Goal: Task Accomplishment & Management: Manage account settings

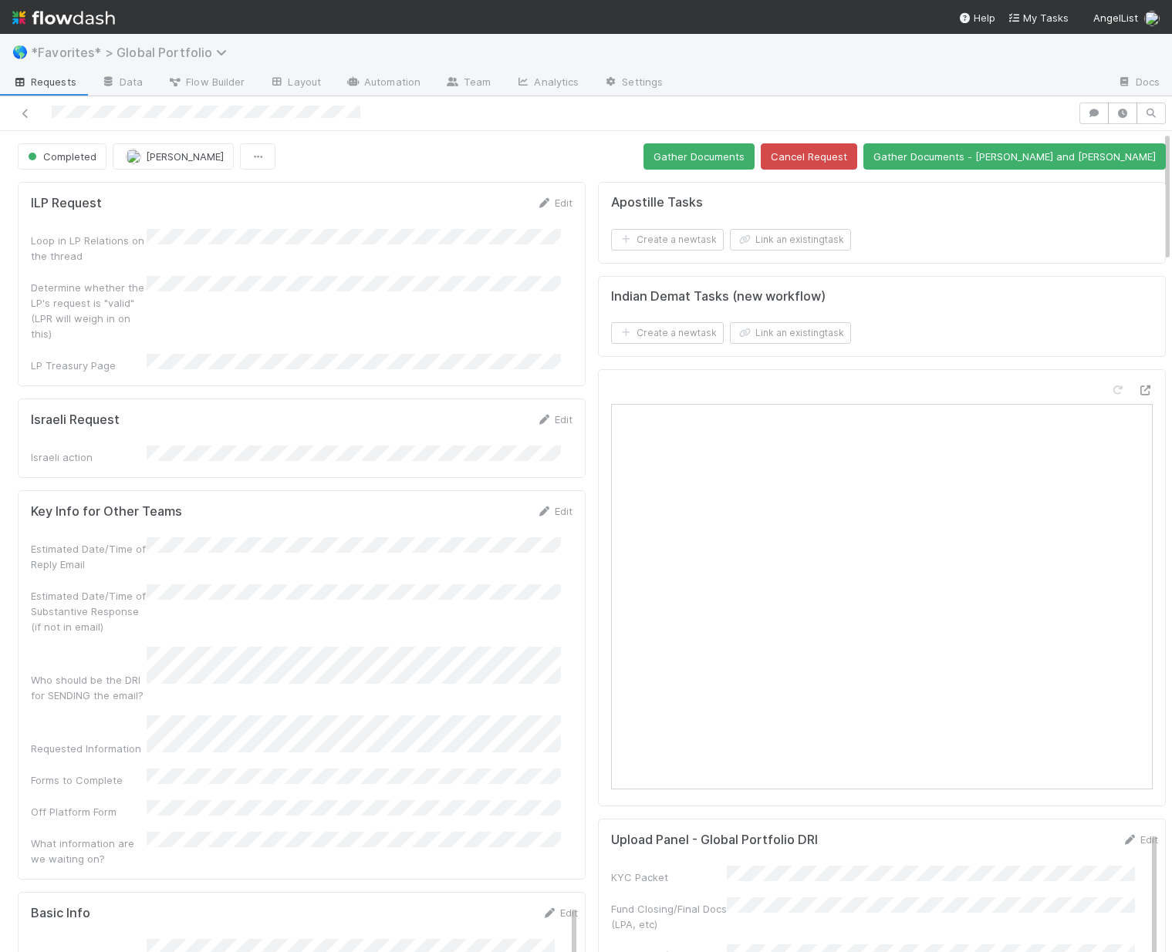
click at [177, 56] on span "*Favorites* > Global Portfolio" at bounding box center [133, 52] width 204 height 15
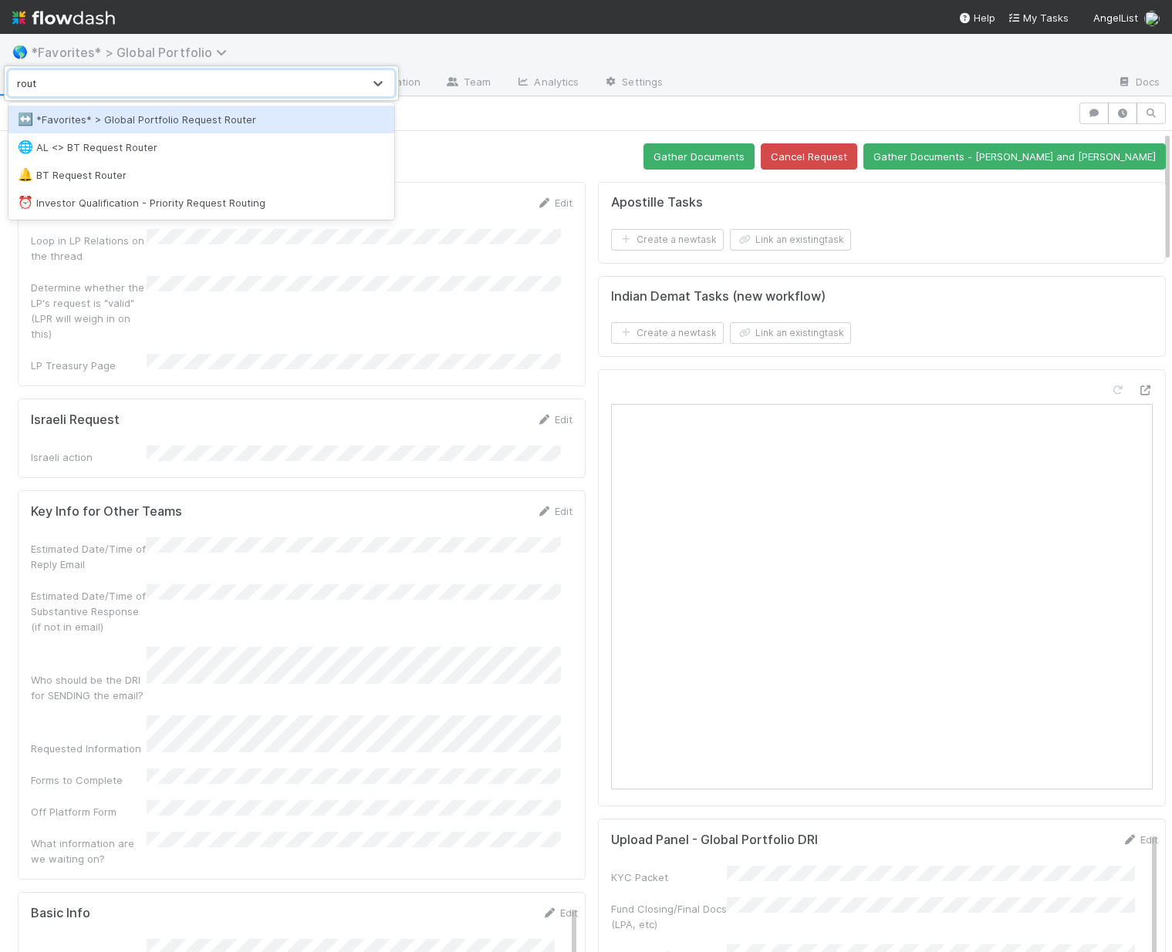
type input "route"
click at [172, 113] on div "↔️ *Favorites* > Global Portfolio Request Router" at bounding box center [201, 119] width 367 height 15
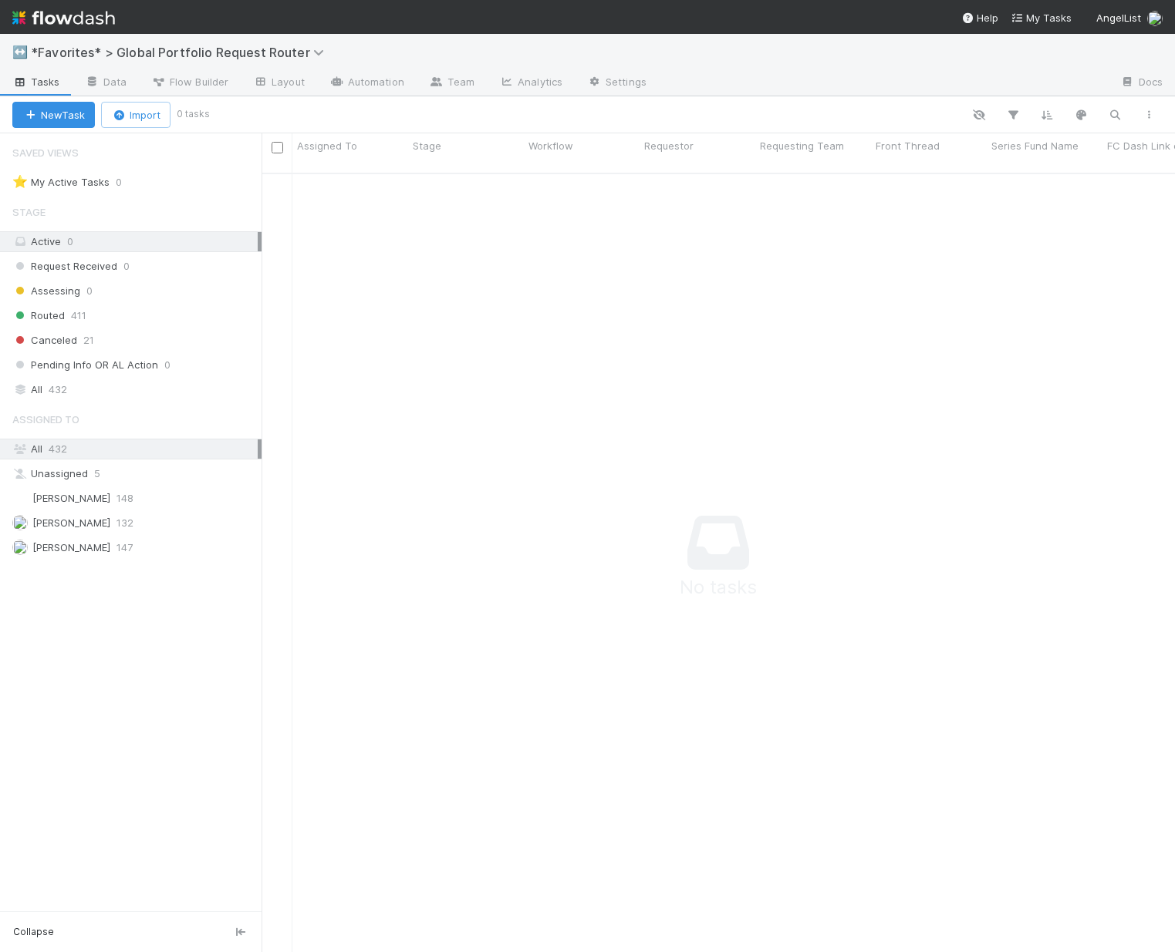
scroll to position [769, 902]
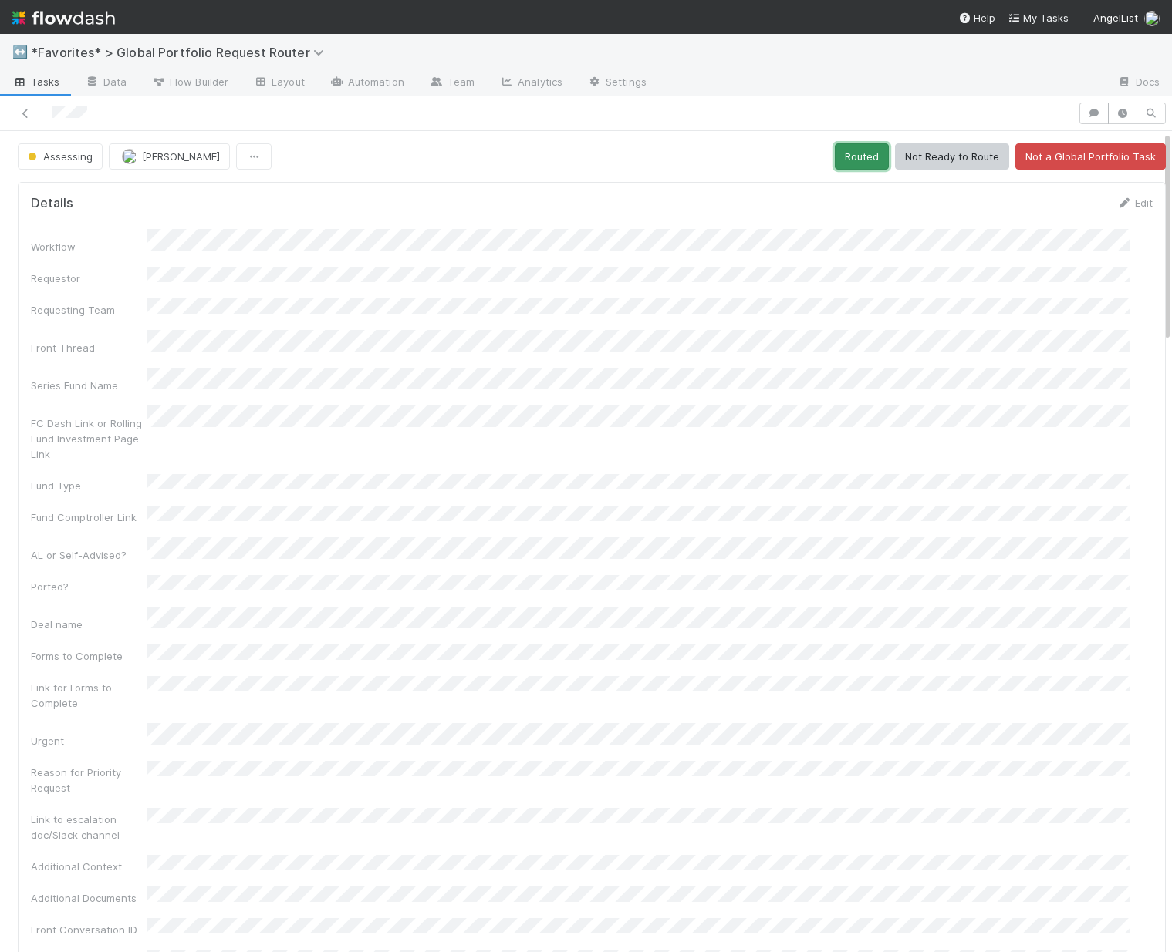
click at [838, 161] on button "Routed" at bounding box center [861, 156] width 54 height 26
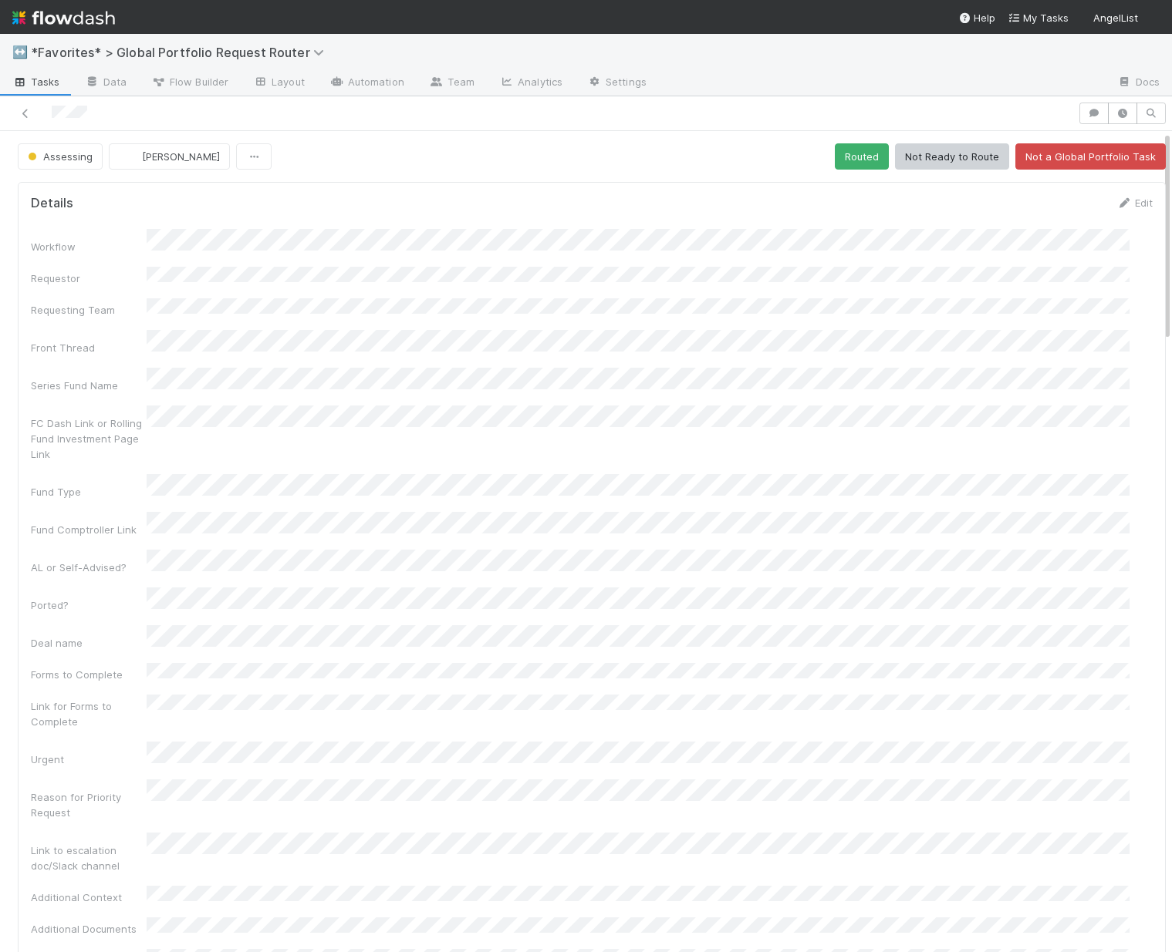
click at [851, 164] on button "Routed" at bounding box center [861, 156] width 54 height 26
click at [842, 162] on button "Routed" at bounding box center [861, 156] width 54 height 26
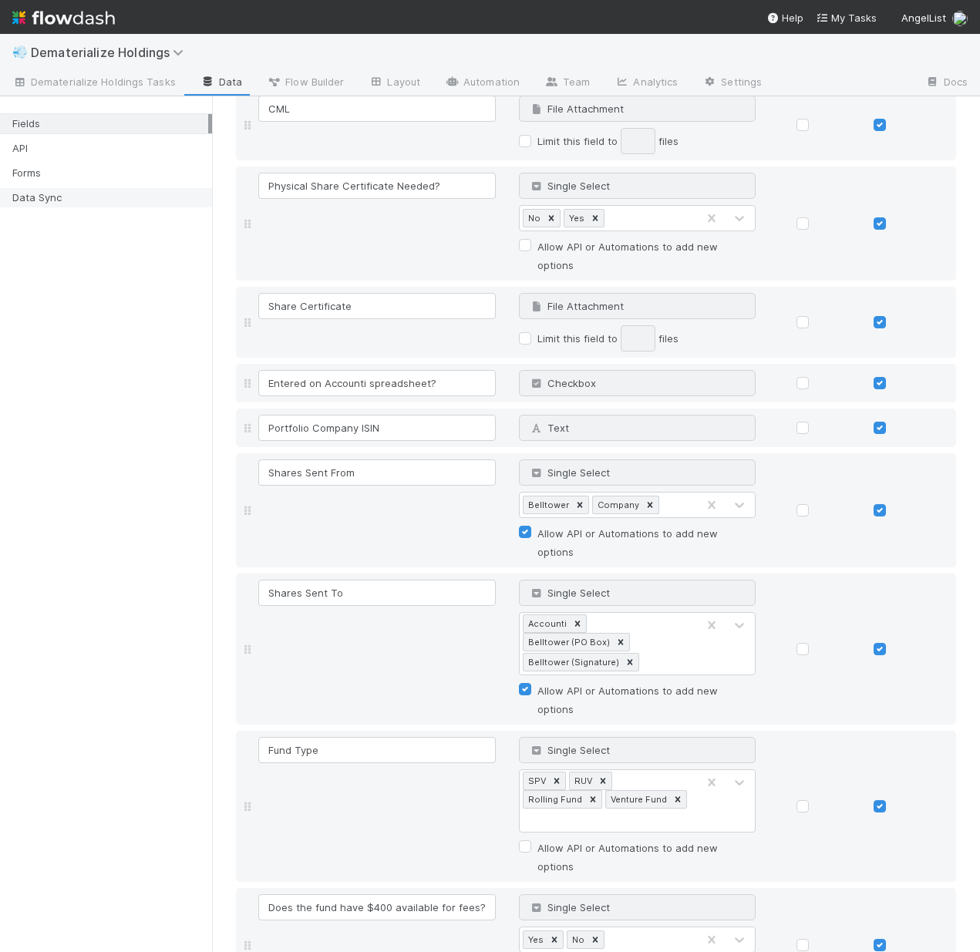
scroll to position [663, 0]
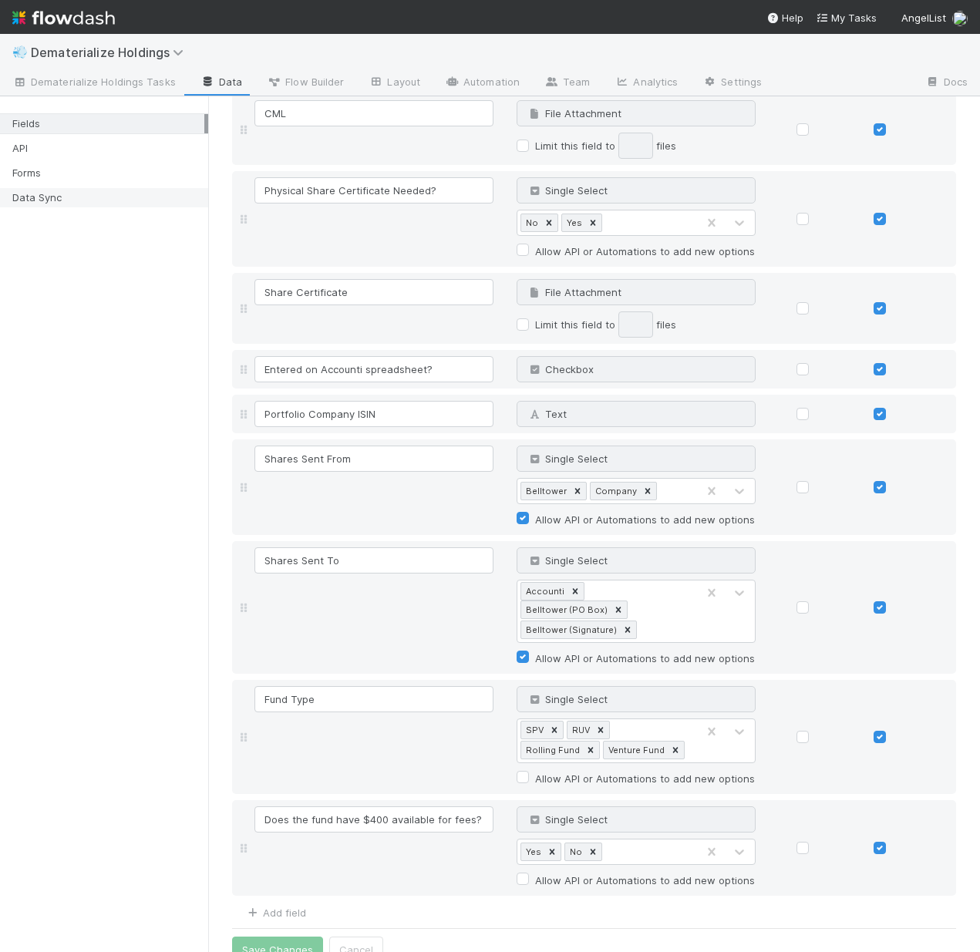
drag, startPoint x: 395, startPoint y: 246, endPoint x: 73, endPoint y: 196, distance: 325.5
click at [73, 196] on div "Fields API Forms Data Sync" at bounding box center [104, 524] width 208 height 856
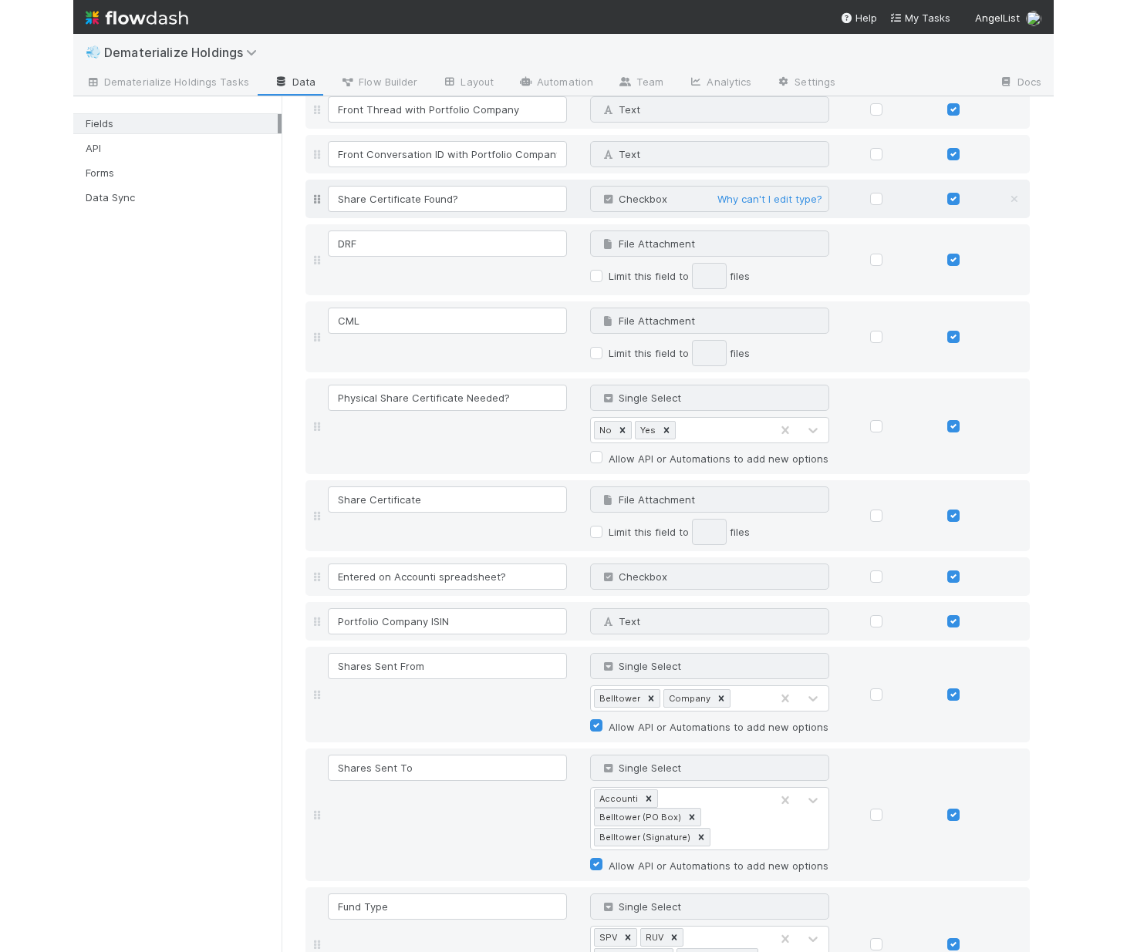
scroll to position [686, 0]
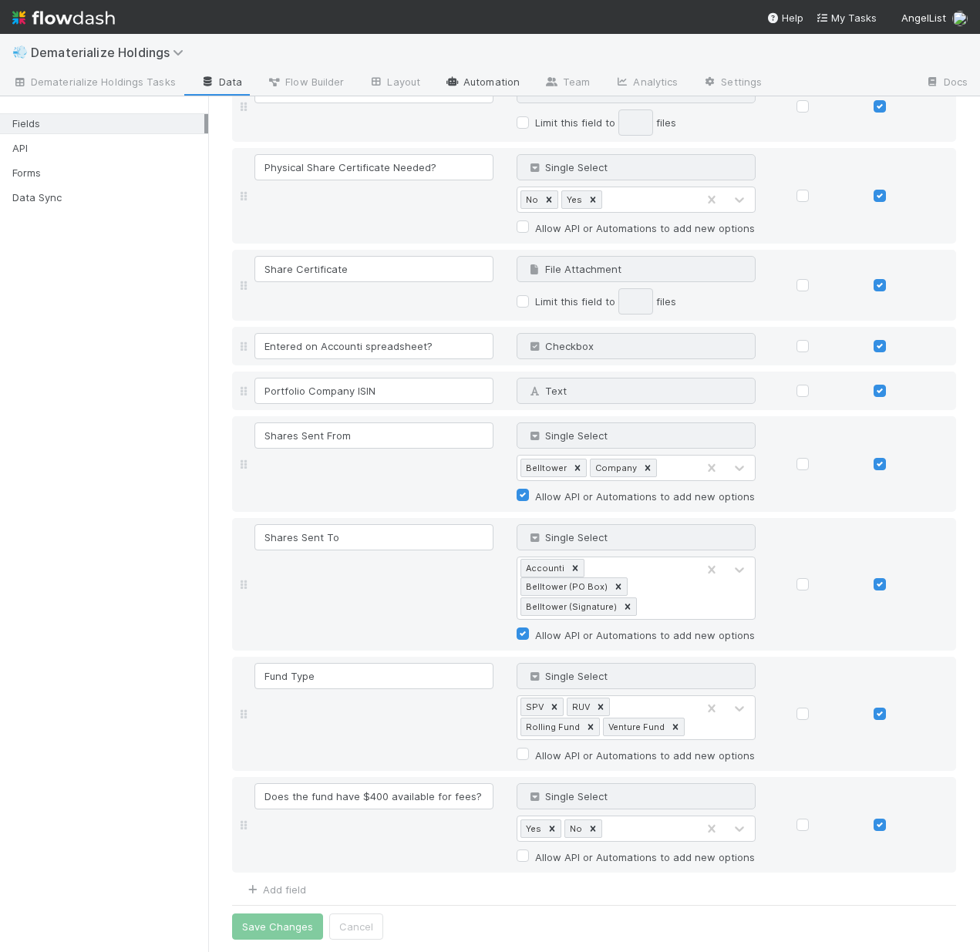
click at [461, 85] on link "Automation" at bounding box center [482, 83] width 99 height 25
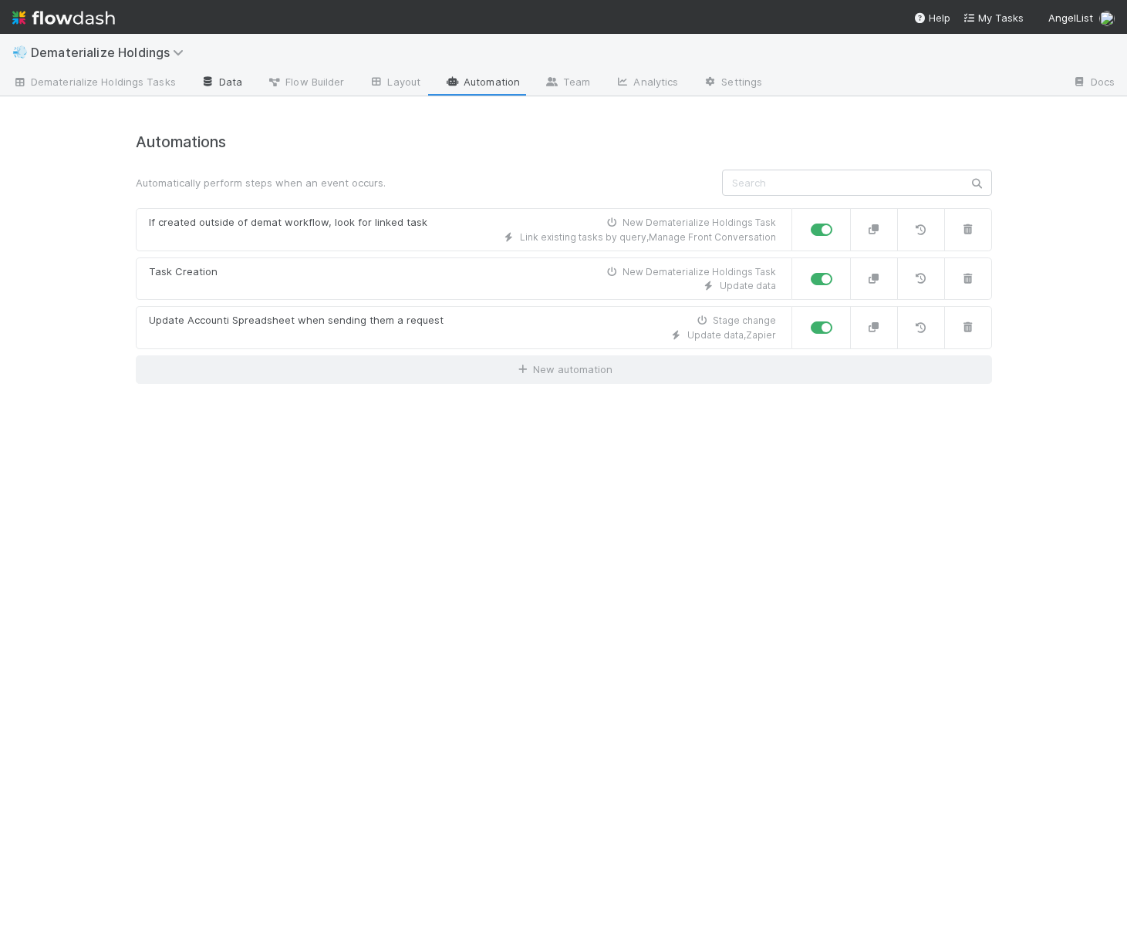
click at [218, 81] on link "Data" at bounding box center [221, 83] width 66 height 25
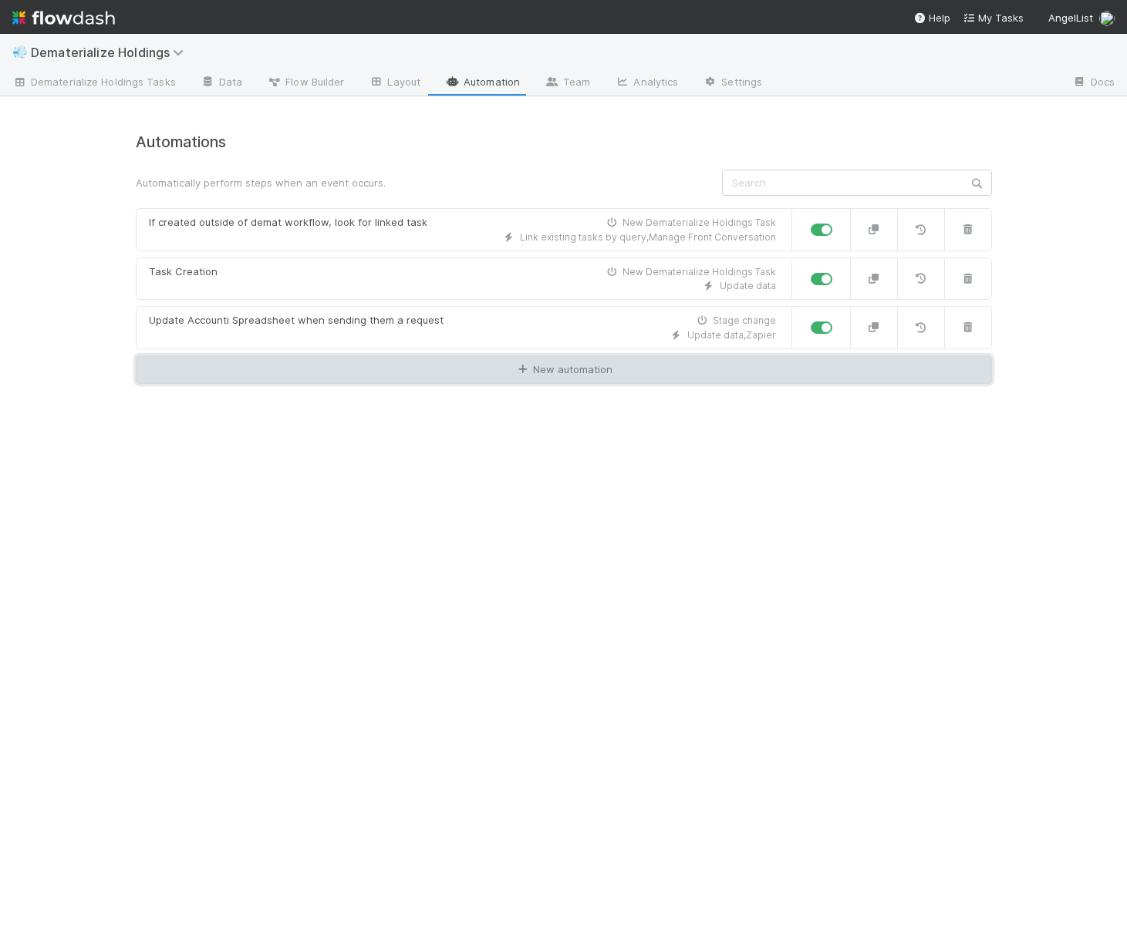
click at [268, 378] on link "New automation" at bounding box center [564, 370] width 856 height 29
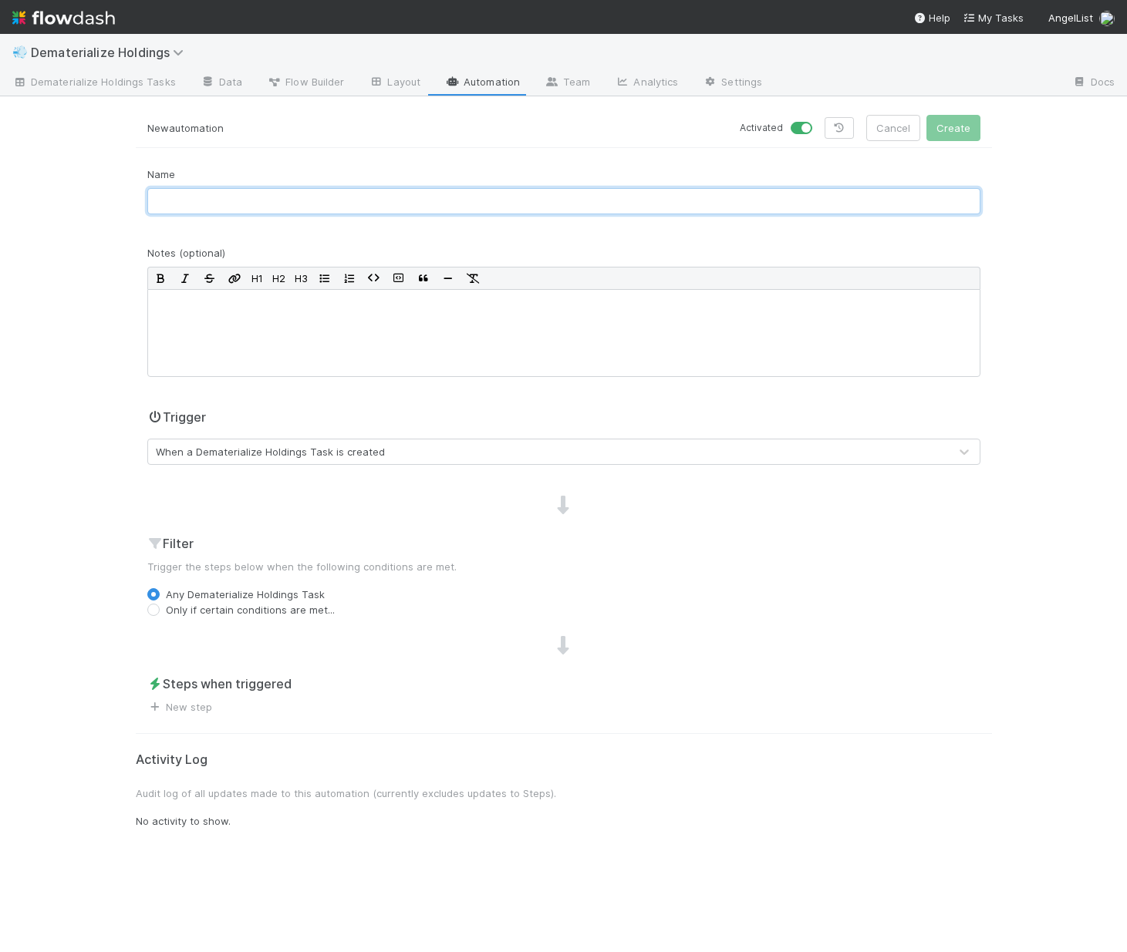
click at [304, 192] on input "text" at bounding box center [563, 201] width 833 height 26
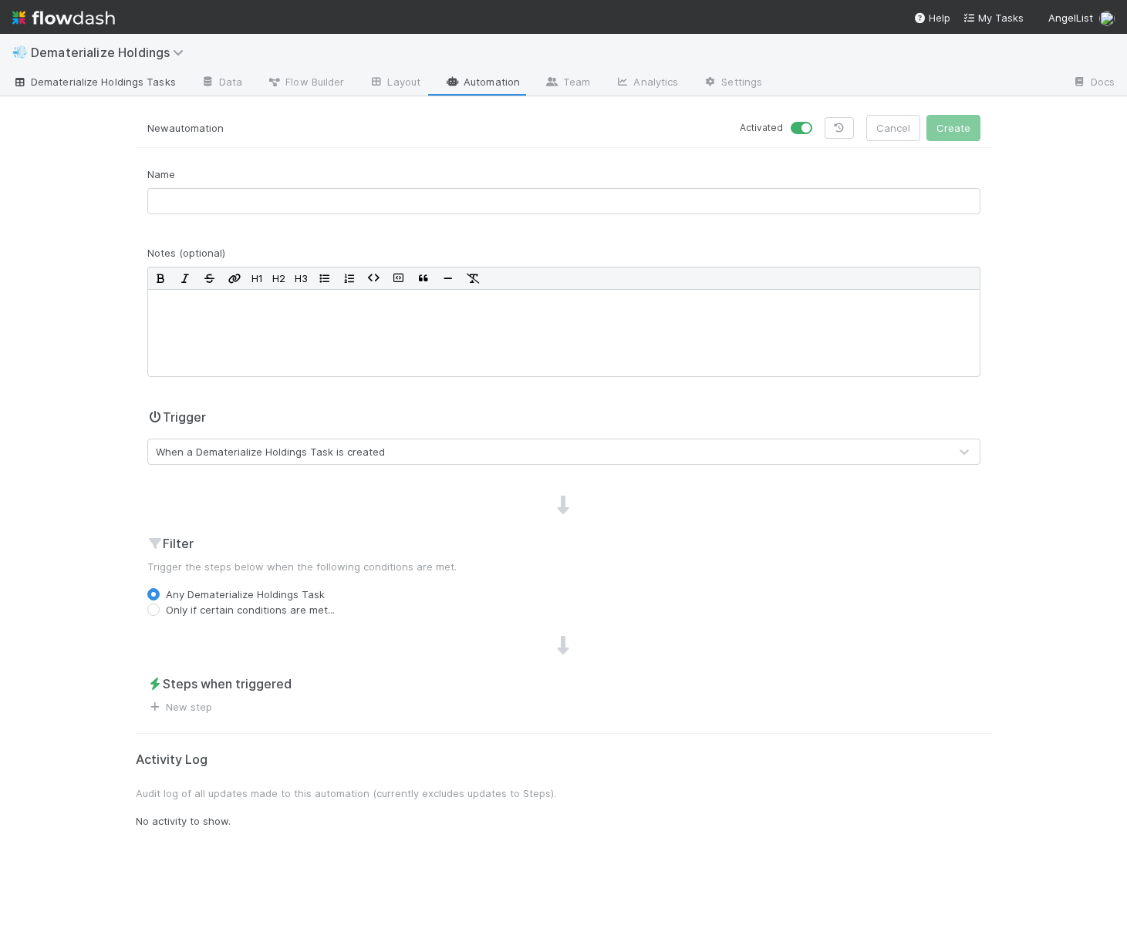
click at [96, 86] on span "Dematerialize Holdings Tasks" at bounding box center [94, 81] width 164 height 15
click at [472, 83] on link "Automation" at bounding box center [482, 83] width 99 height 25
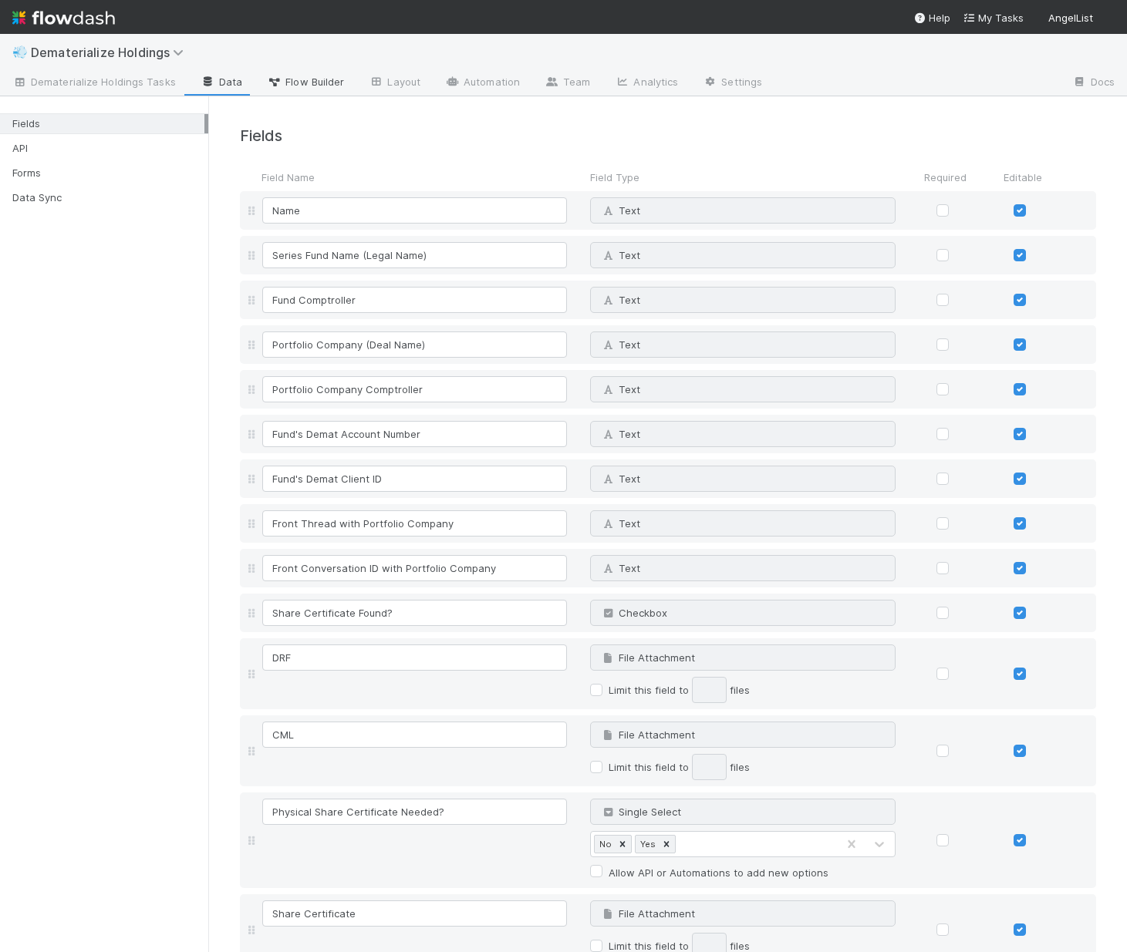
click at [282, 88] on span "Flow Builder" at bounding box center [305, 81] width 77 height 15
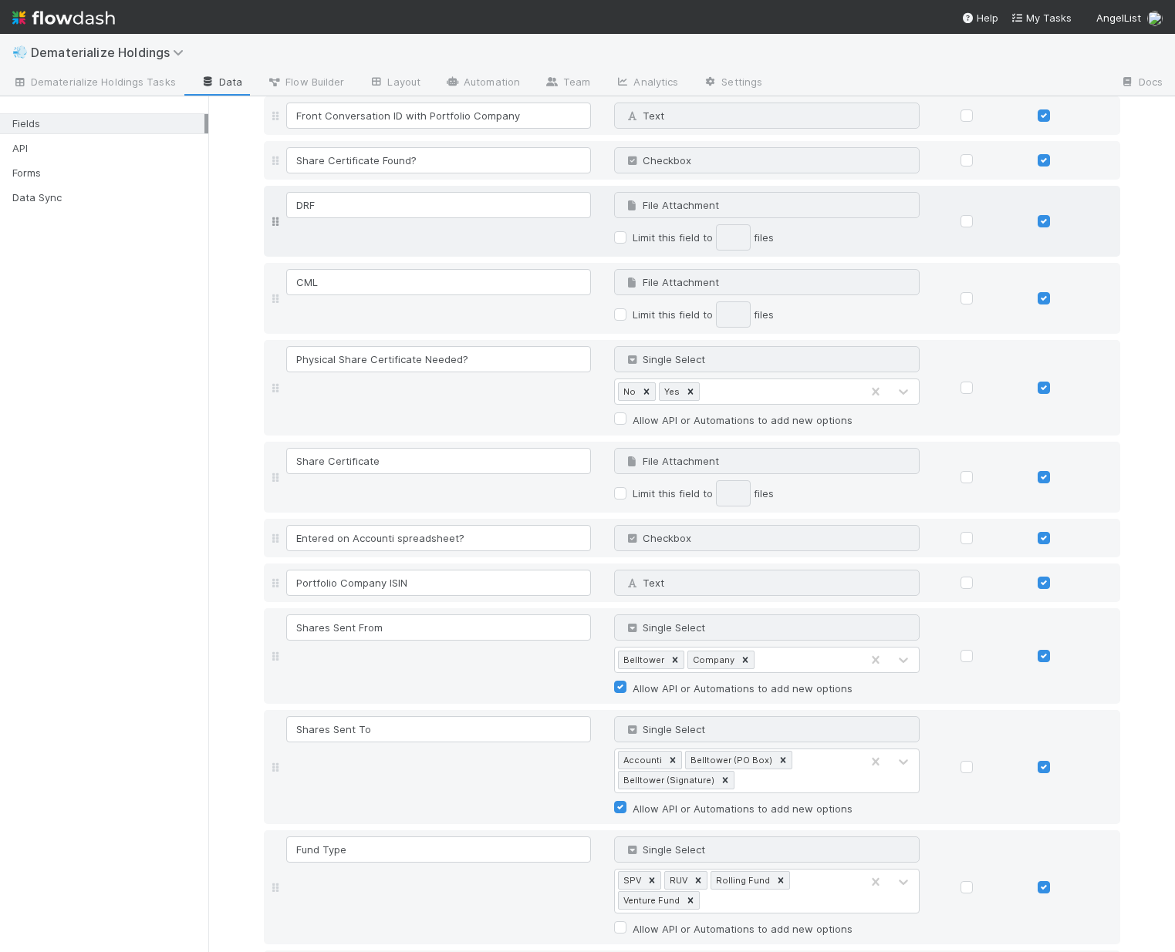
scroll to position [626, 0]
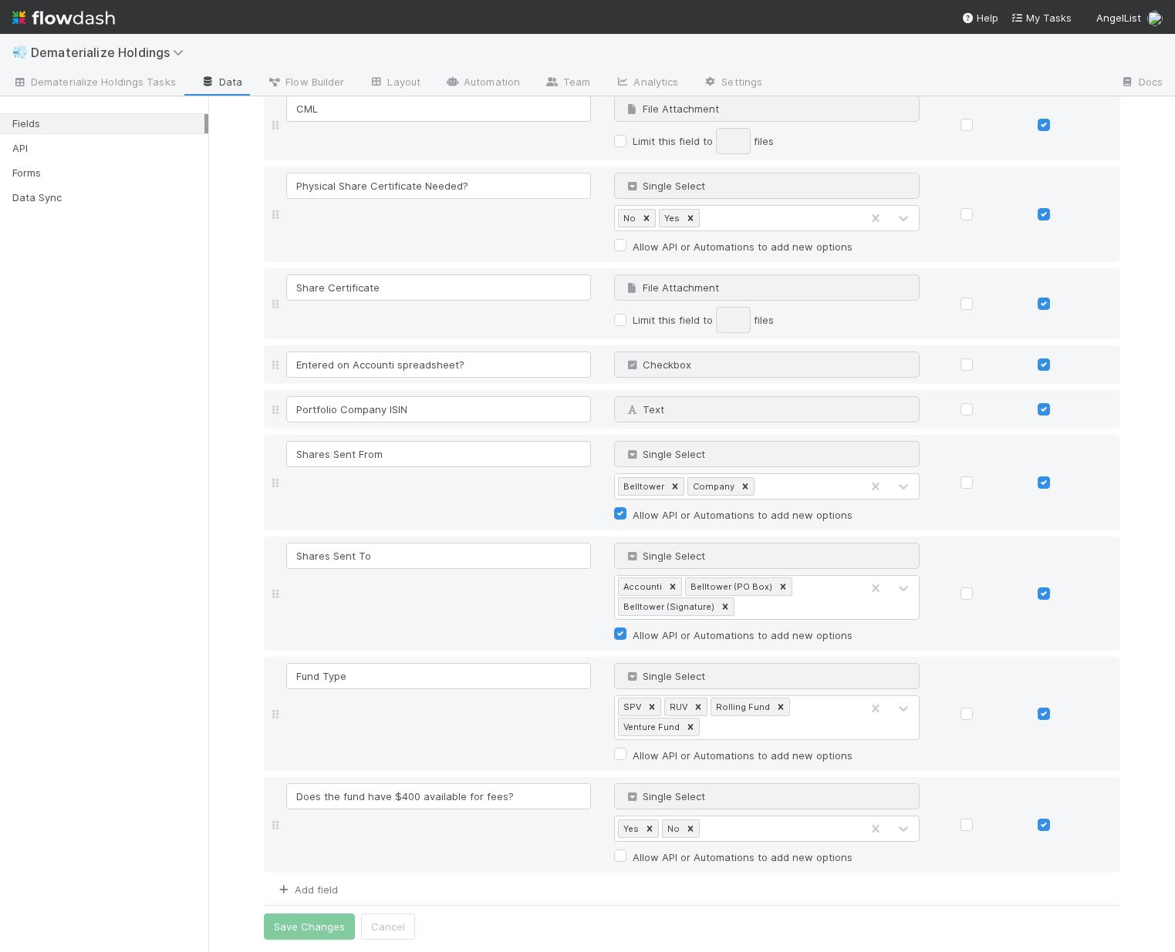
click at [298, 890] on link "Add field" at bounding box center [307, 890] width 62 height 12
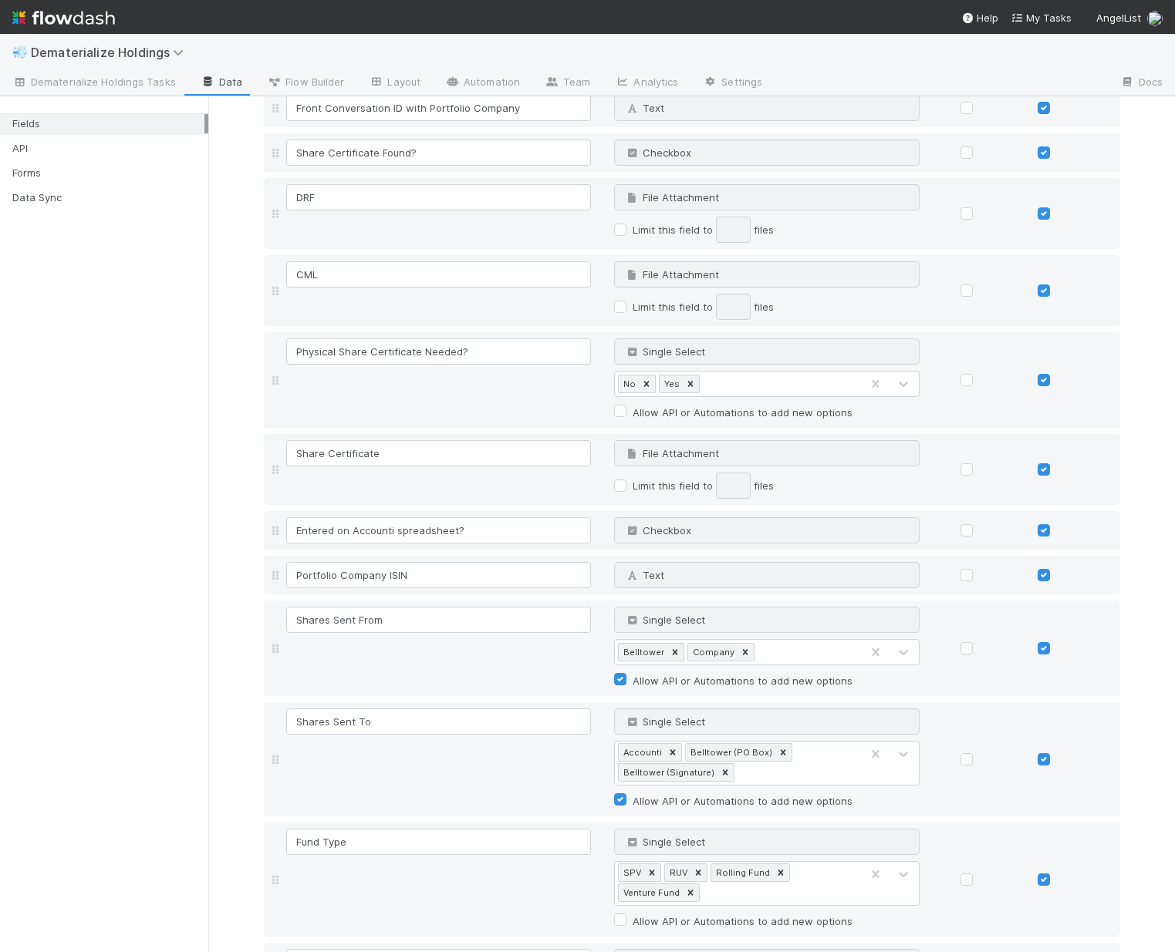
scroll to position [671, 0]
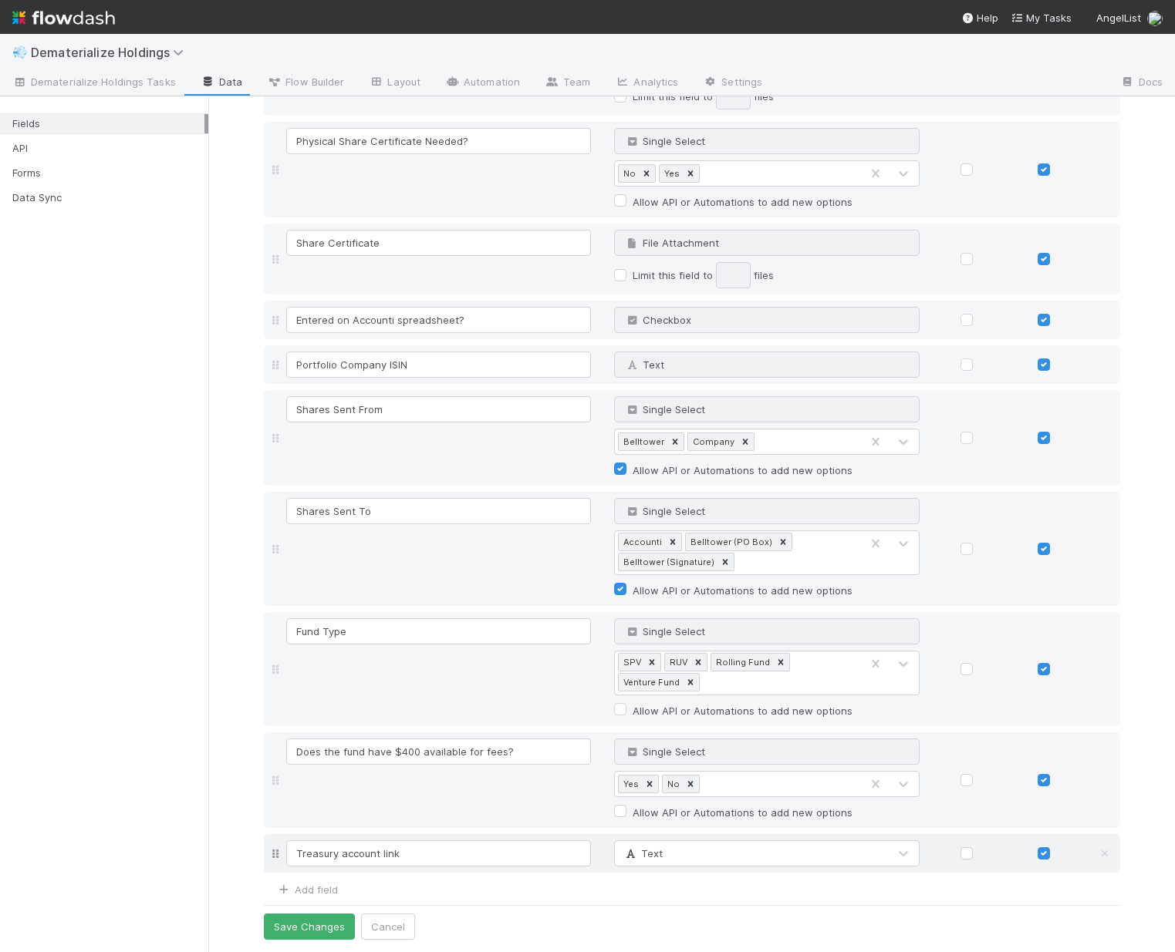
type input "Treasury account link"
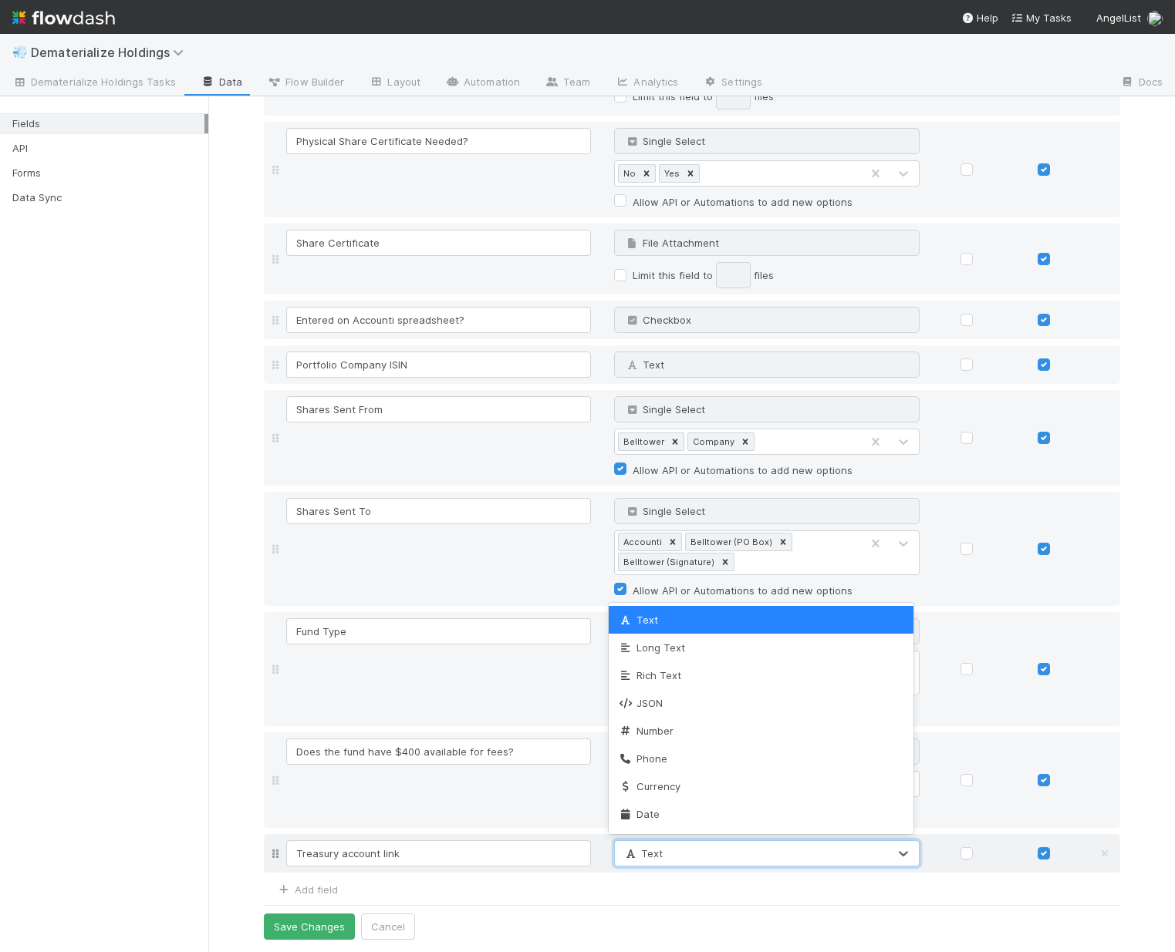
click at [774, 863] on div "Text" at bounding box center [751, 853] width 273 height 25
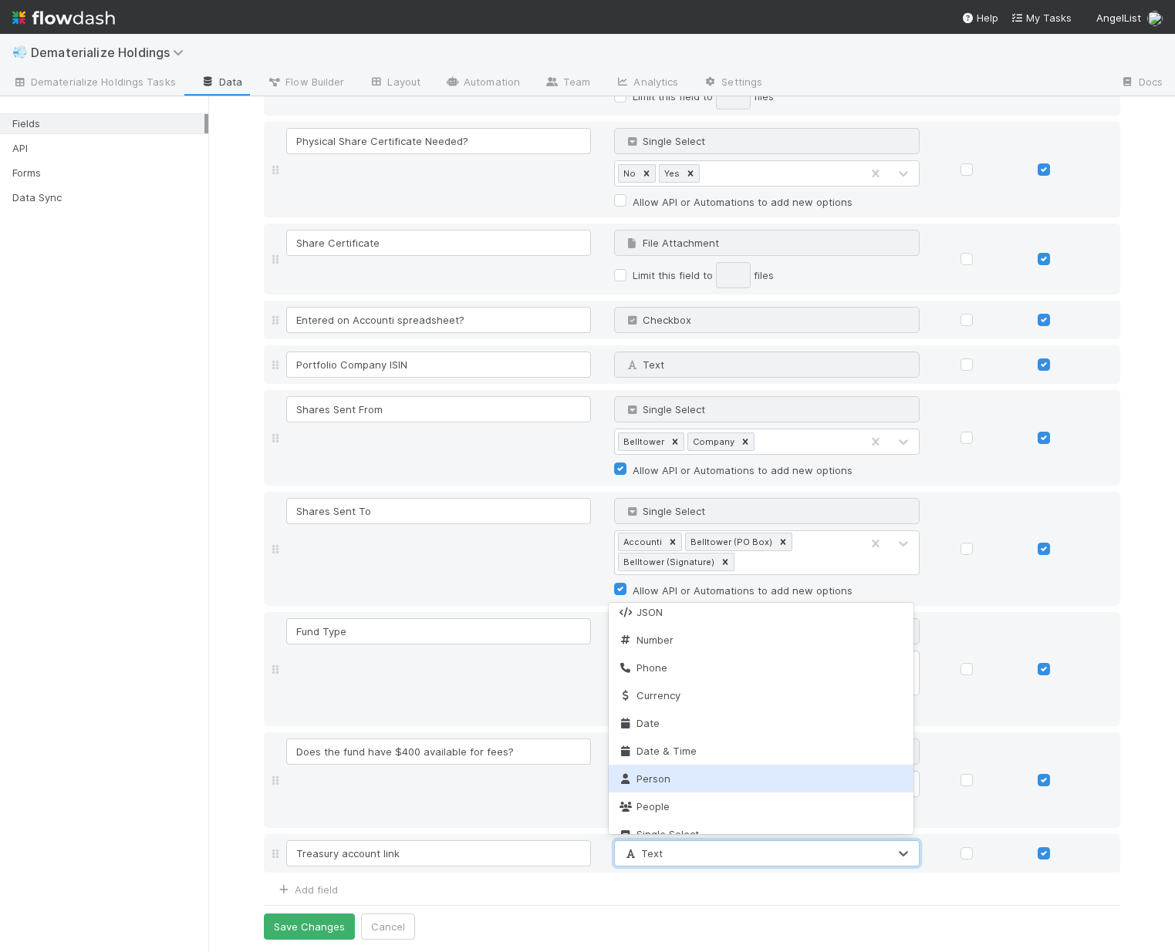
scroll to position [275, 0]
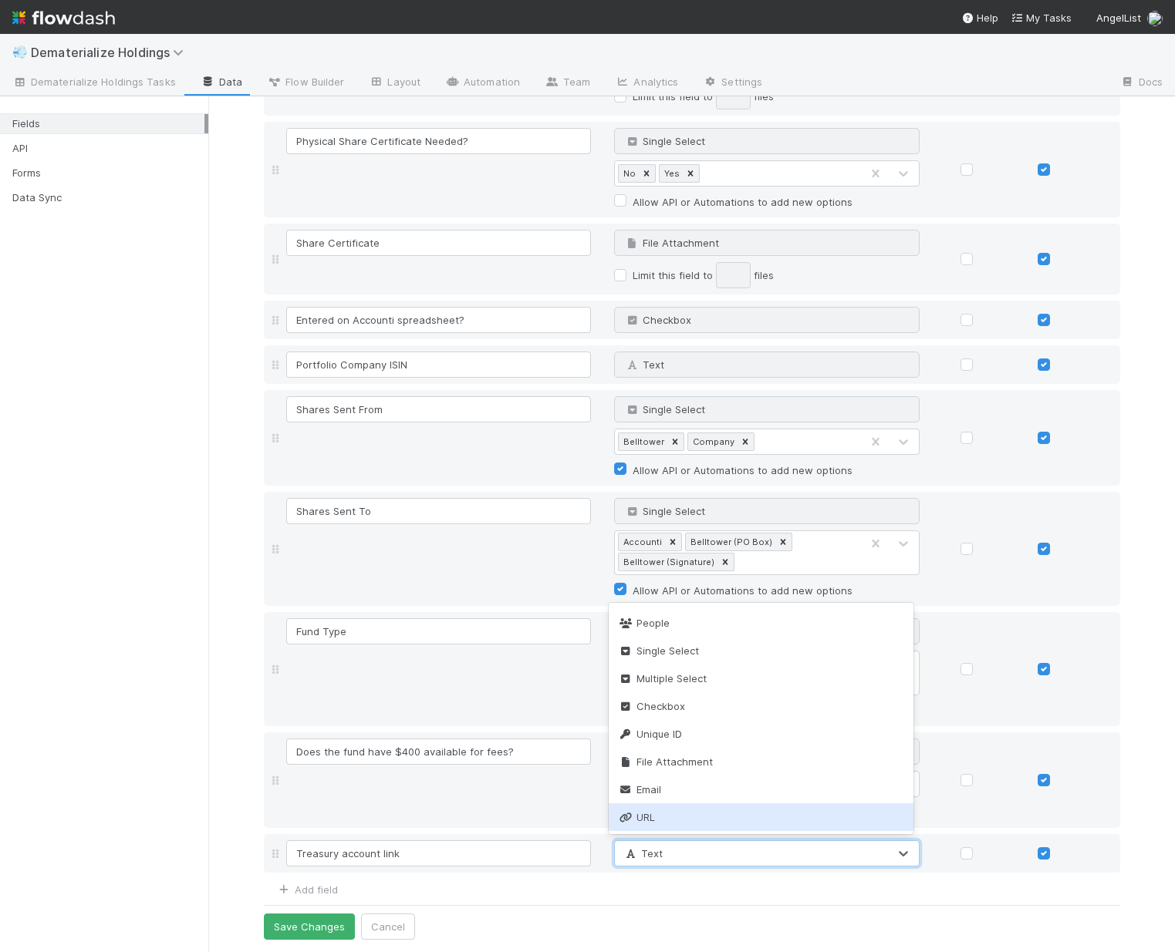
click at [666, 821] on div "URL" at bounding box center [761, 818] width 305 height 28
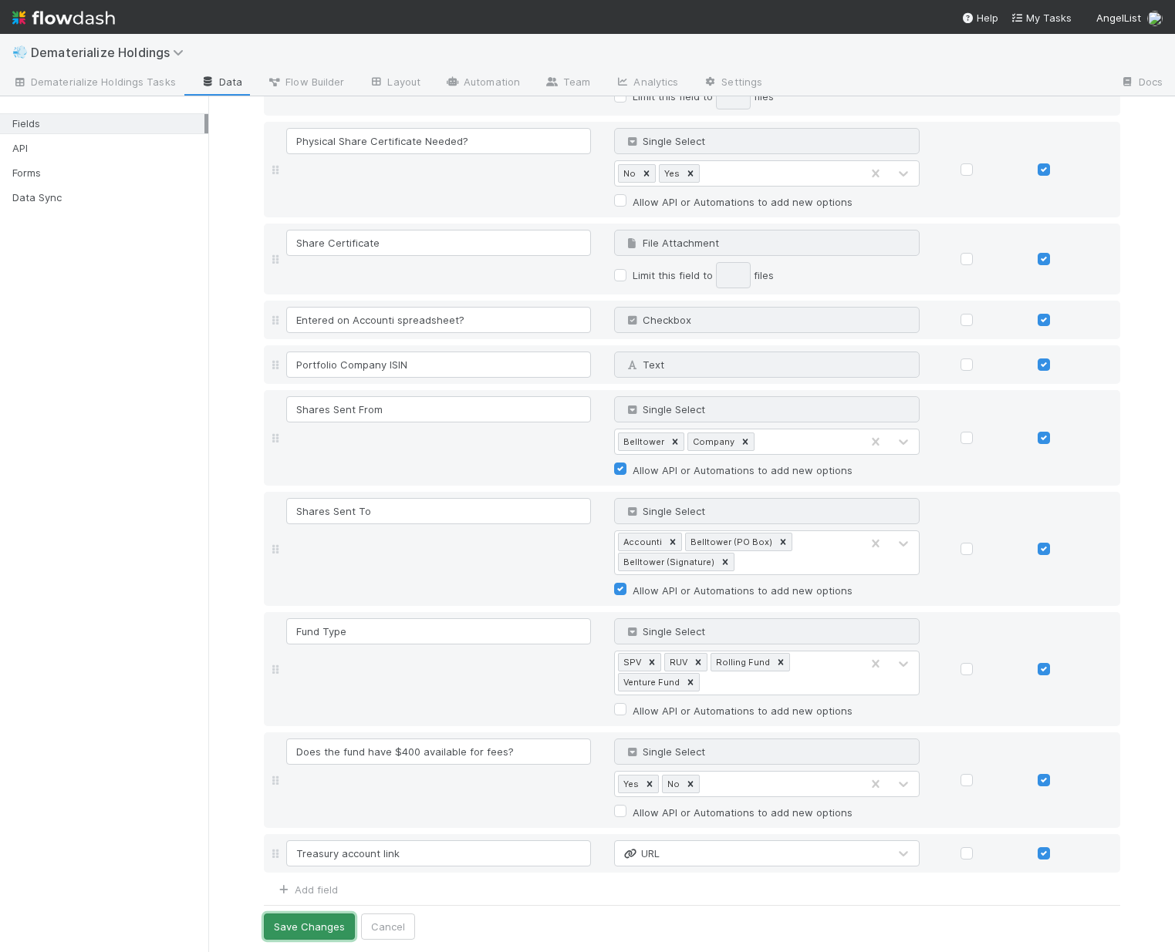
click at [322, 925] on button "Save Changes" at bounding box center [309, 927] width 91 height 26
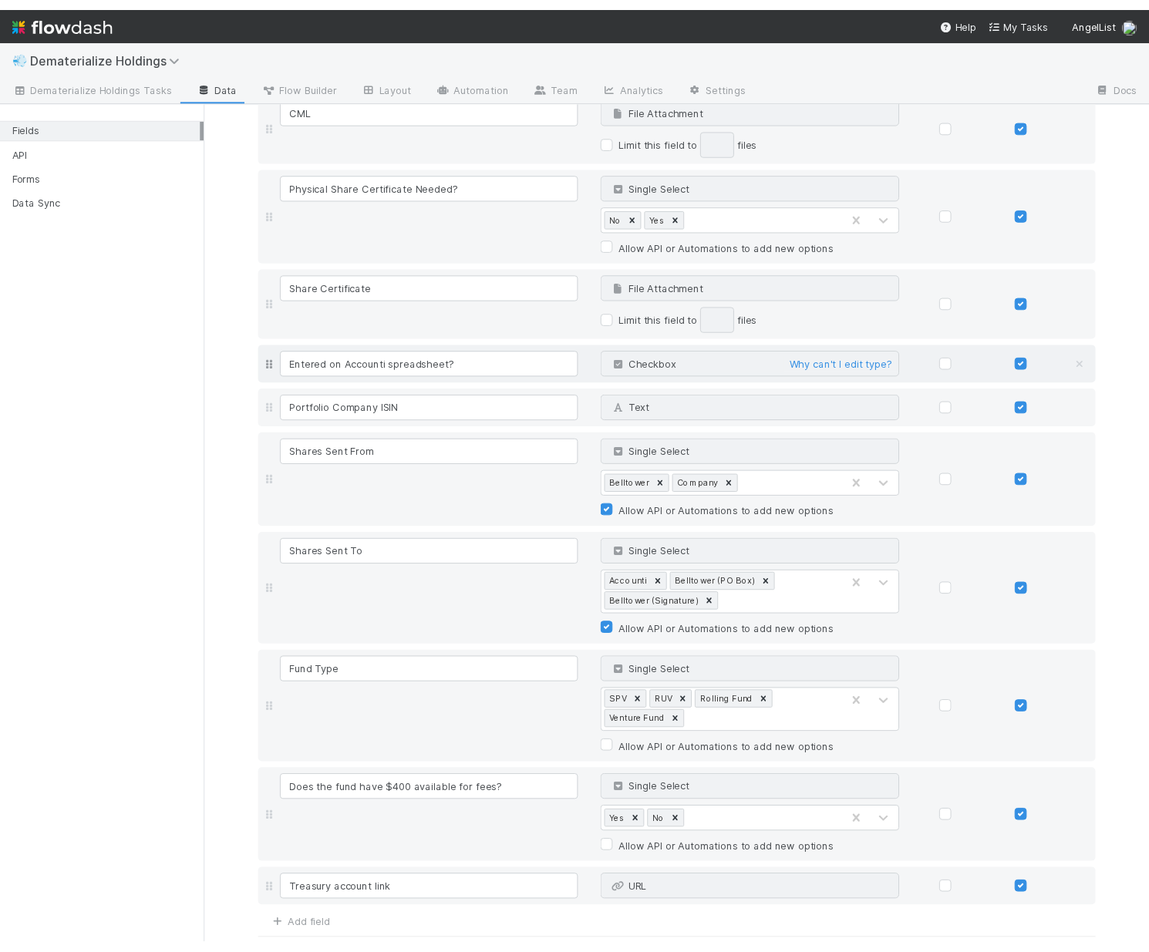
scroll to position [713, 0]
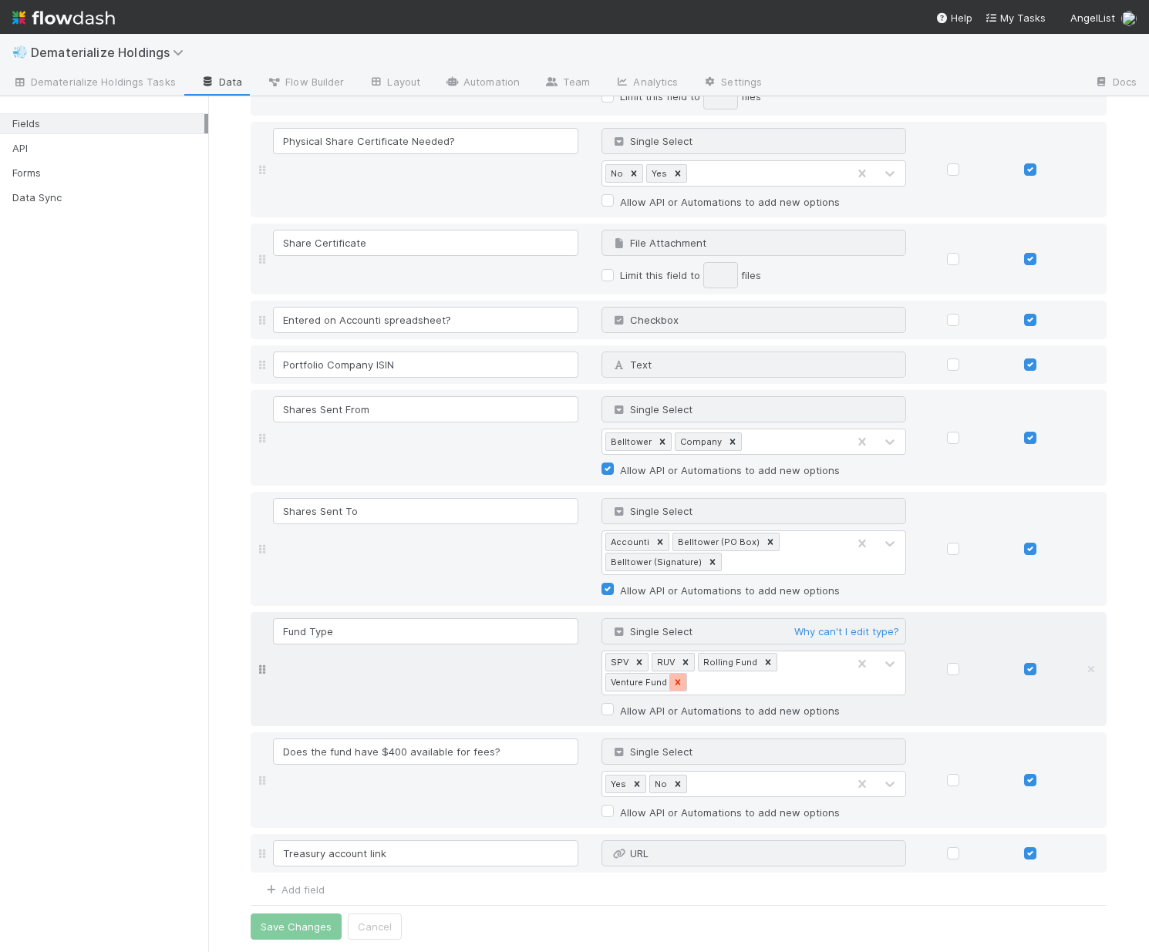
click at [673, 682] on icon at bounding box center [678, 682] width 11 height 11
type input "Venture (Traditional) Fund"
click at [284, 929] on button "Save Changes" at bounding box center [296, 927] width 91 height 26
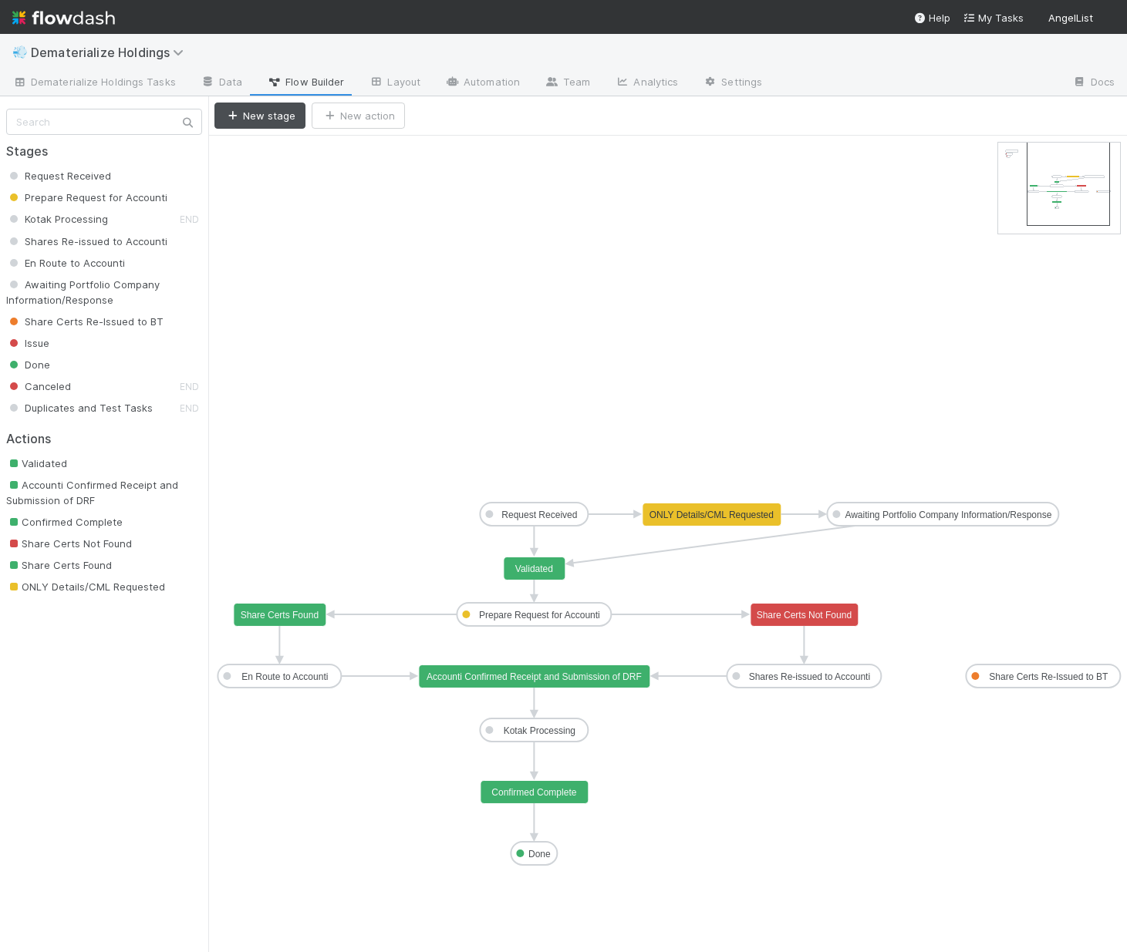
drag, startPoint x: 1040, startPoint y: 189, endPoint x: 1071, endPoint y: 188, distance: 30.9
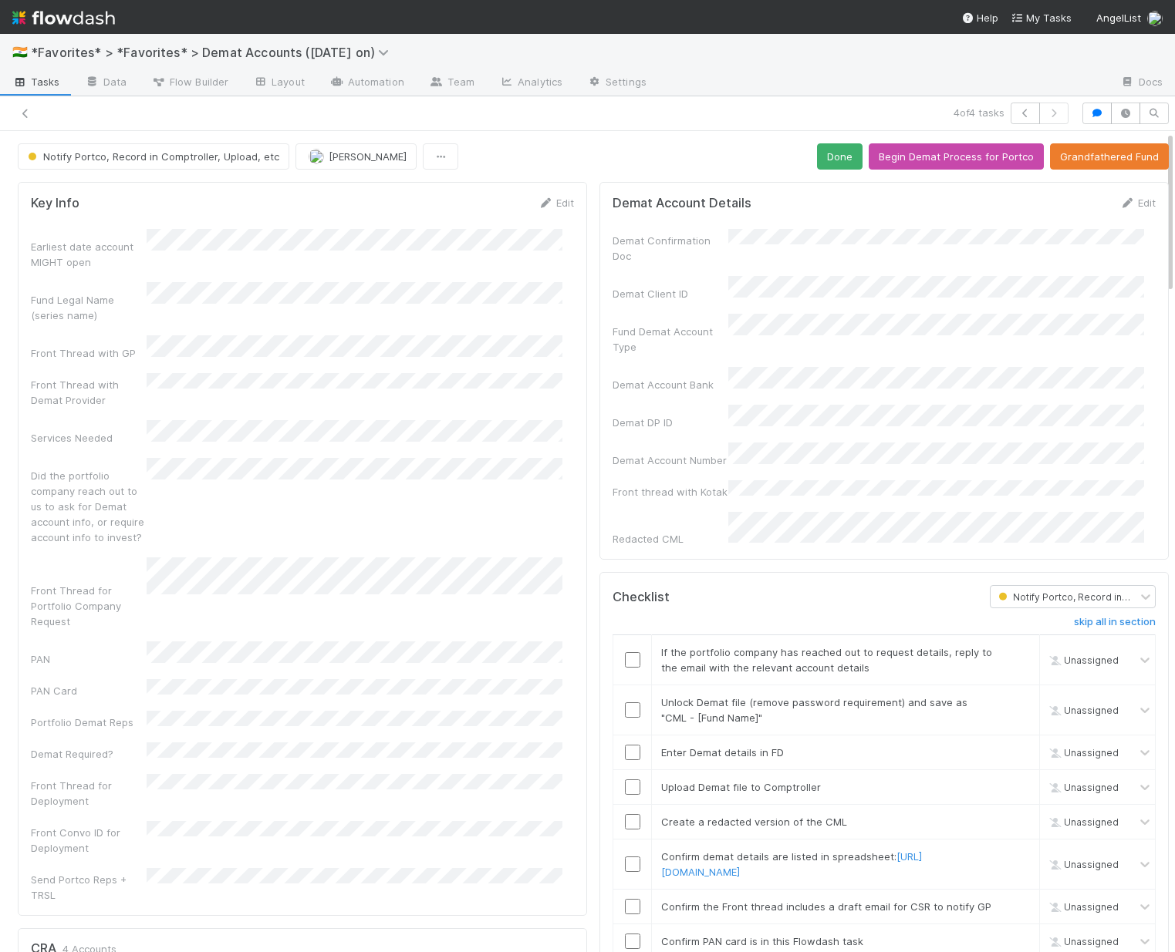
scroll to position [170, 0]
click at [359, 85] on link "Automation" at bounding box center [366, 83] width 99 height 25
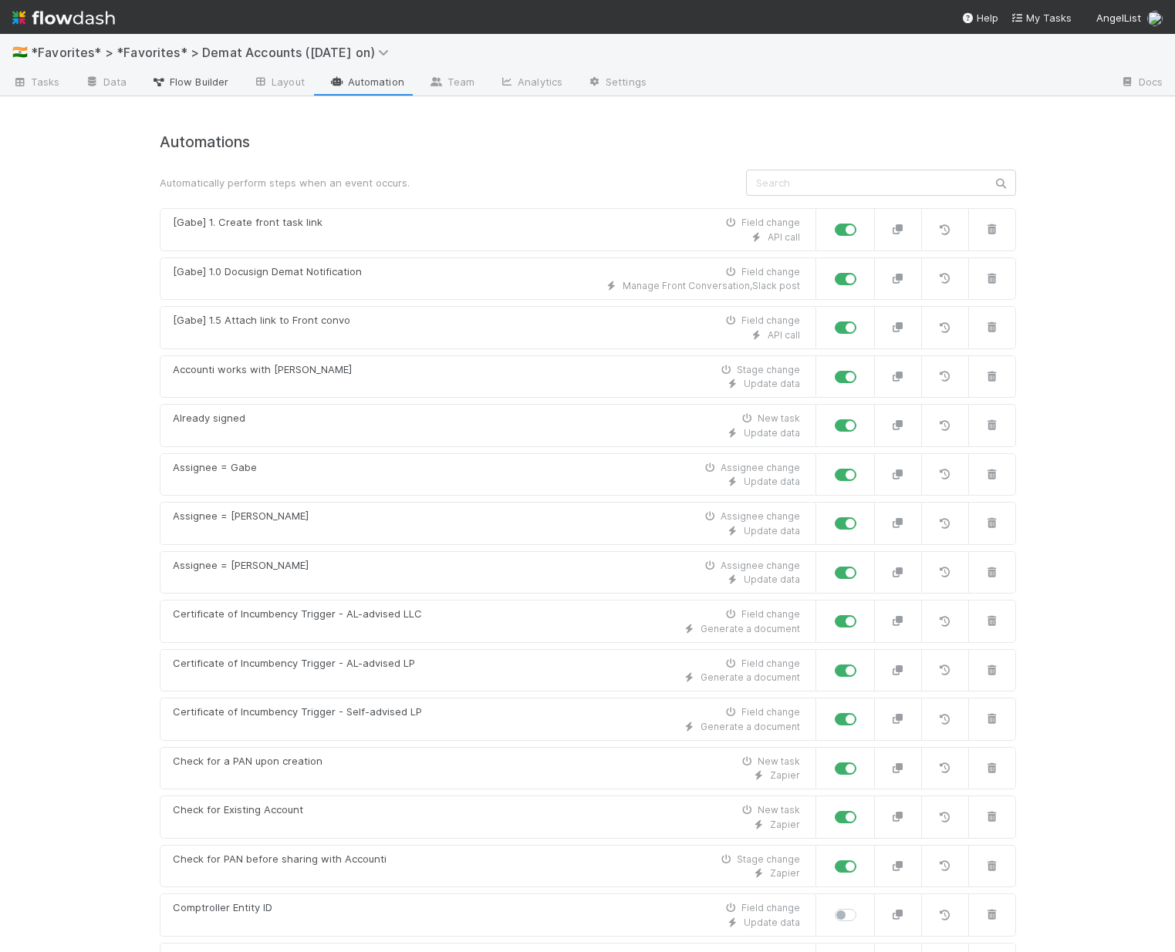
click at [170, 75] on span "Flow Builder" at bounding box center [189, 81] width 77 height 15
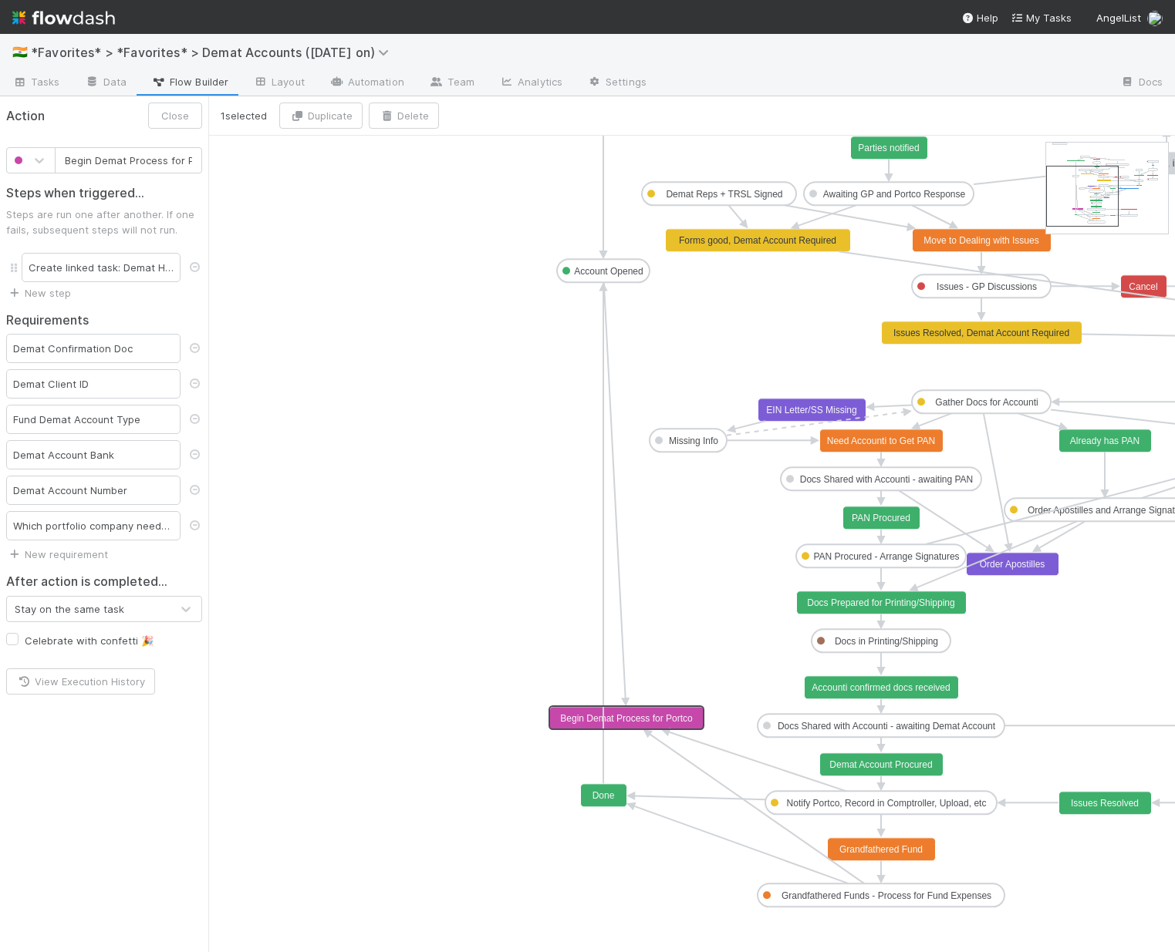
click at [647, 716] on text "Begin Demat Process for Portco" at bounding box center [626, 718] width 133 height 11
click at [56, 551] on link "New requirement" at bounding box center [57, 554] width 102 height 12
click at [56, 551] on div "User confirmation Checklist completed Task must be assigned Required fields Cus…" at bounding box center [587, 476] width 1175 height 952
click at [56, 551] on link "New requirement" at bounding box center [57, 554] width 102 height 12
click at [338, 600] on div "User confirmation Checklist completed Task must be assigned Required fields Cus…" at bounding box center [587, 476] width 1175 height 952
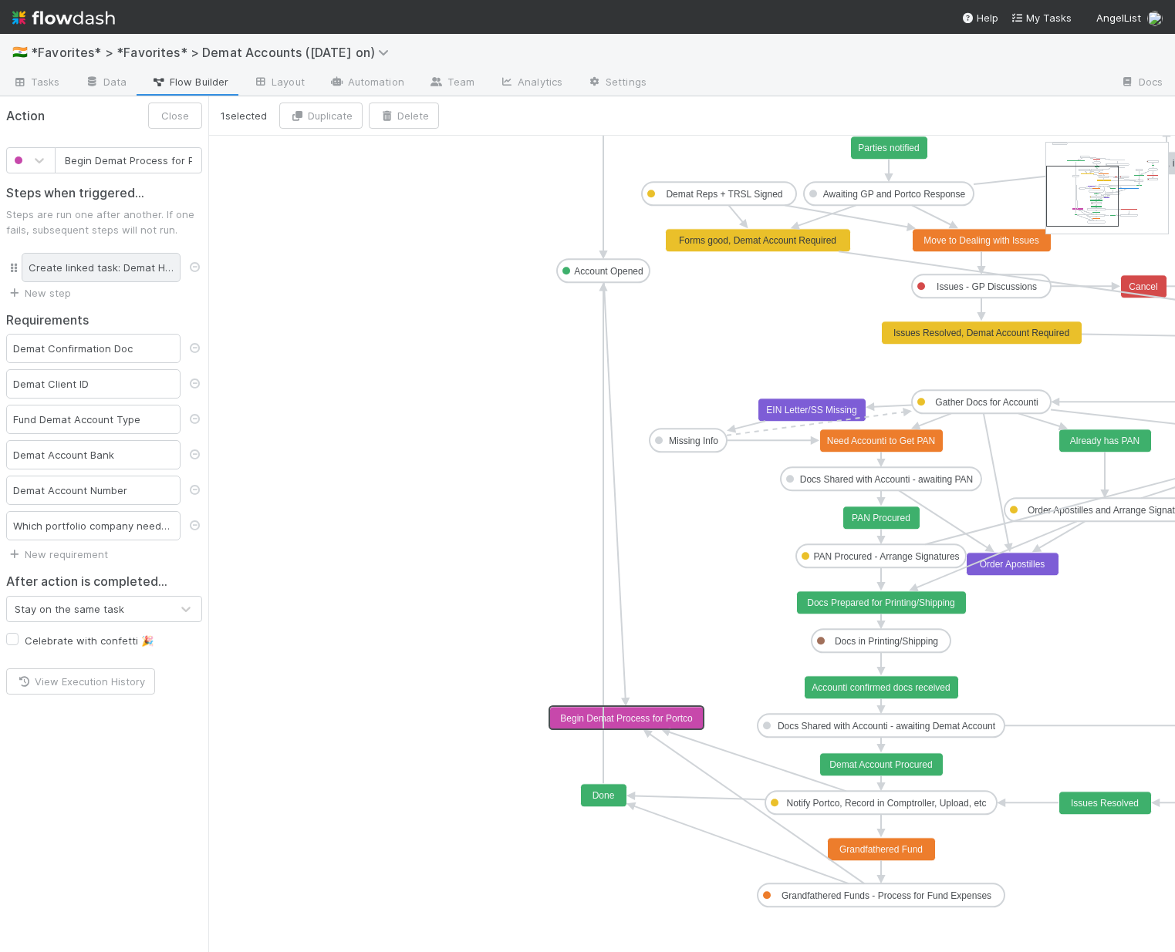
click at [76, 265] on div "Create linked task: Demat Holdings Tasks" at bounding box center [101, 267] width 159 height 29
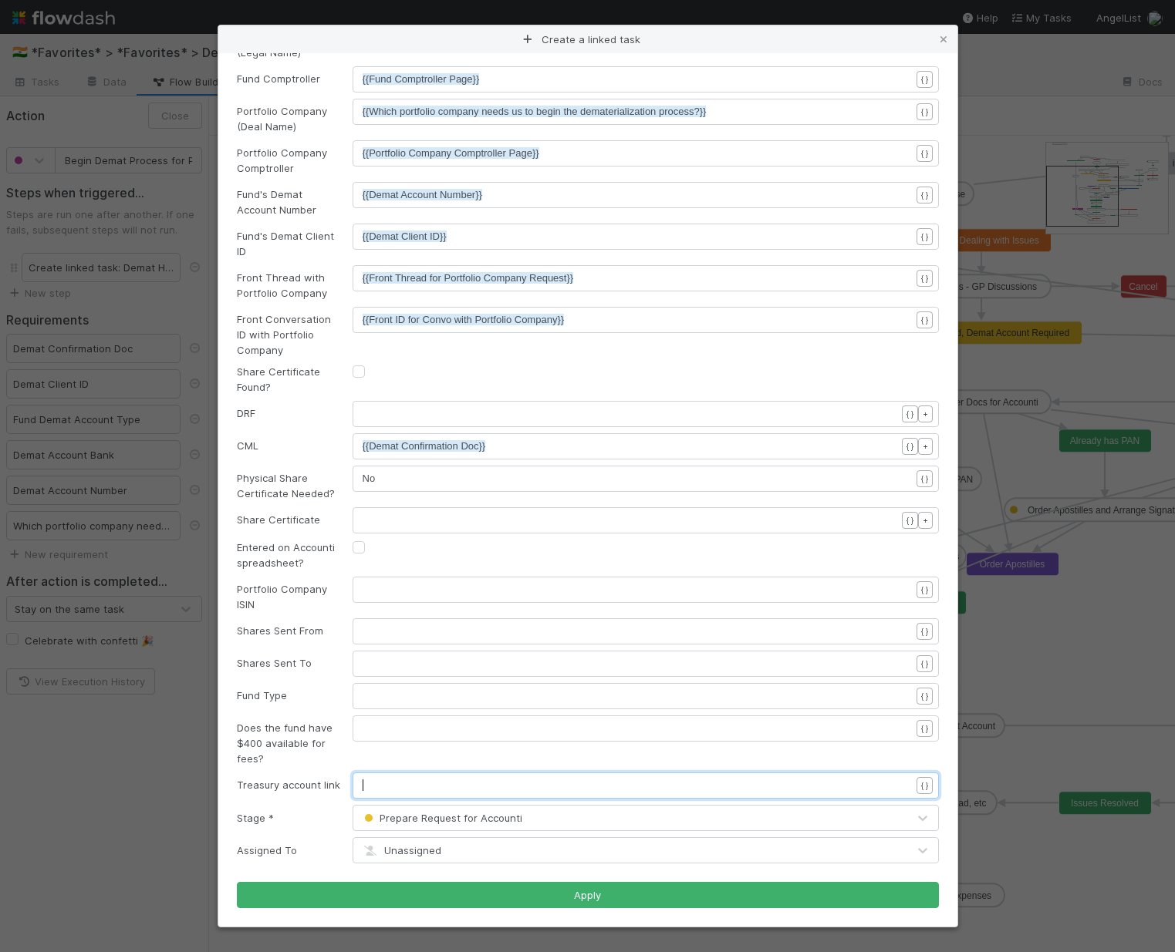
scroll to position [5, 0]
click at [450, 786] on pre "​" at bounding box center [641, 785] width 559 height 15
type textarea "{{treasury"
click at [412, 819] on li "{{Fund Treasury Page}}" at bounding box center [476, 827] width 227 height 22
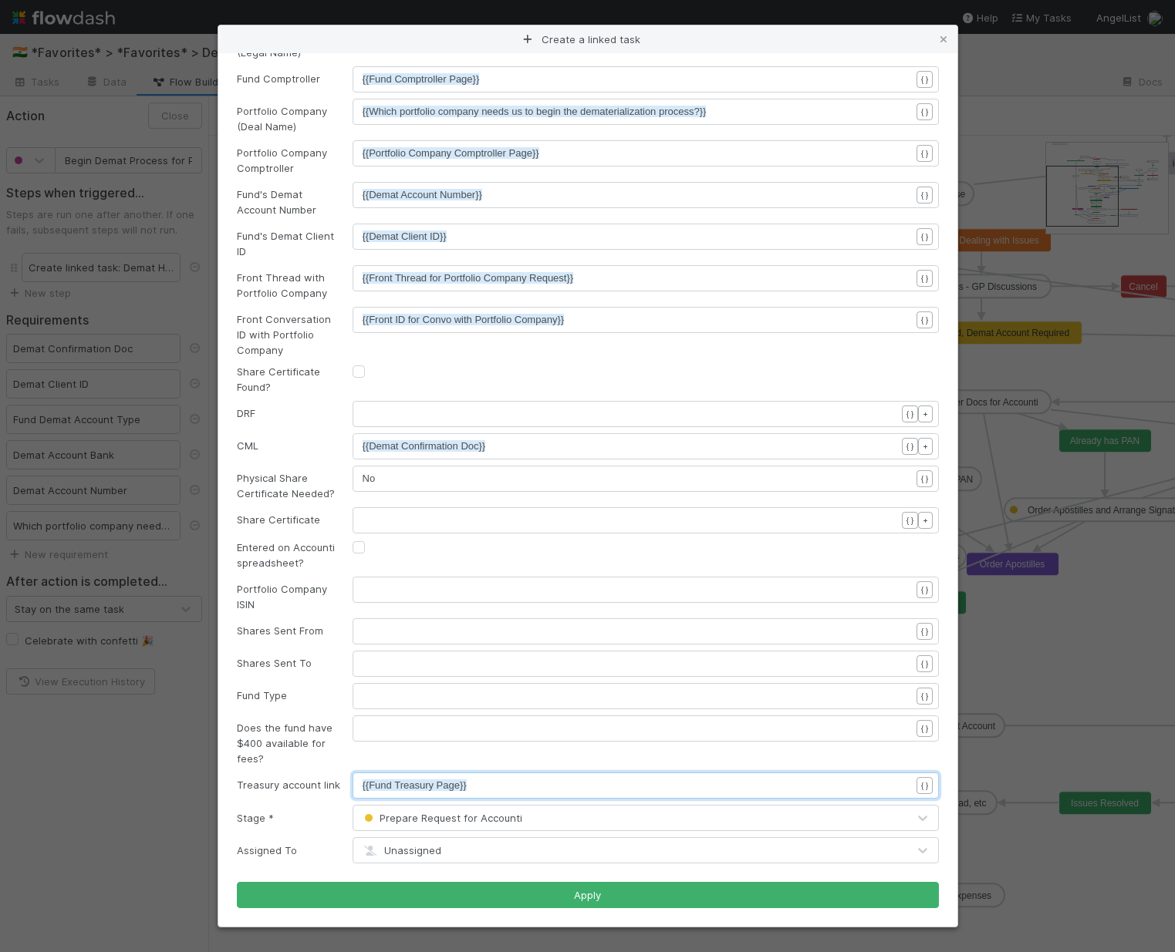
click at [398, 693] on pre "​" at bounding box center [641, 696] width 559 height 15
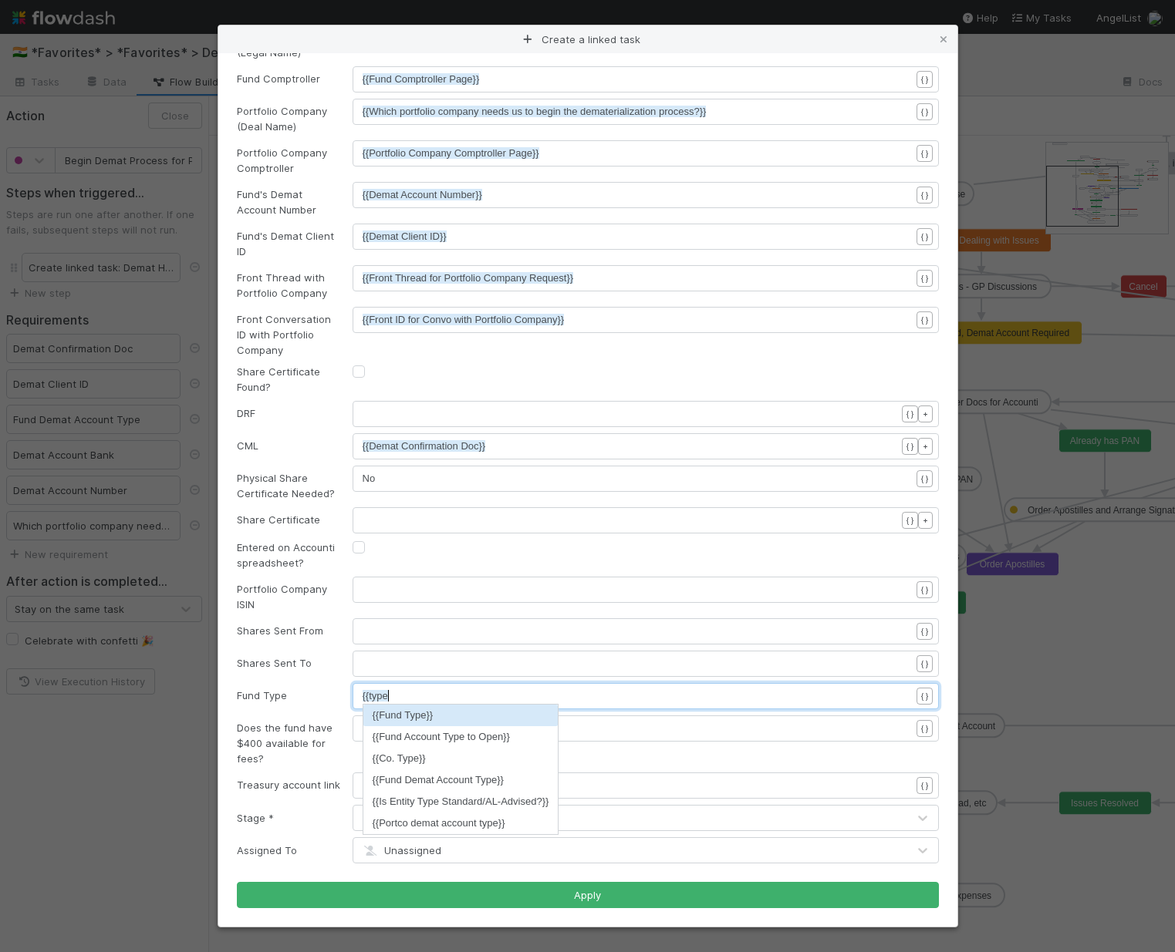
scroll to position [5, 25]
type textarea "{{type"
click at [490, 713] on li "{{Fund Type}}" at bounding box center [460, 716] width 195 height 22
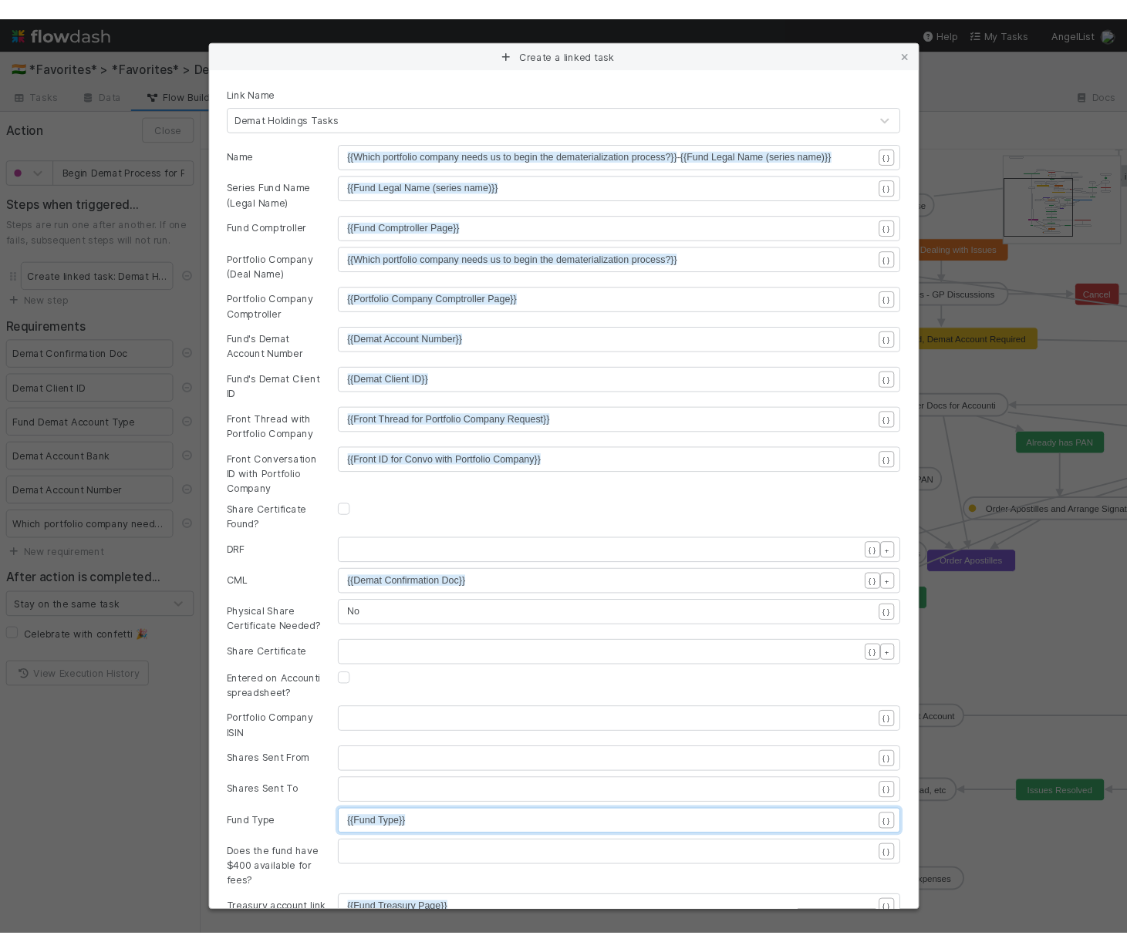
scroll to position [174, 0]
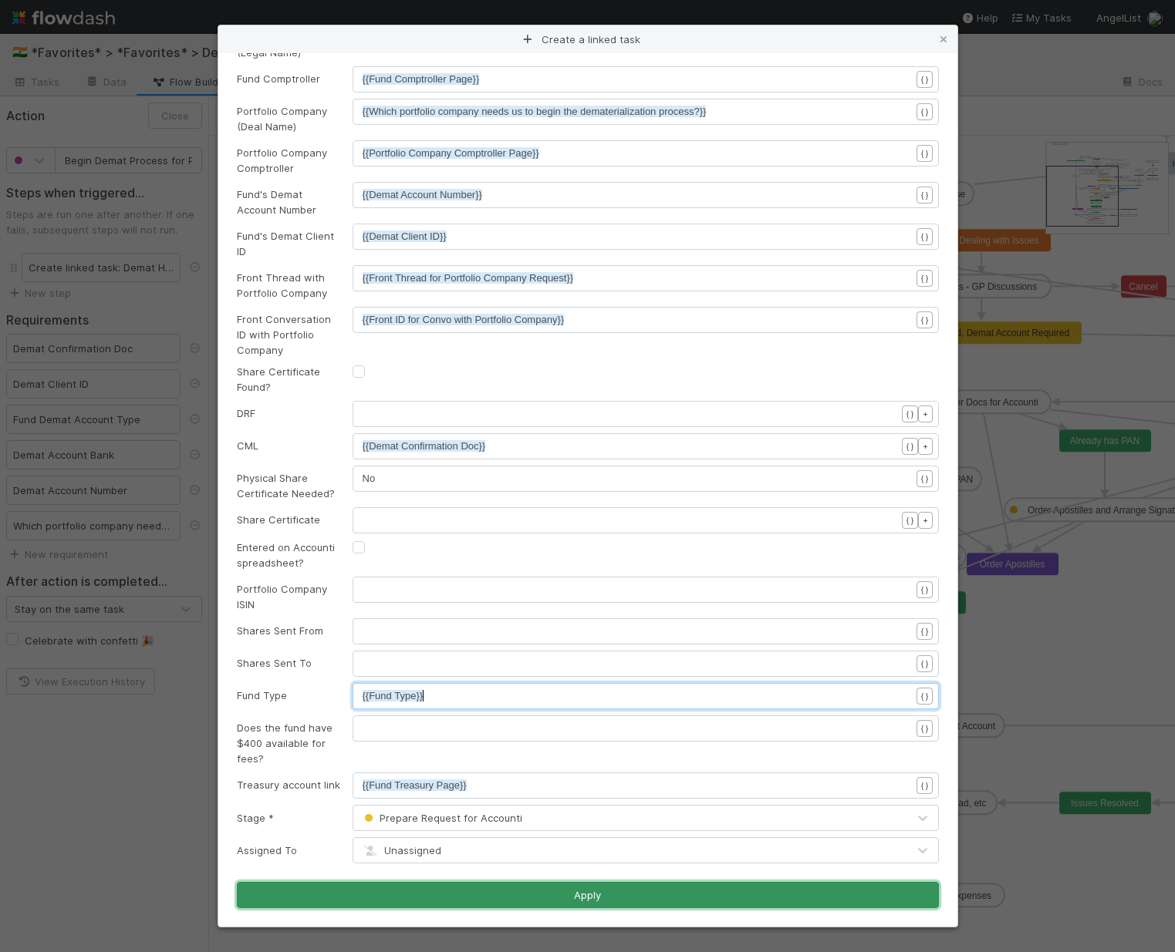
click at [450, 900] on button "Apply" at bounding box center [588, 895] width 702 height 26
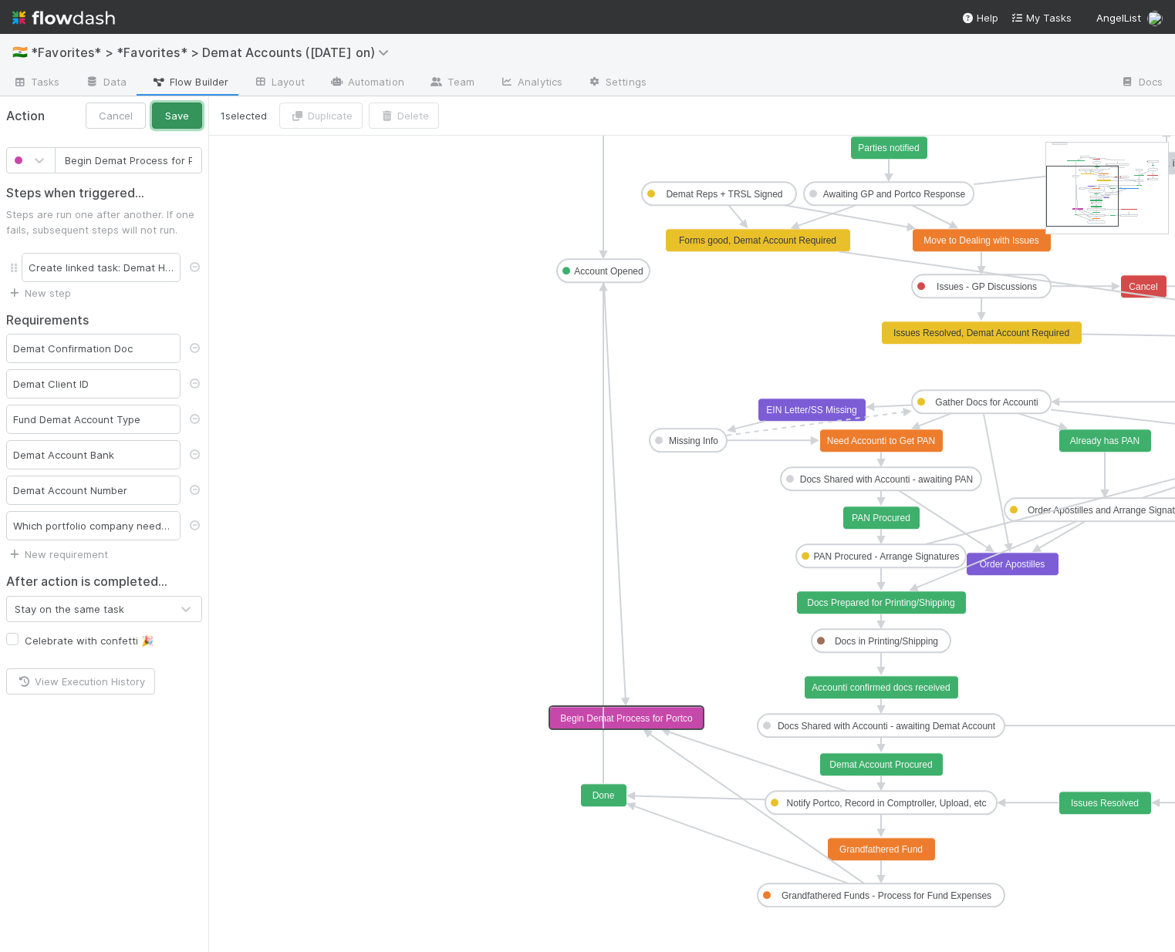
click at [178, 110] on button "Save" at bounding box center [177, 116] width 50 height 26
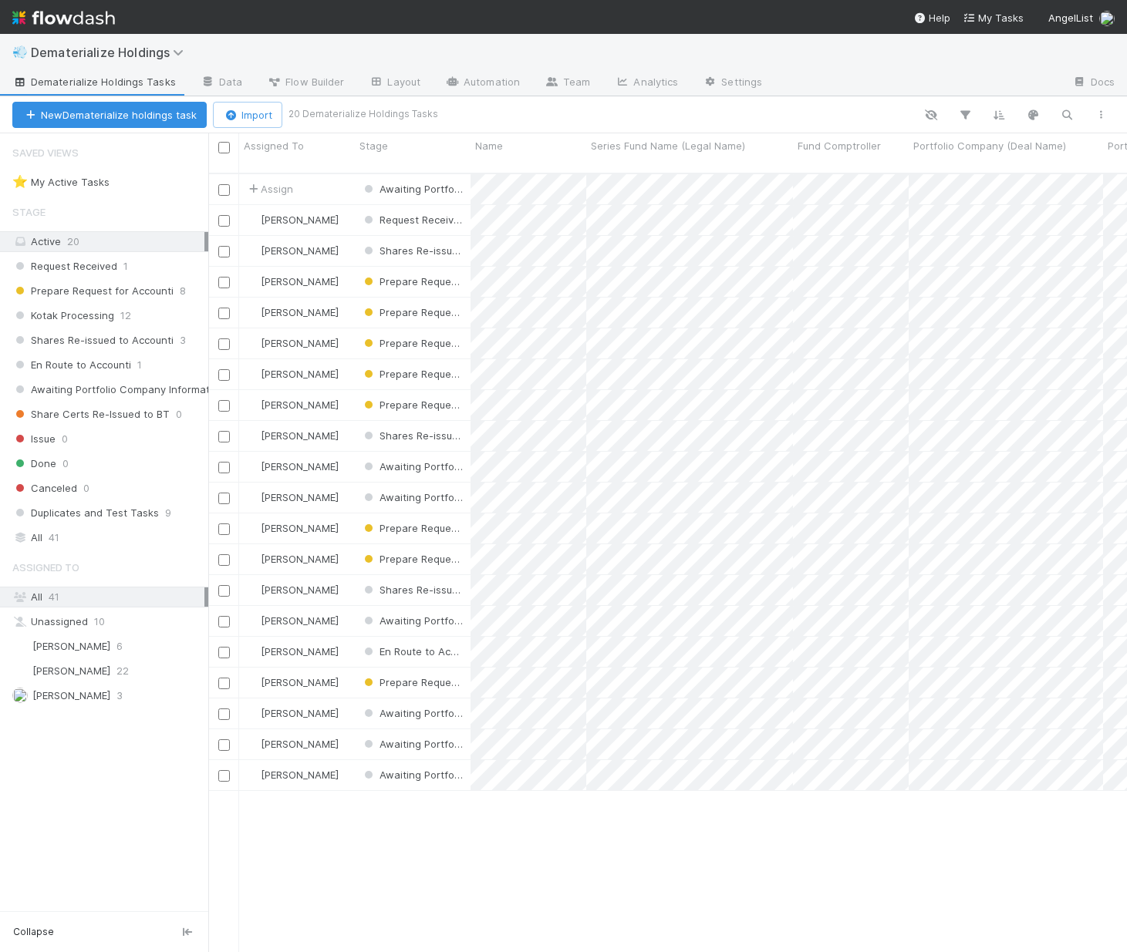
scroll to position [781, 907]
click at [130, 120] on button "New Dematerialize holdings task" at bounding box center [109, 115] width 194 height 26
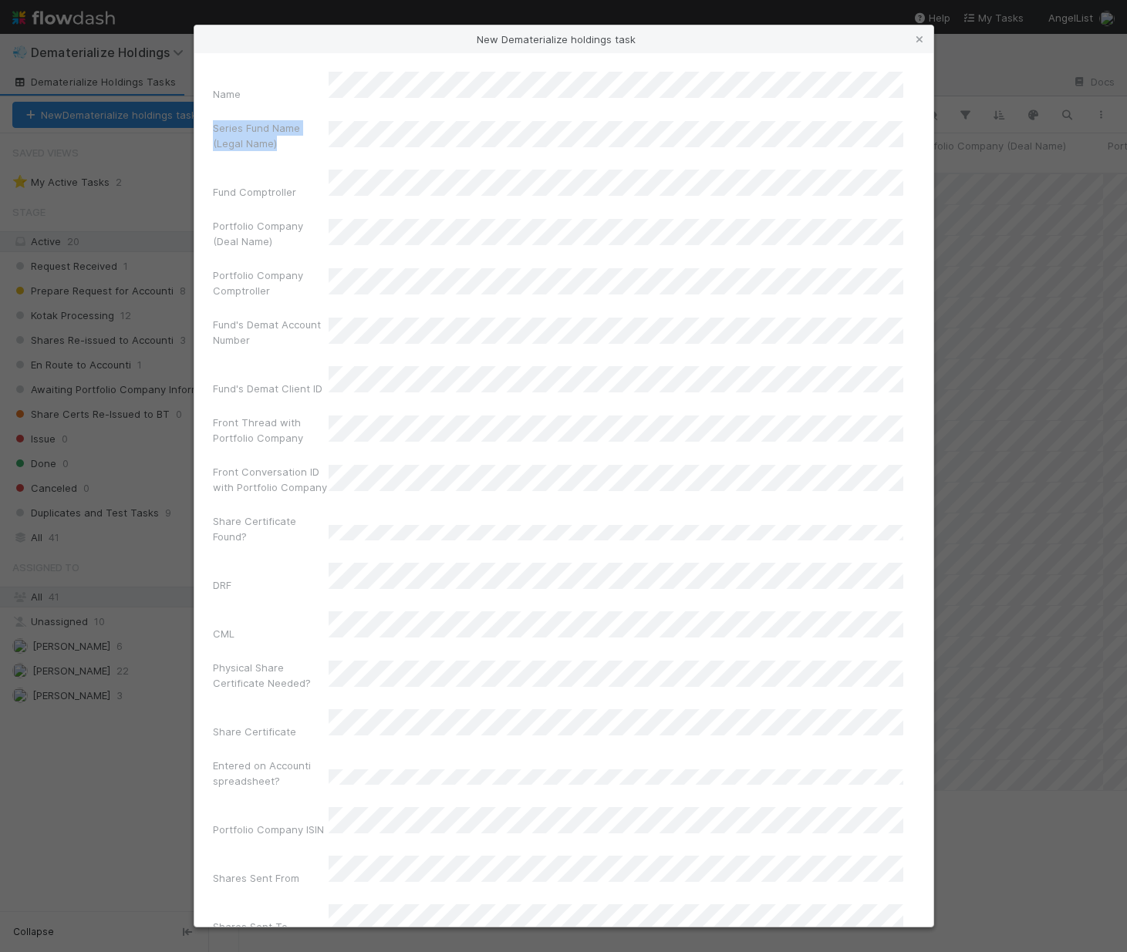
drag, startPoint x: 212, startPoint y: 118, endPoint x: 282, endPoint y: 136, distance: 71.6
click at [282, 136] on label"] "Series Fund Name (Legal Name)" at bounding box center [271, 135] width 116 height 31
copy label"] "Series Fund Name (Legal Name)"
click at [250, 246] on div "Name Series Fund Name (Legal Name) Fund Comptroller Portfolio Company (Deal Nam…" at bounding box center [564, 612] width 702 height 1080
drag, startPoint x: 209, startPoint y: 173, endPoint x: 300, endPoint y: 167, distance: 91.2
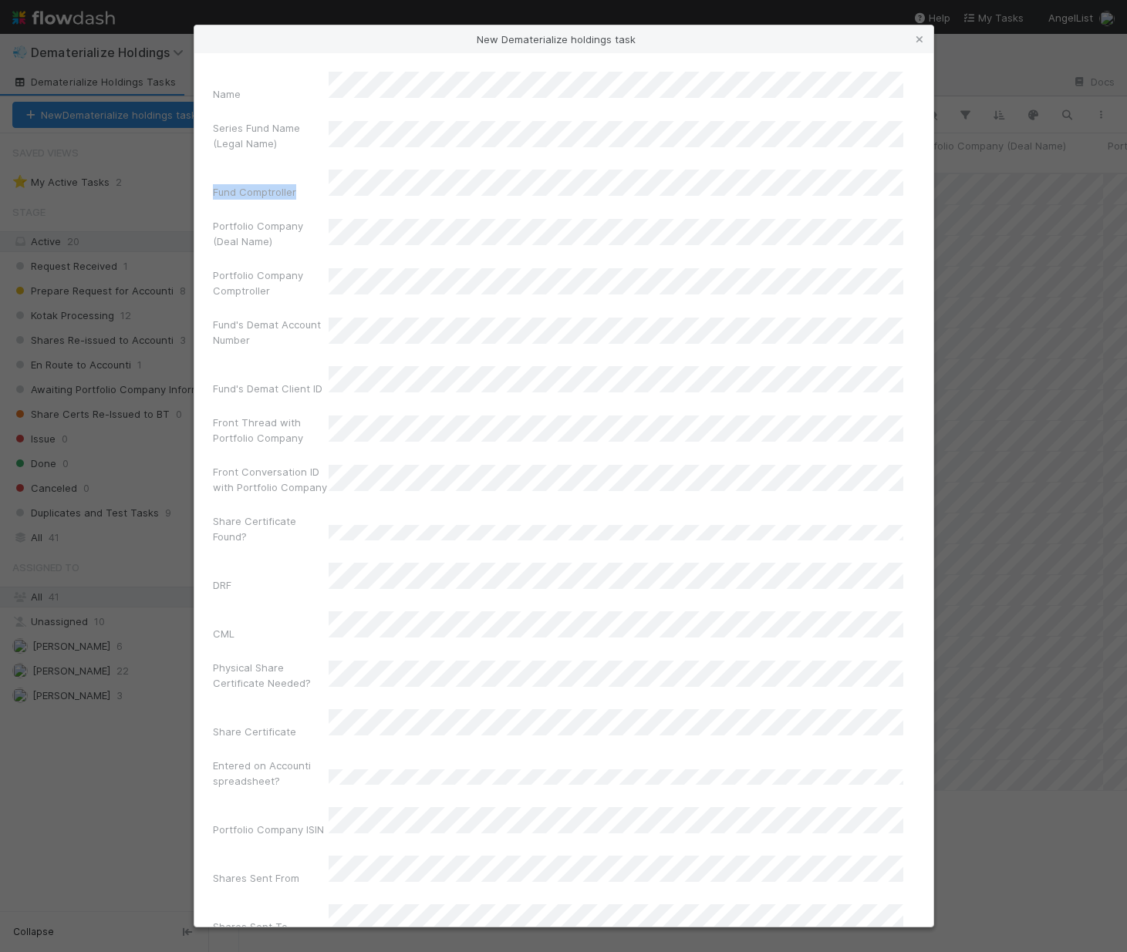
click at [300, 167] on div "Name Series Fund Name (Legal Name) Fund Comptroller Portfolio Company (Deal Nam…" at bounding box center [563, 490] width 739 height 874
copy label"] "Fund Comptroller"
drag, startPoint x: 215, startPoint y: 303, endPoint x: 245, endPoint y: 320, distance: 34.5
click at [245, 320] on label"] "Fund's Demat Account Number" at bounding box center [271, 332] width 116 height 31
drag, startPoint x: 251, startPoint y: 322, endPoint x: 213, endPoint y: 307, distance: 40.8
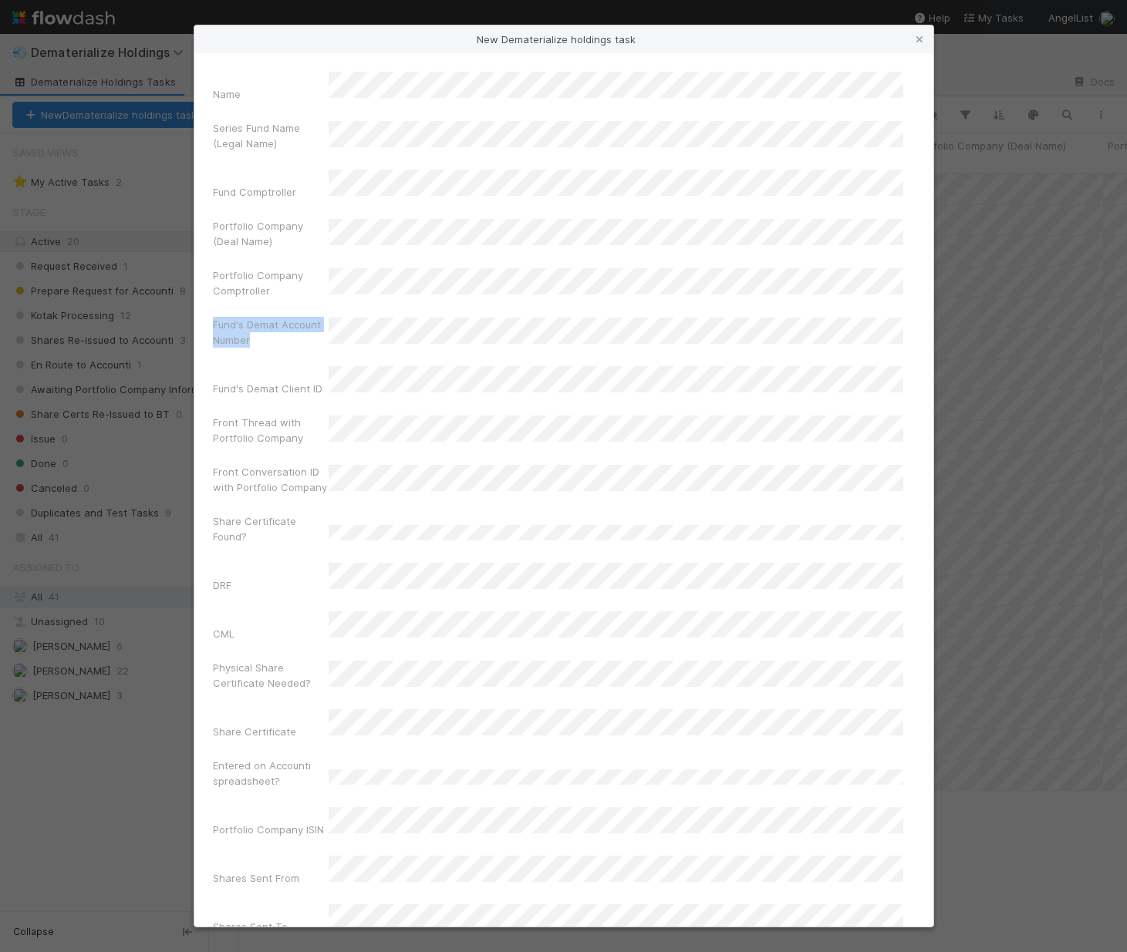
click at [213, 317] on label"] "Fund's Demat Account Number" at bounding box center [271, 332] width 116 height 31
copy label"] "Fund's Demat Account Number"
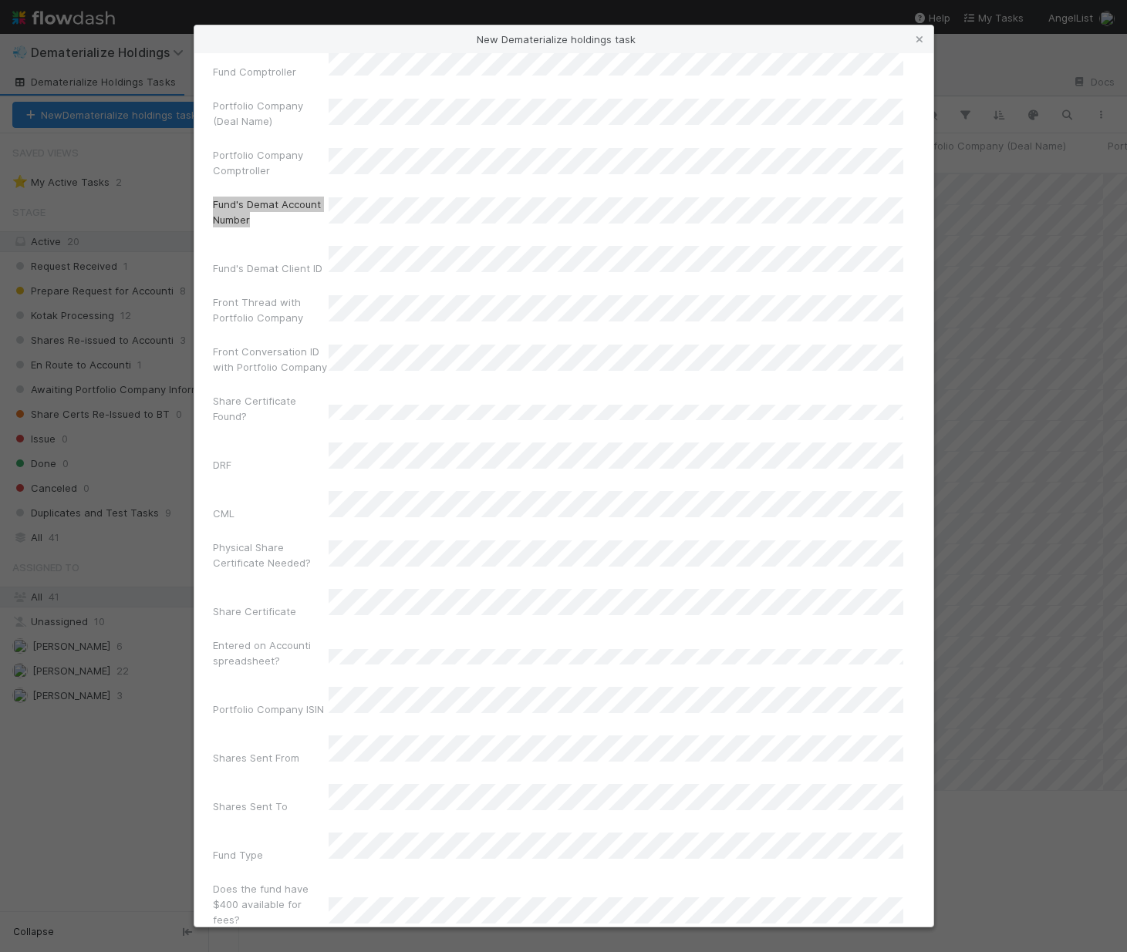
scroll to position [164, 0]
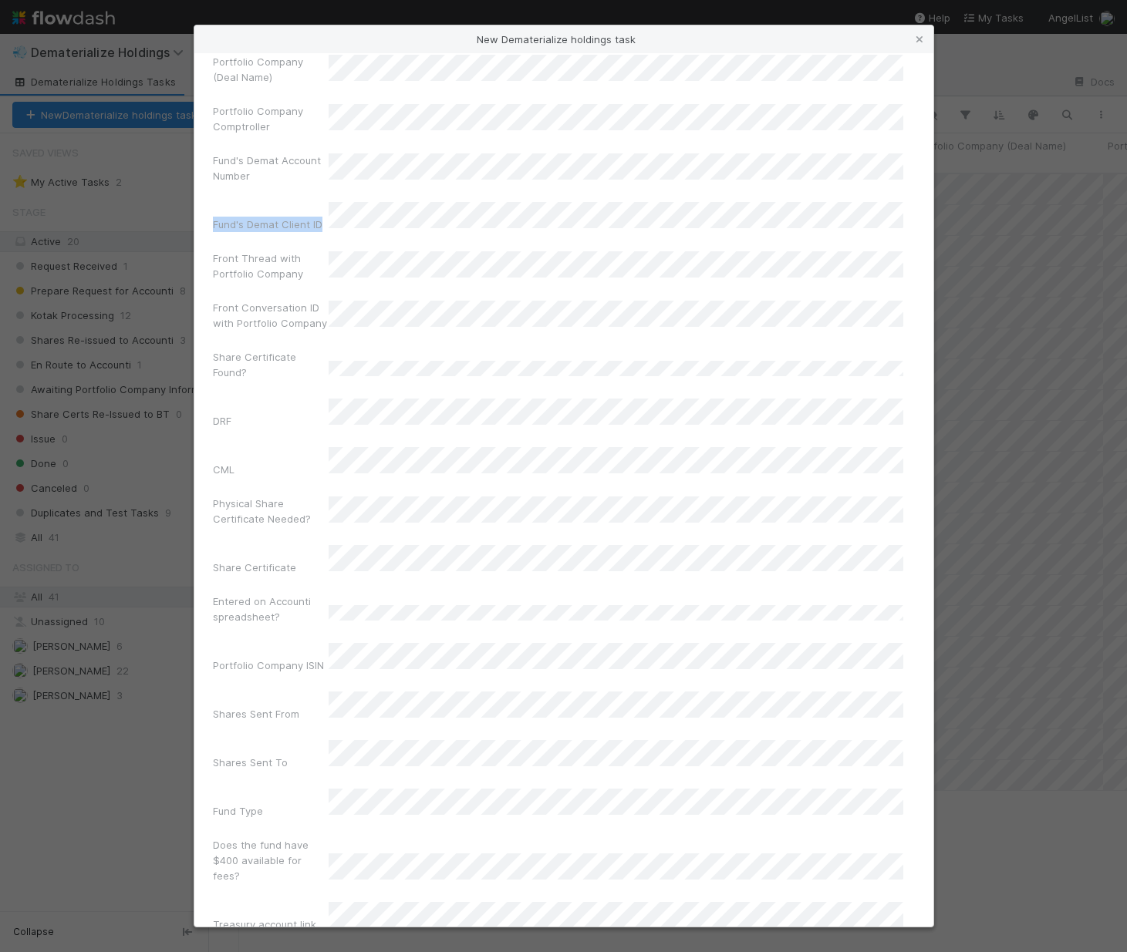
click at [348, 197] on div "Name Series Fund Name (Legal Name) Fund Comptroller Portfolio Company (Deal Nam…" at bounding box center [563, 490] width 739 height 874
copy label"] "Fund's Demat Client ID"
drag, startPoint x: 213, startPoint y: 227, endPoint x: 304, endPoint y: 245, distance: 92.9
click at [304, 251] on label"] "Front Thread with Portfolio Company" at bounding box center [271, 266] width 116 height 31
drag, startPoint x: 210, startPoint y: 424, endPoint x: 236, endPoint y: 429, distance: 26.6
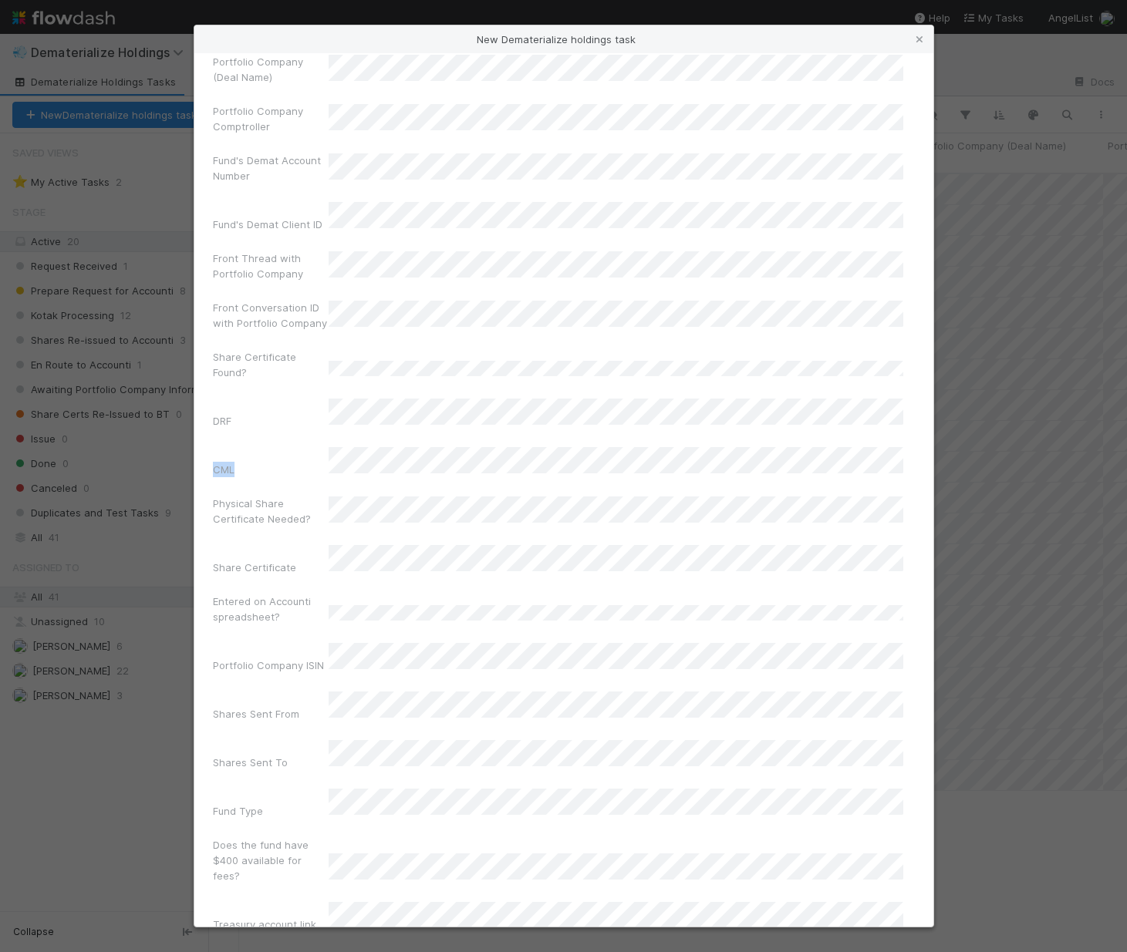
click at [236, 429] on div "Name Series Fund Name (Legal Name) Fund Comptroller Portfolio Company (Deal Nam…" at bounding box center [563, 490] width 739 height 874
copy label"] "CML"
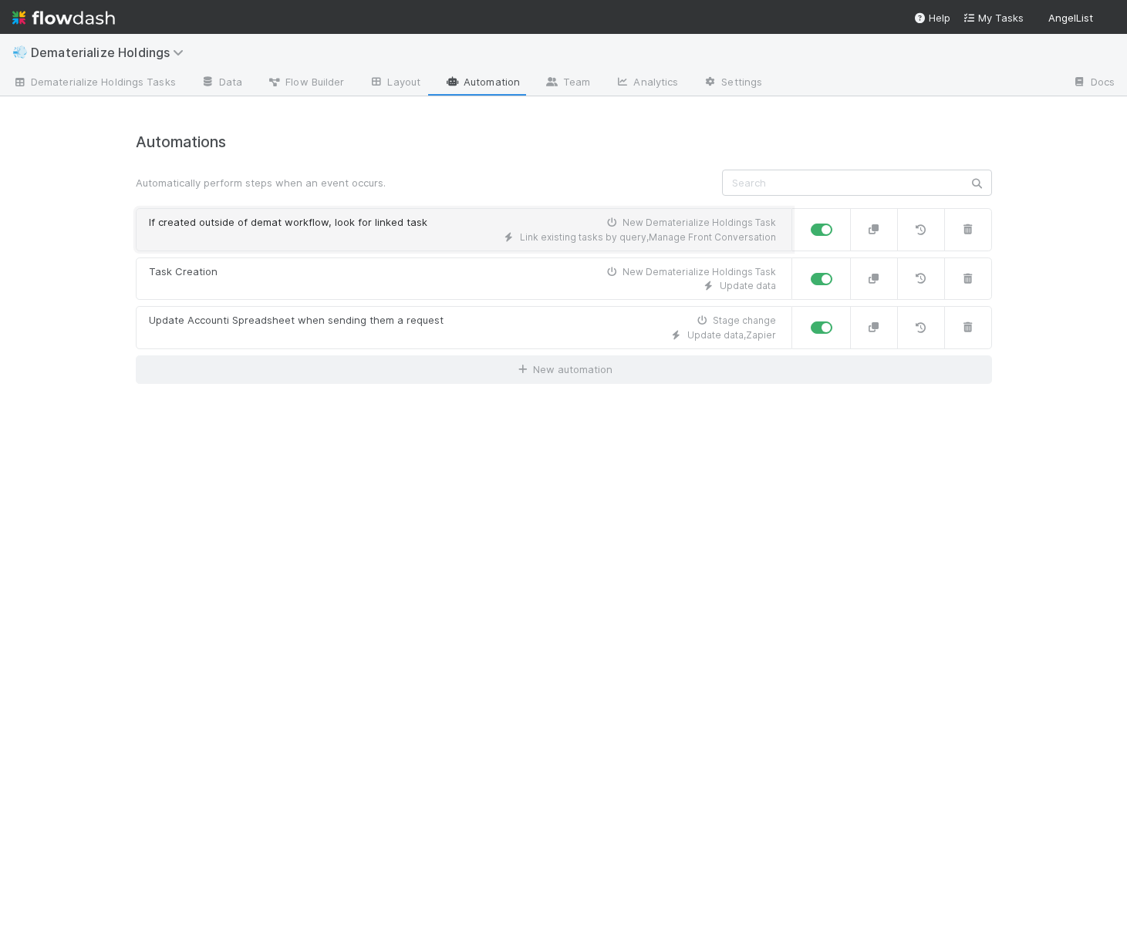
click at [436, 241] on div "Link existing tasks by query , Manage Front Conversation" at bounding box center [462, 238] width 627 height 14
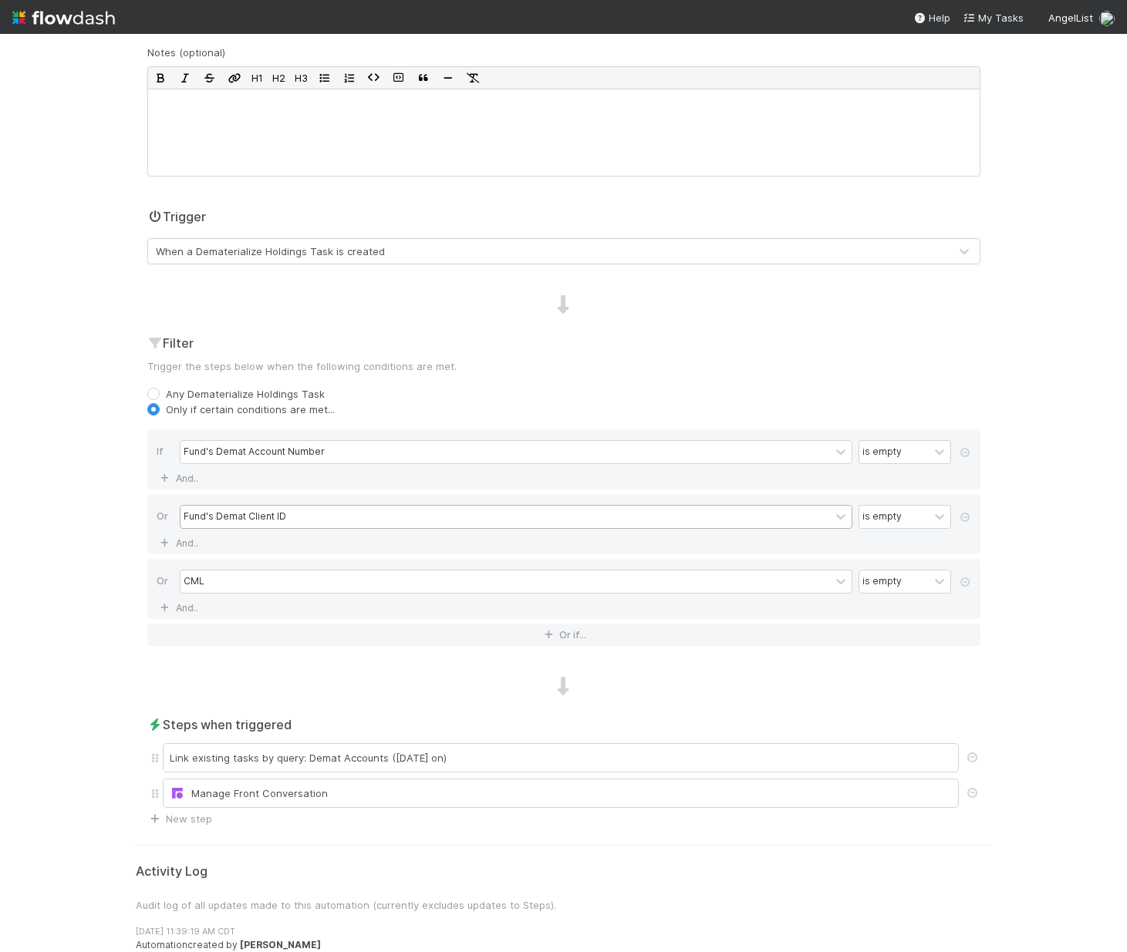
scroll to position [209, 0]
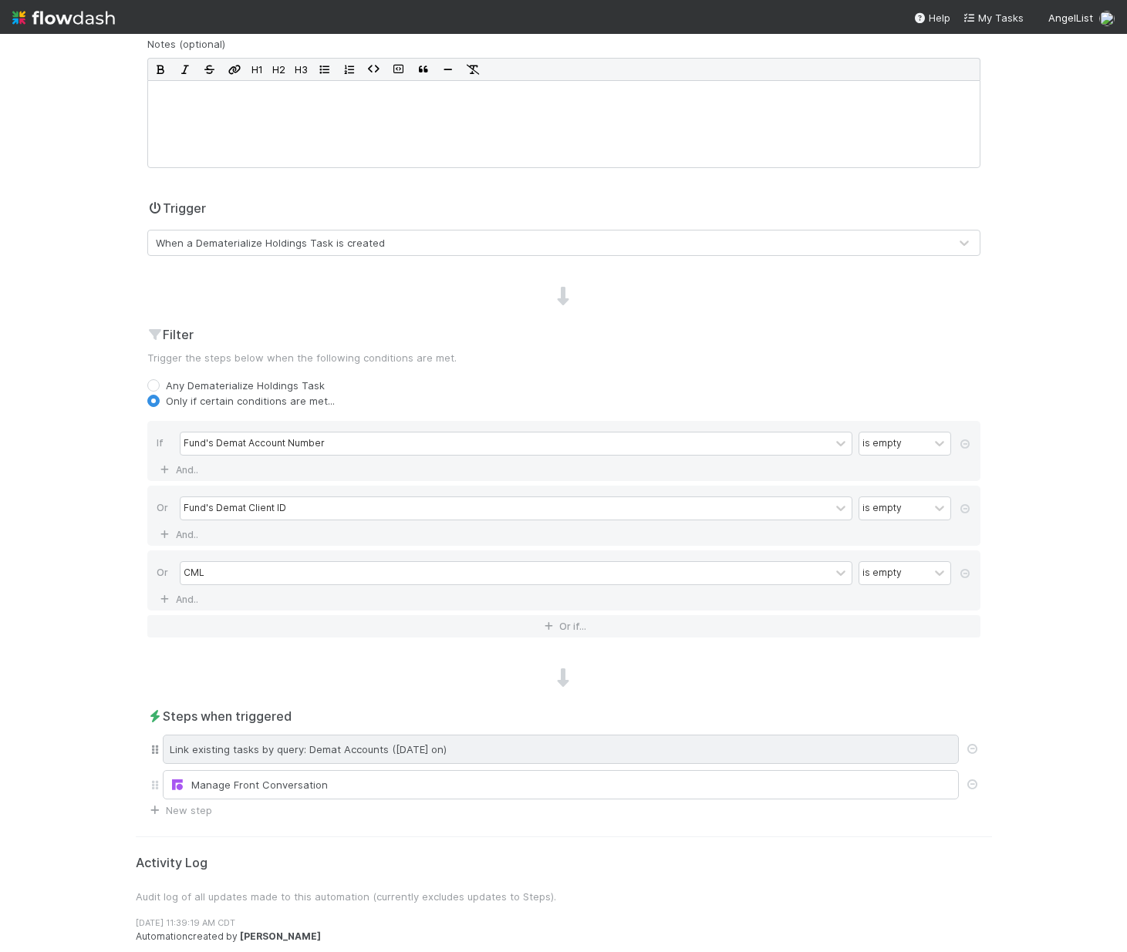
click at [292, 757] on div "Link existing tasks by query: Demat Accounts ([DATE] on)" at bounding box center [561, 749] width 796 height 29
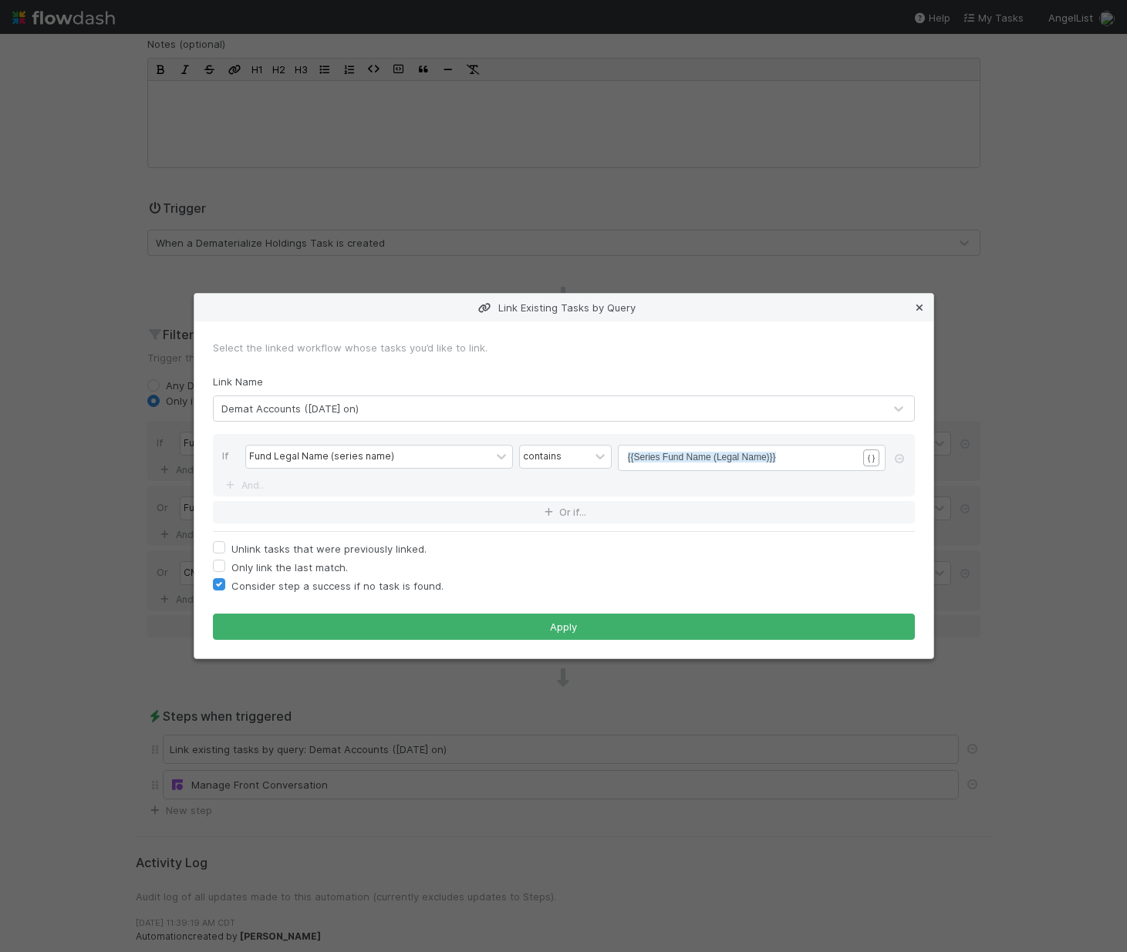
click at [919, 307] on icon at bounding box center [919, 308] width 15 height 10
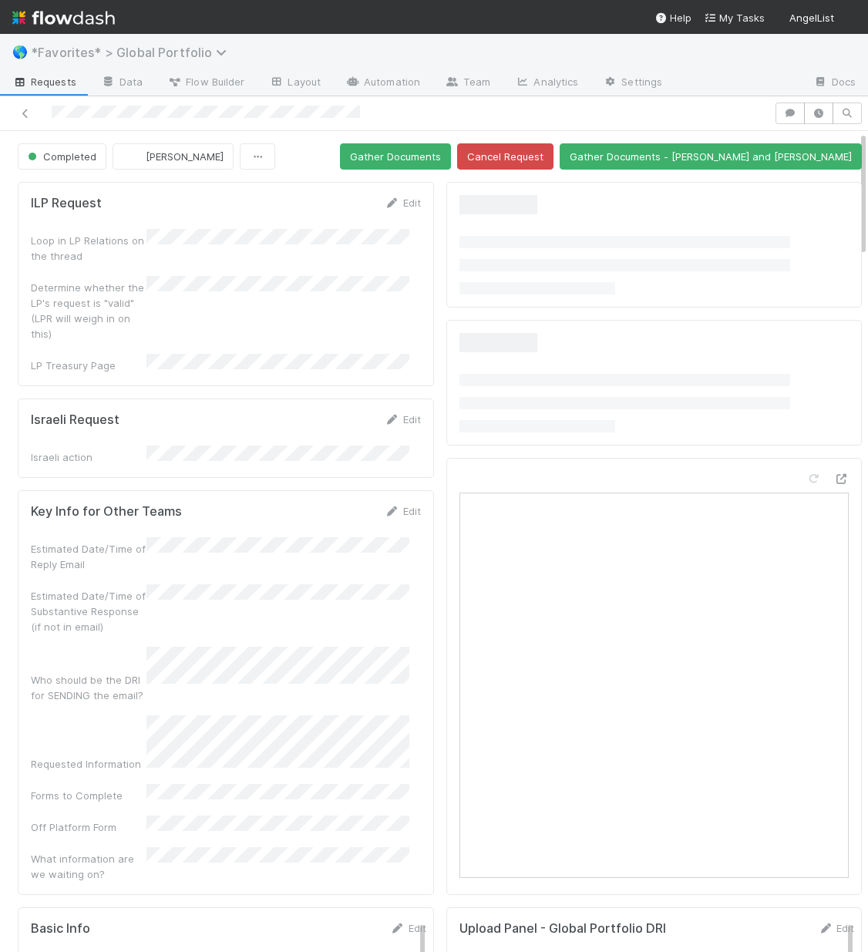
click at [117, 49] on span "*Favorites* > Global Portfolio" at bounding box center [133, 52] width 204 height 15
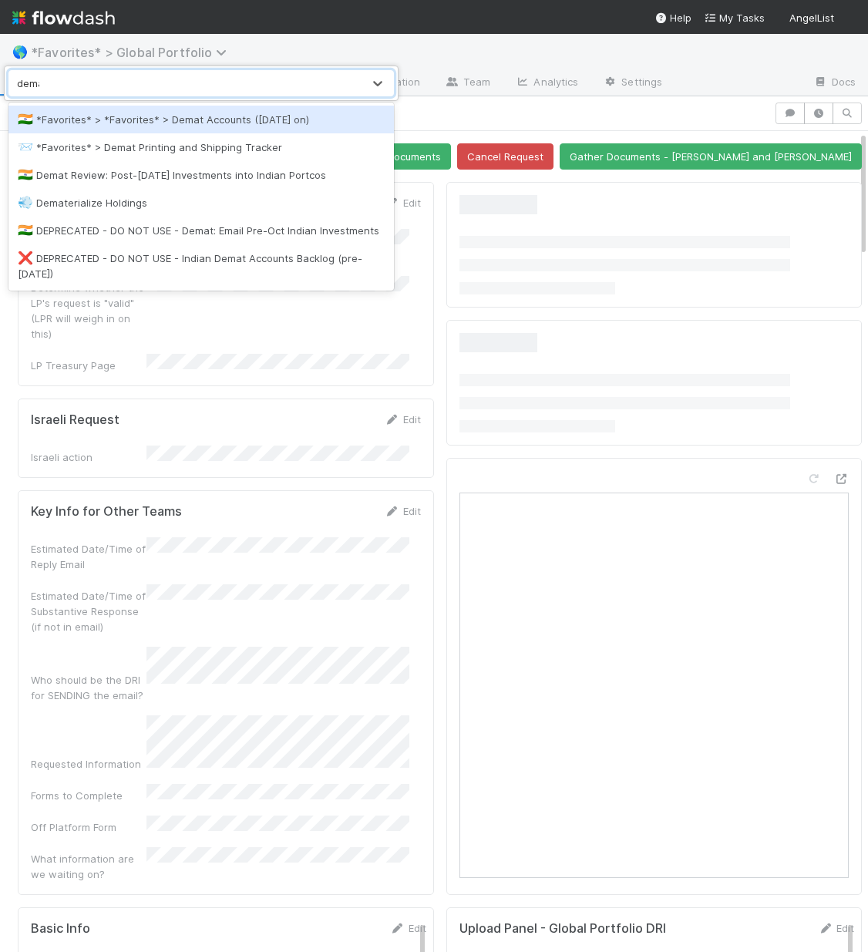
type input "demat"
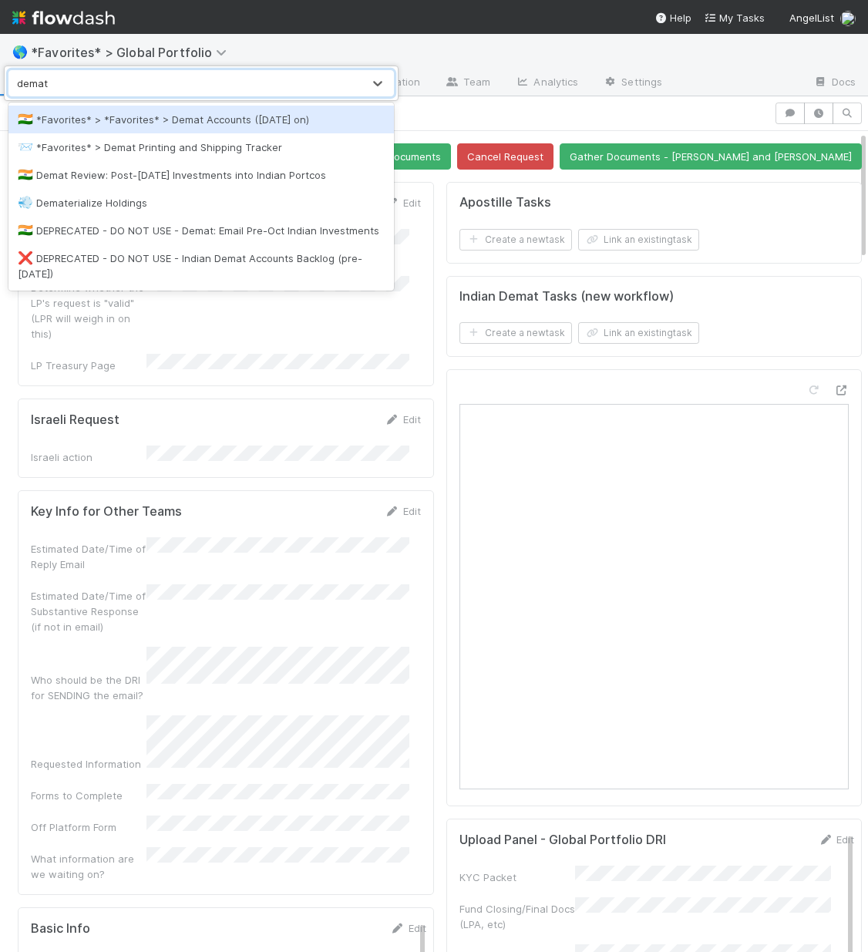
click at [236, 120] on div "🇮🇳 *Favorites* > *Favorites* > Demat Accounts (April 2025 on)" at bounding box center [201, 119] width 367 height 15
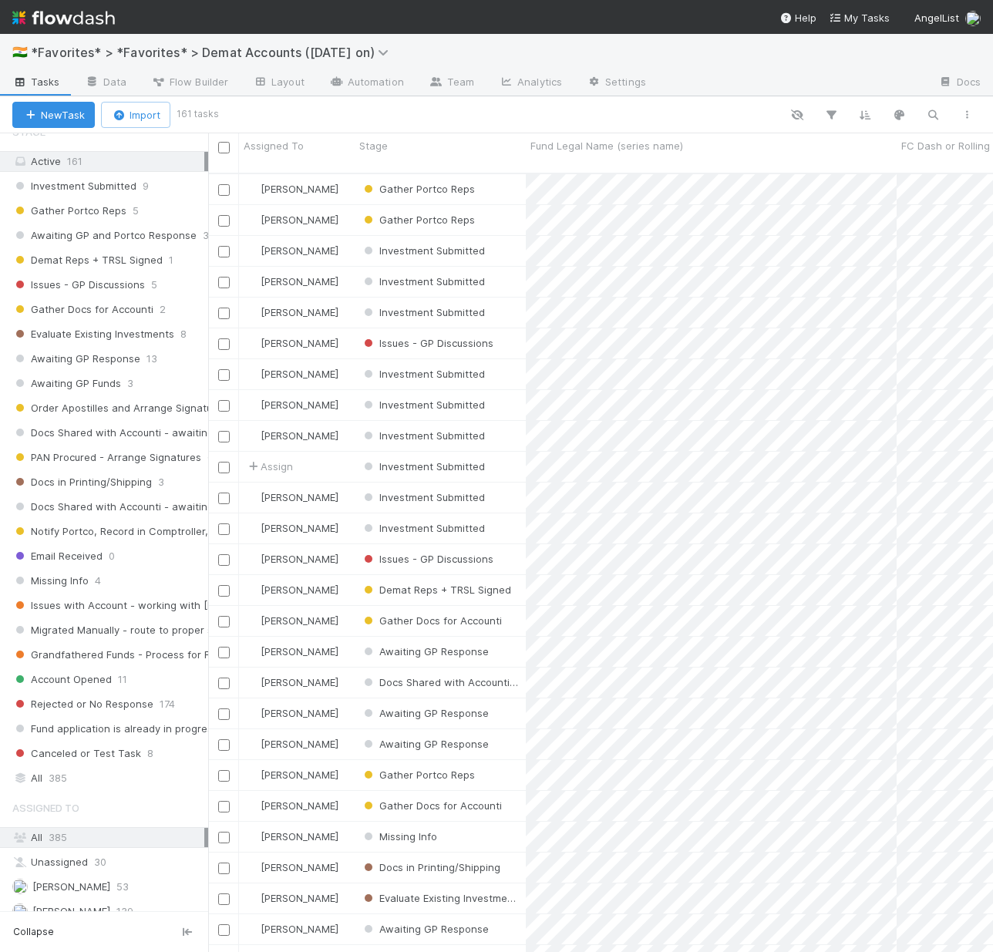
scroll to position [268, 0]
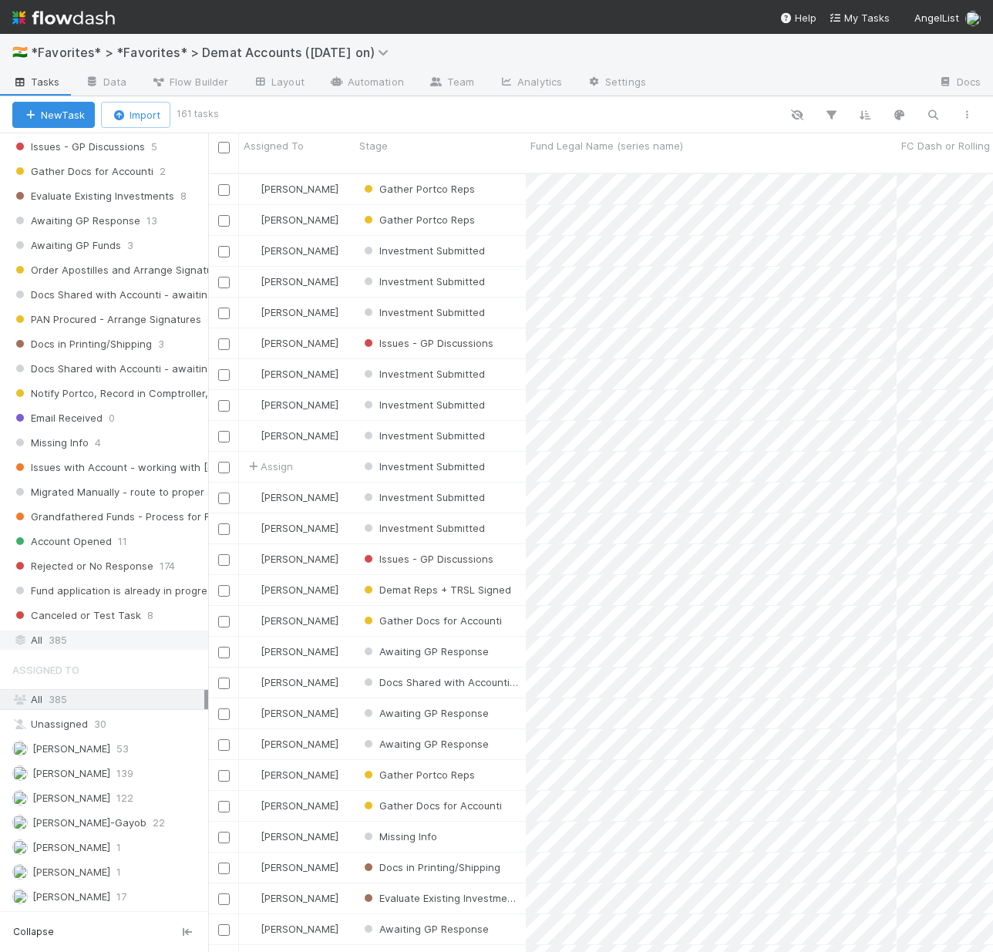
click at [106, 631] on div "All 385" at bounding box center [108, 640] width 192 height 19
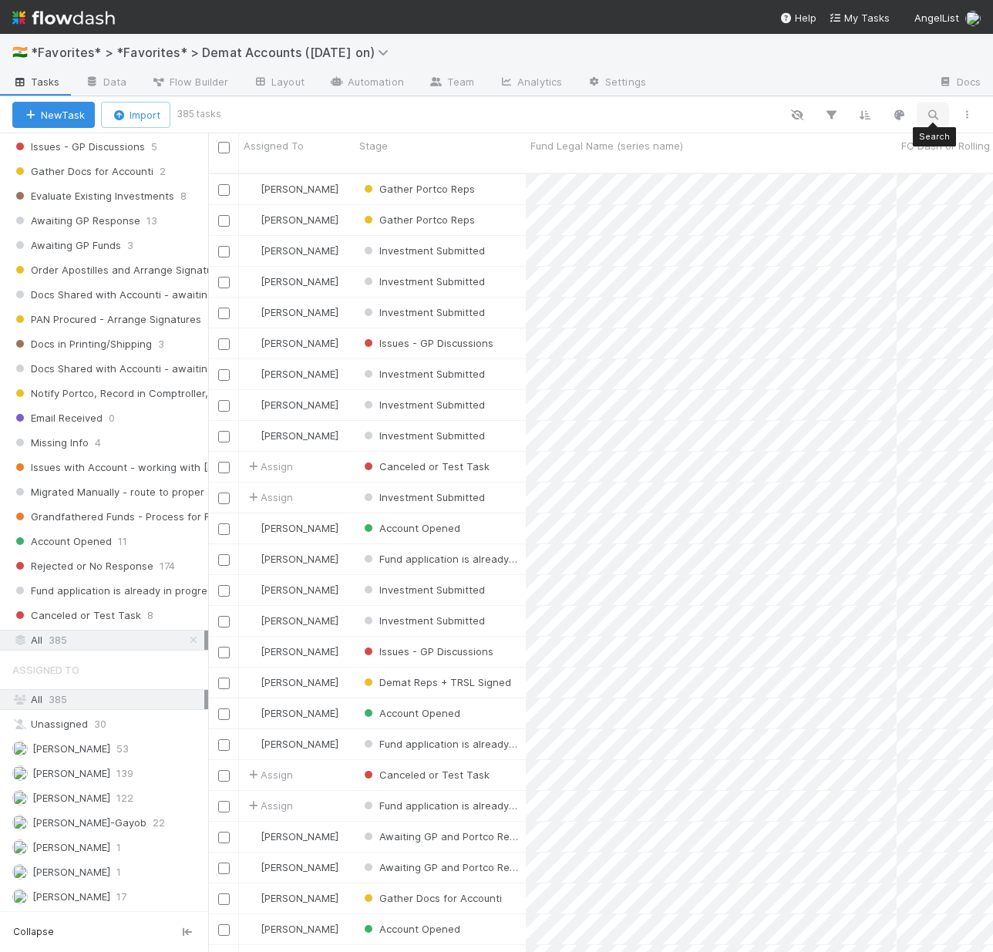
scroll to position [781, 774]
click at [868, 115] on icon "button" at bounding box center [933, 115] width 15 height 14
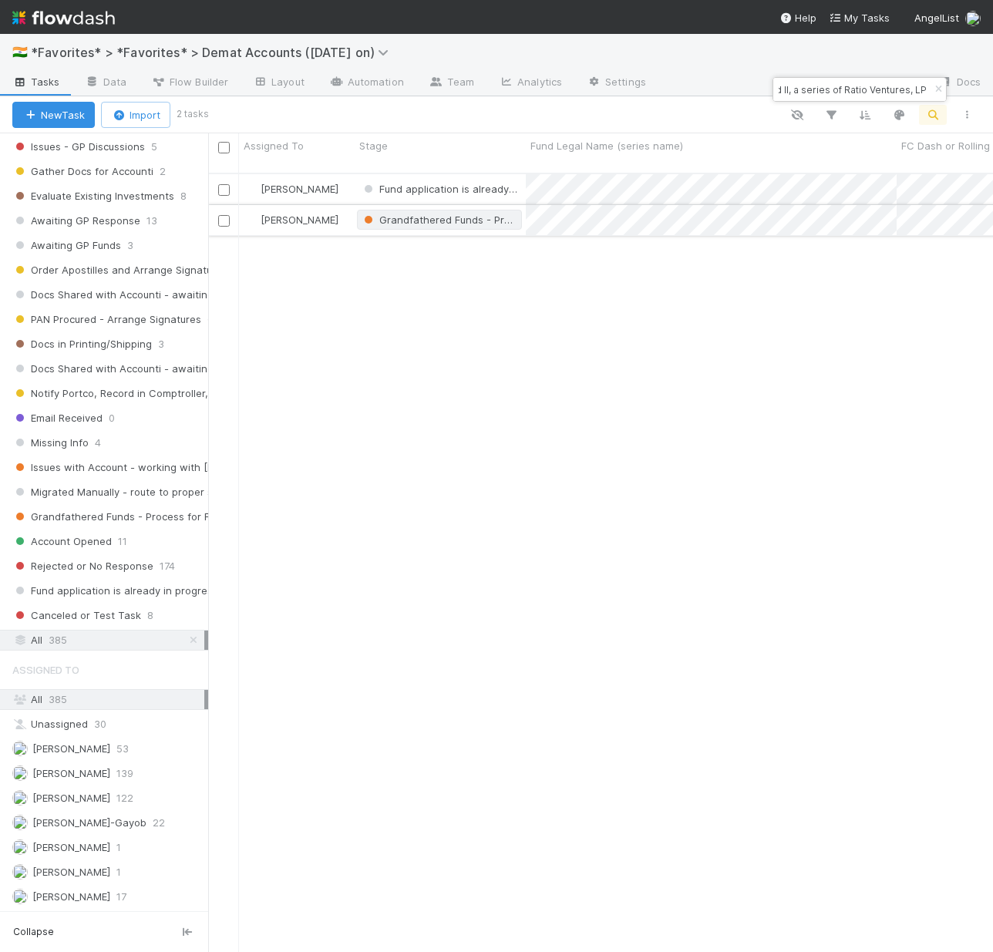
type input "Ratio Fund II, a series of Ratio Ventures, LP"
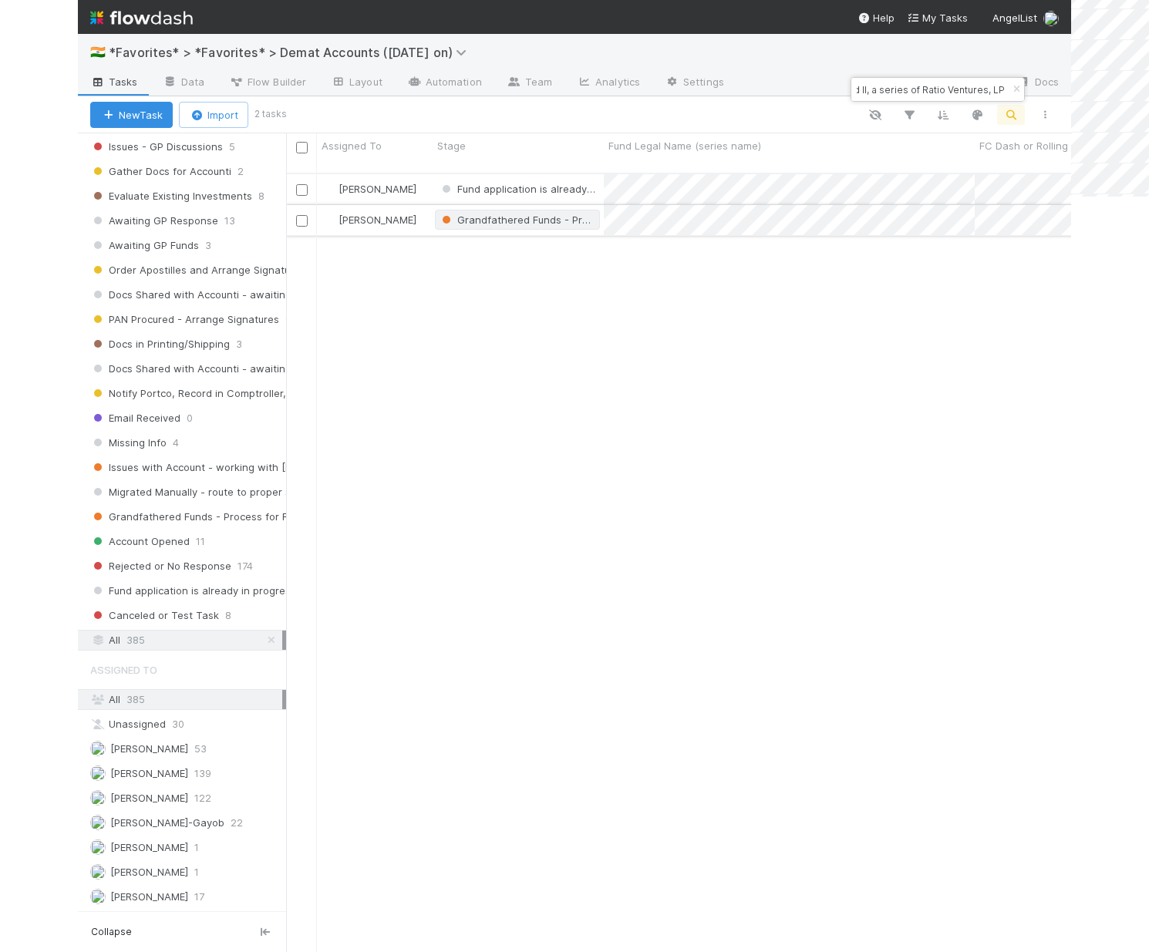
scroll to position [0, 0]
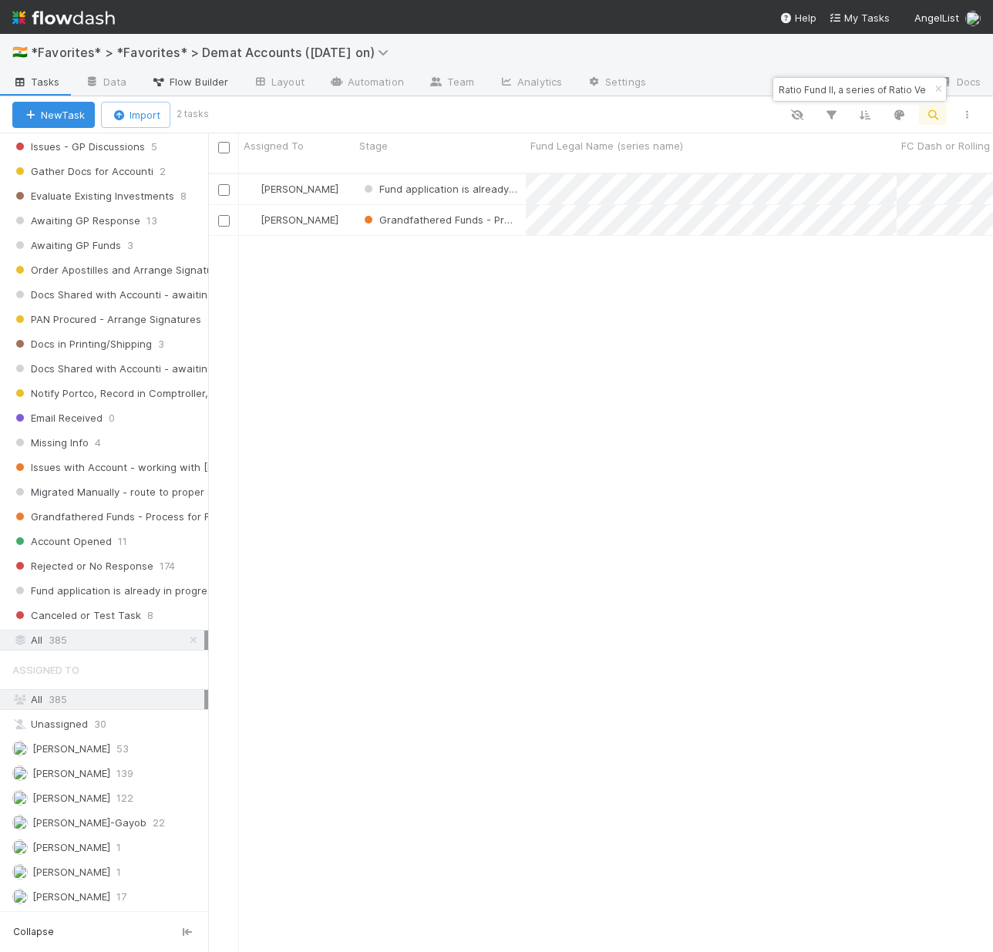
click at [201, 85] on span "Flow Builder" at bounding box center [189, 81] width 77 height 15
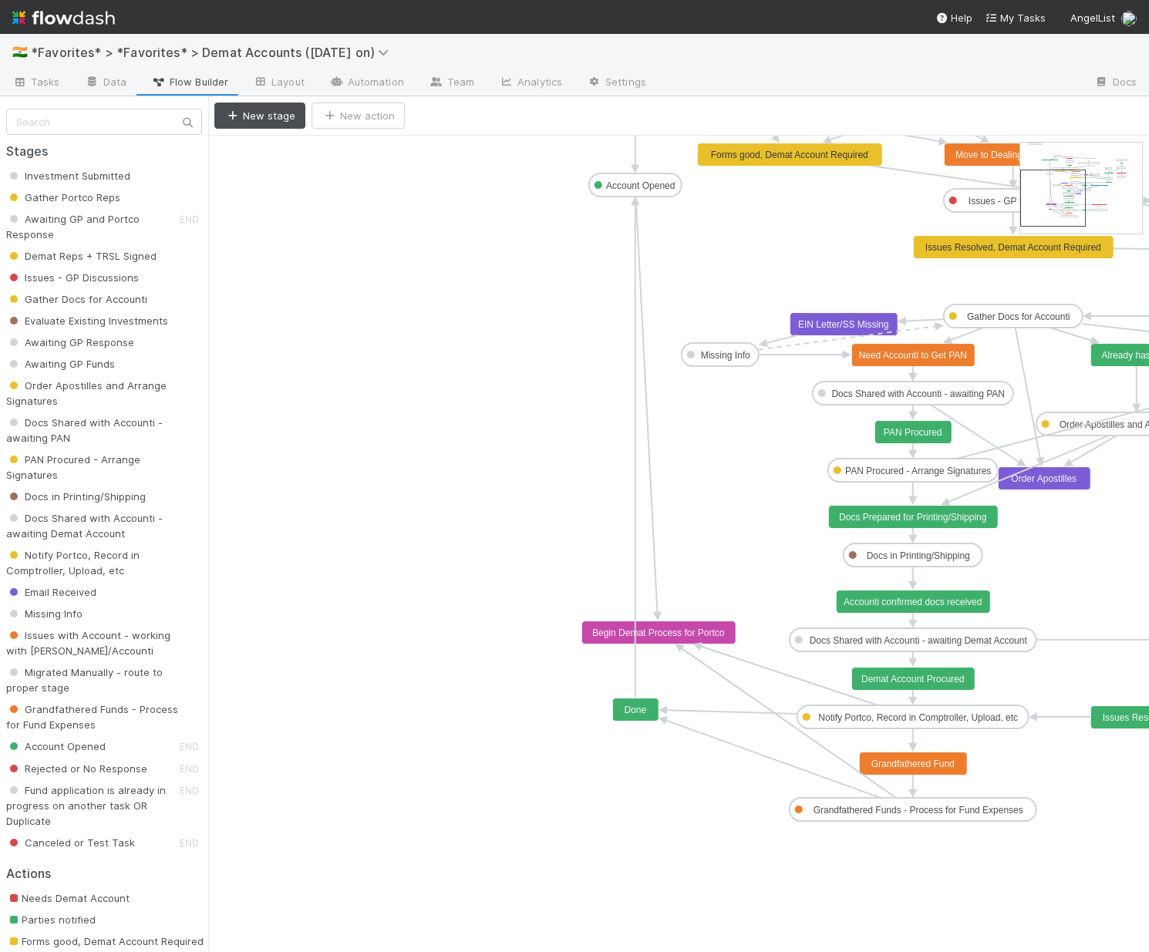
click at [868, 716] on text "Notify Portco, Record in Comptroller, Upload, etc" at bounding box center [918, 718] width 200 height 11
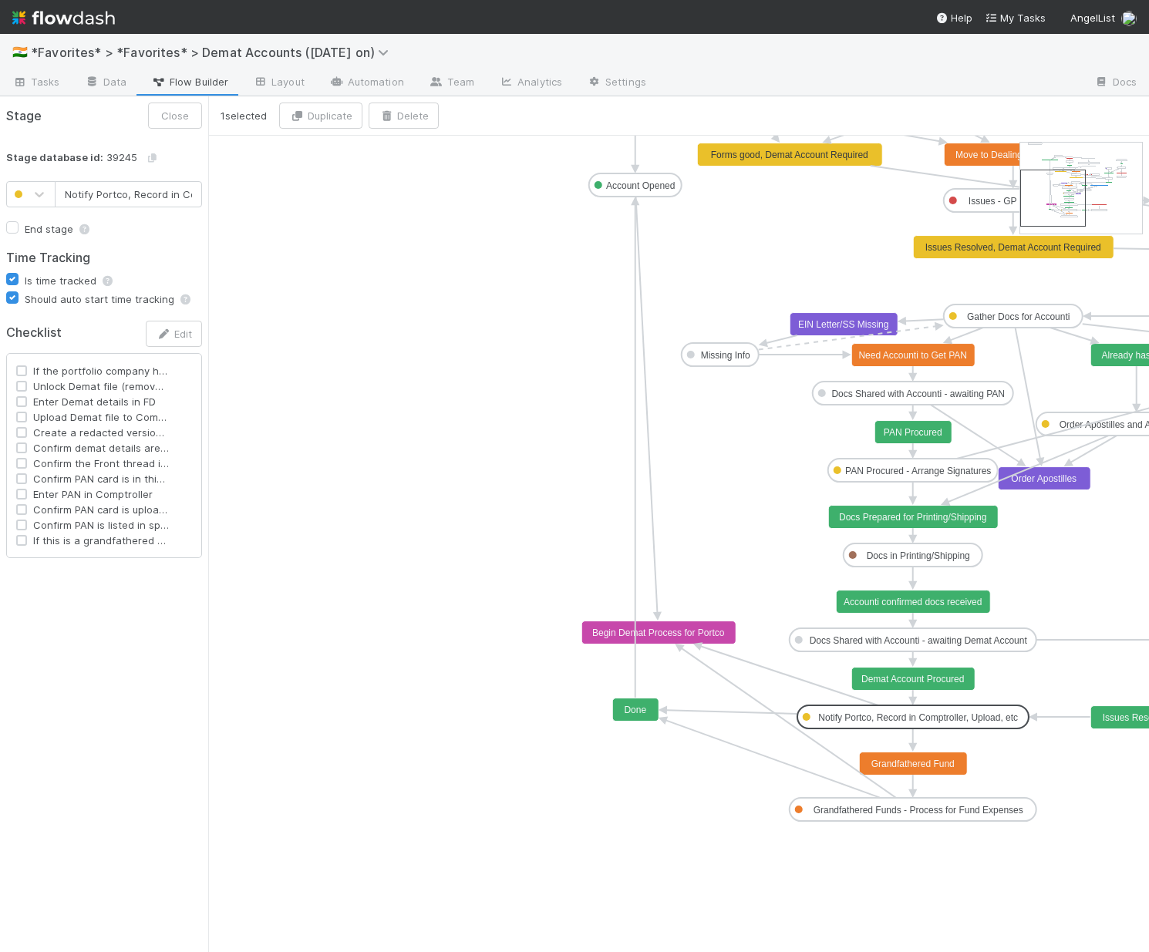
scroll to position [0, 104]
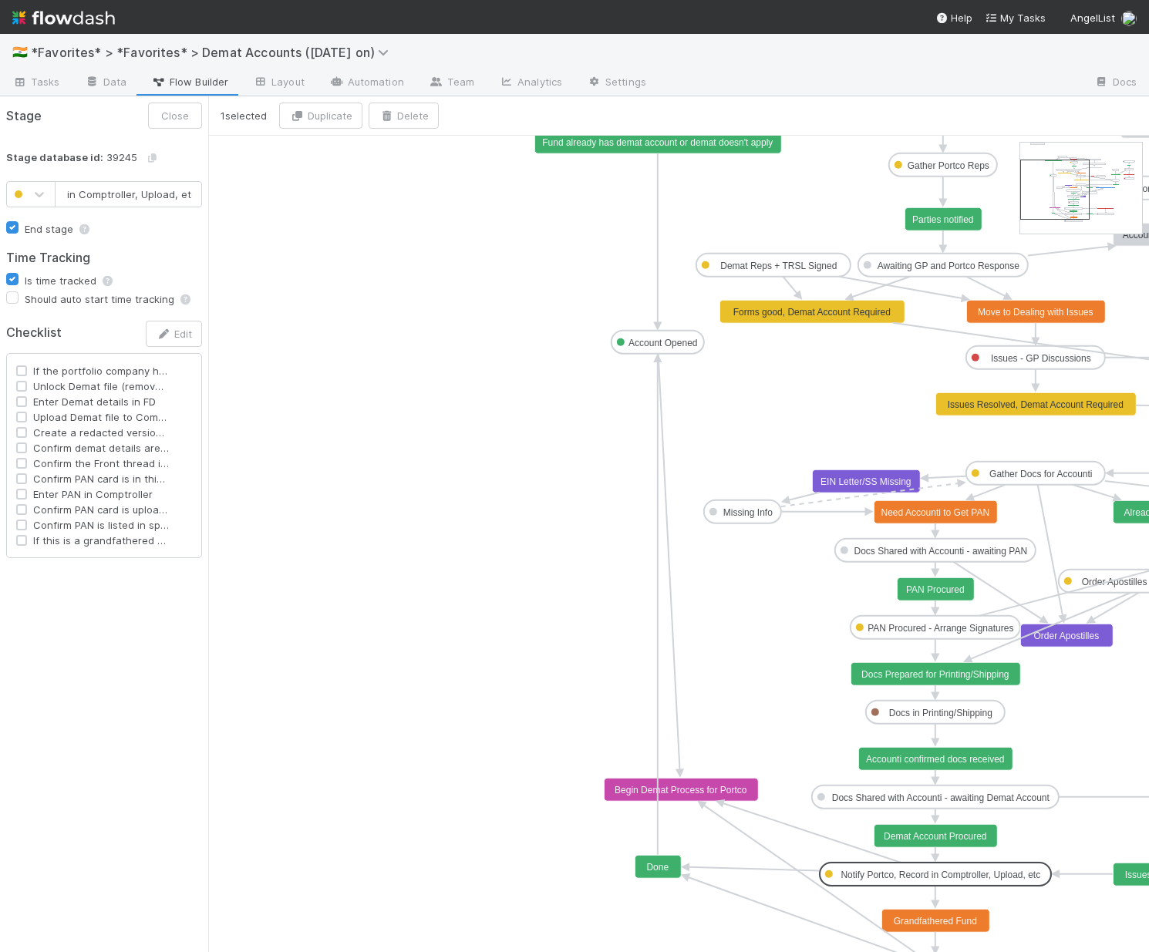
type input "Account Opened"
checkbox input "true"
checkbox input "false"
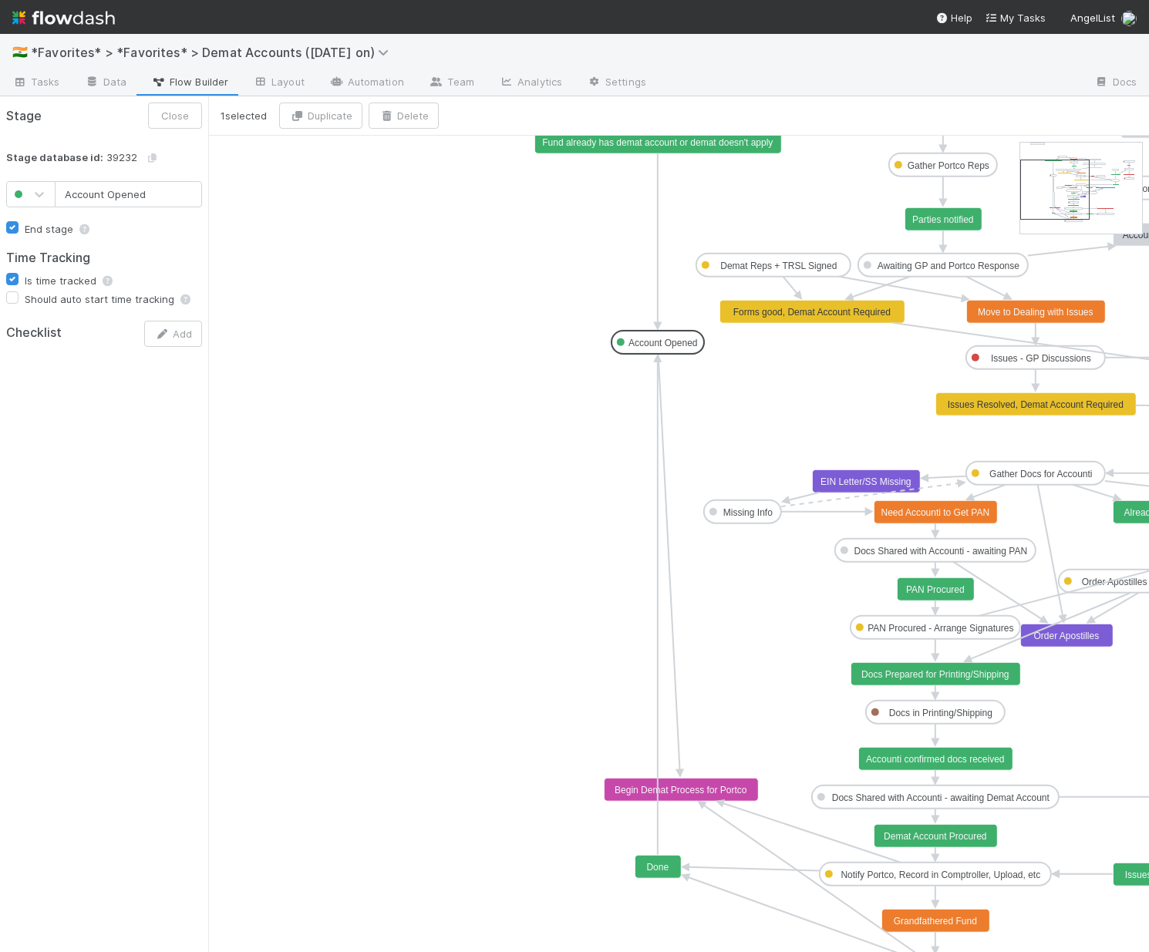
click at [659, 346] on text "Account Opened" at bounding box center [663, 343] width 69 height 11
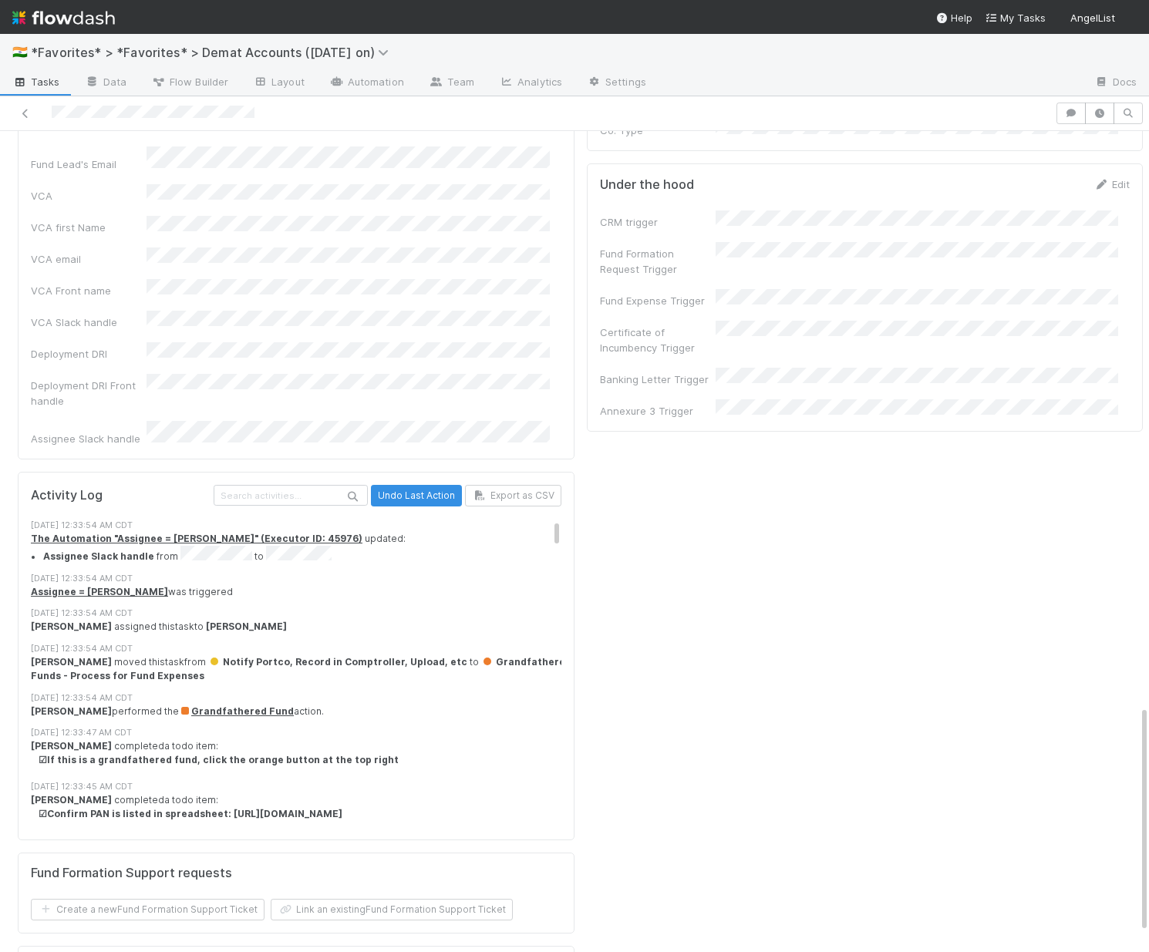
scroll to position [2142, 0]
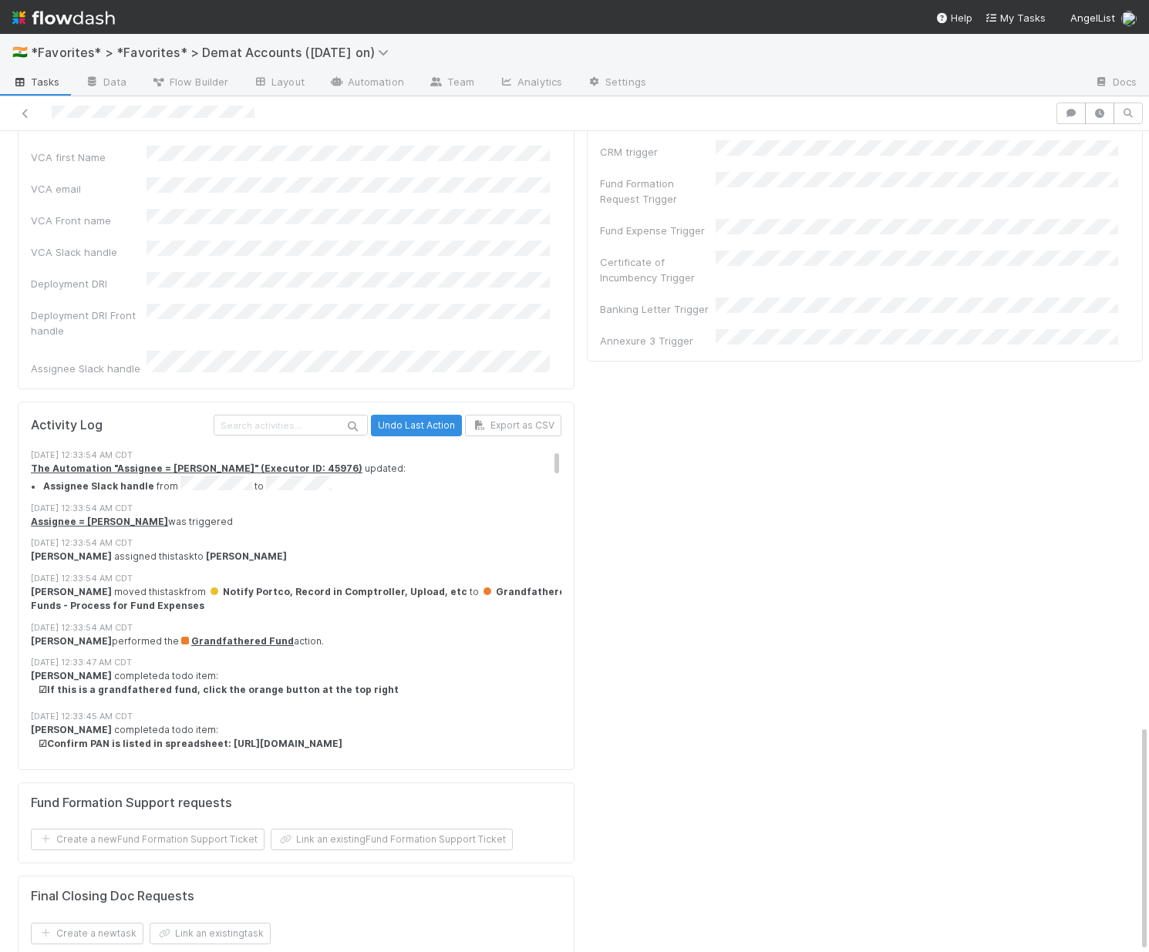
drag, startPoint x: 41, startPoint y: 873, endPoint x: 213, endPoint y: 874, distance: 172.0
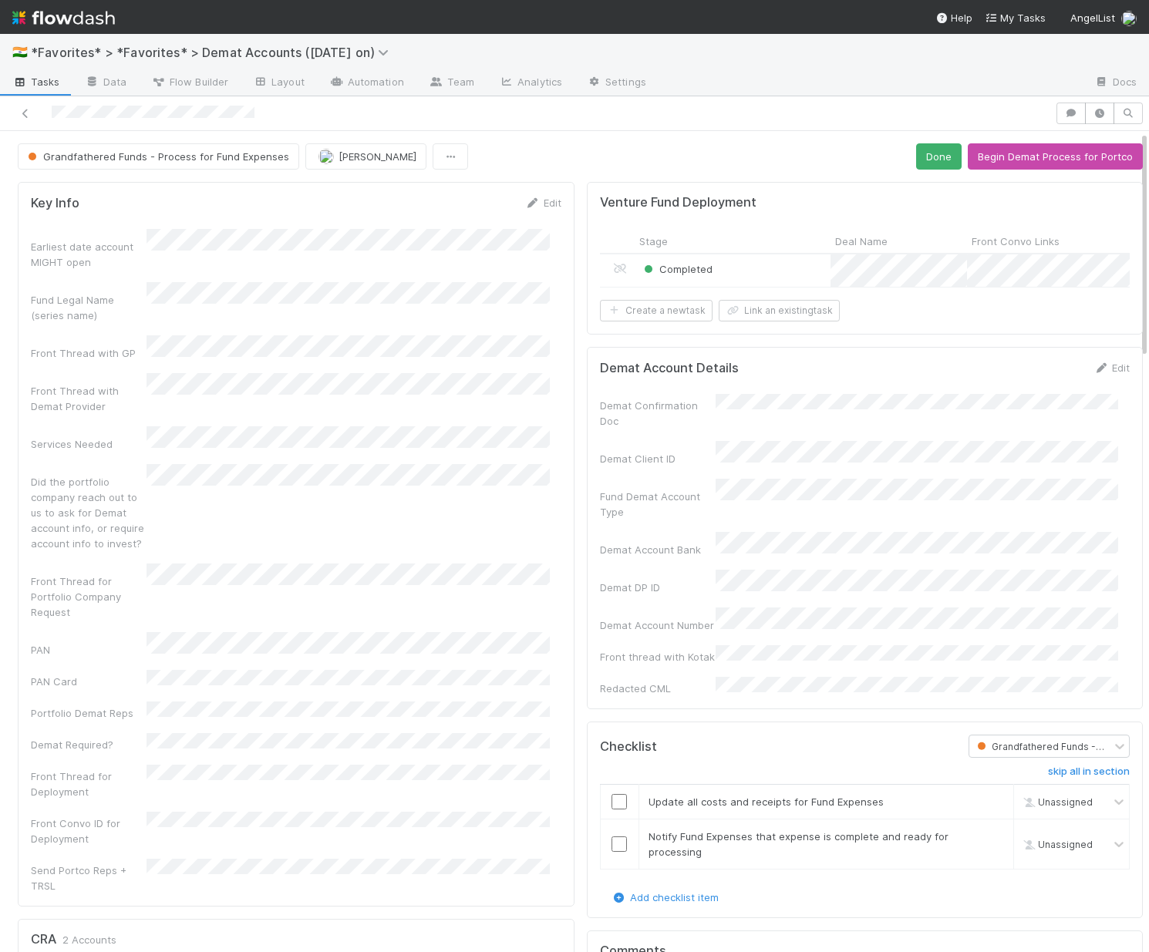
scroll to position [0, 0]
click at [993, 161] on button "Begin Demat Process for Portco" at bounding box center [1055, 156] width 175 height 26
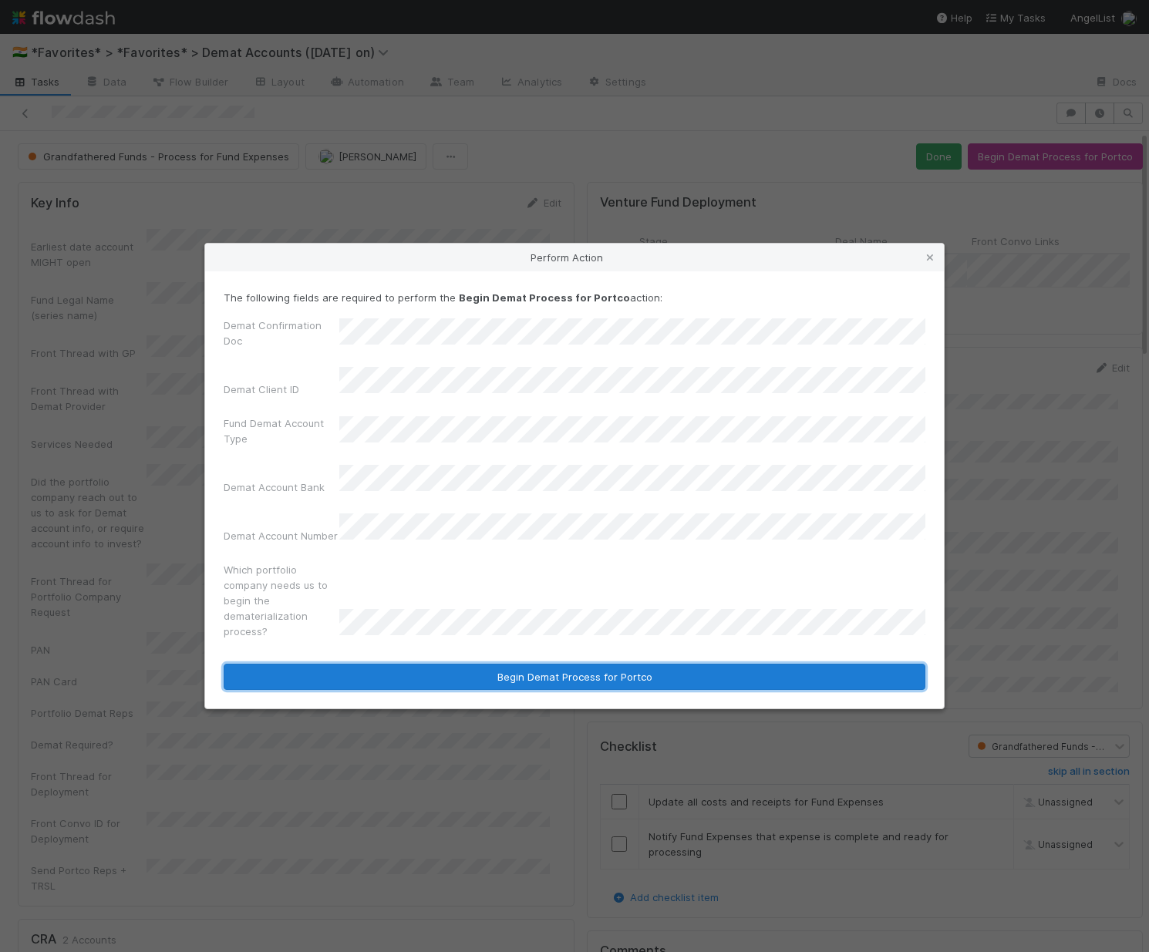
click at [589, 664] on button "Begin Demat Process for Portco" at bounding box center [575, 677] width 702 height 26
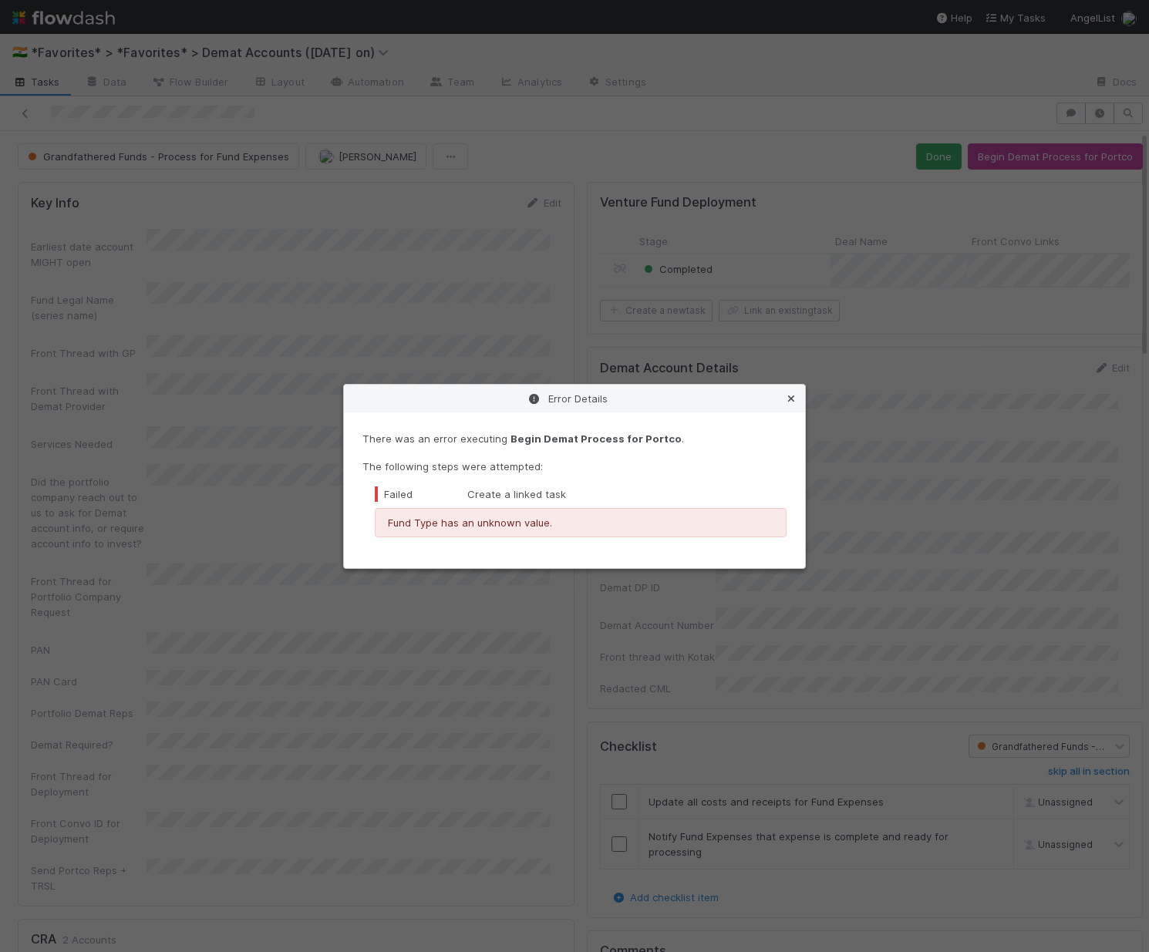
click at [789, 395] on icon at bounding box center [791, 399] width 15 height 10
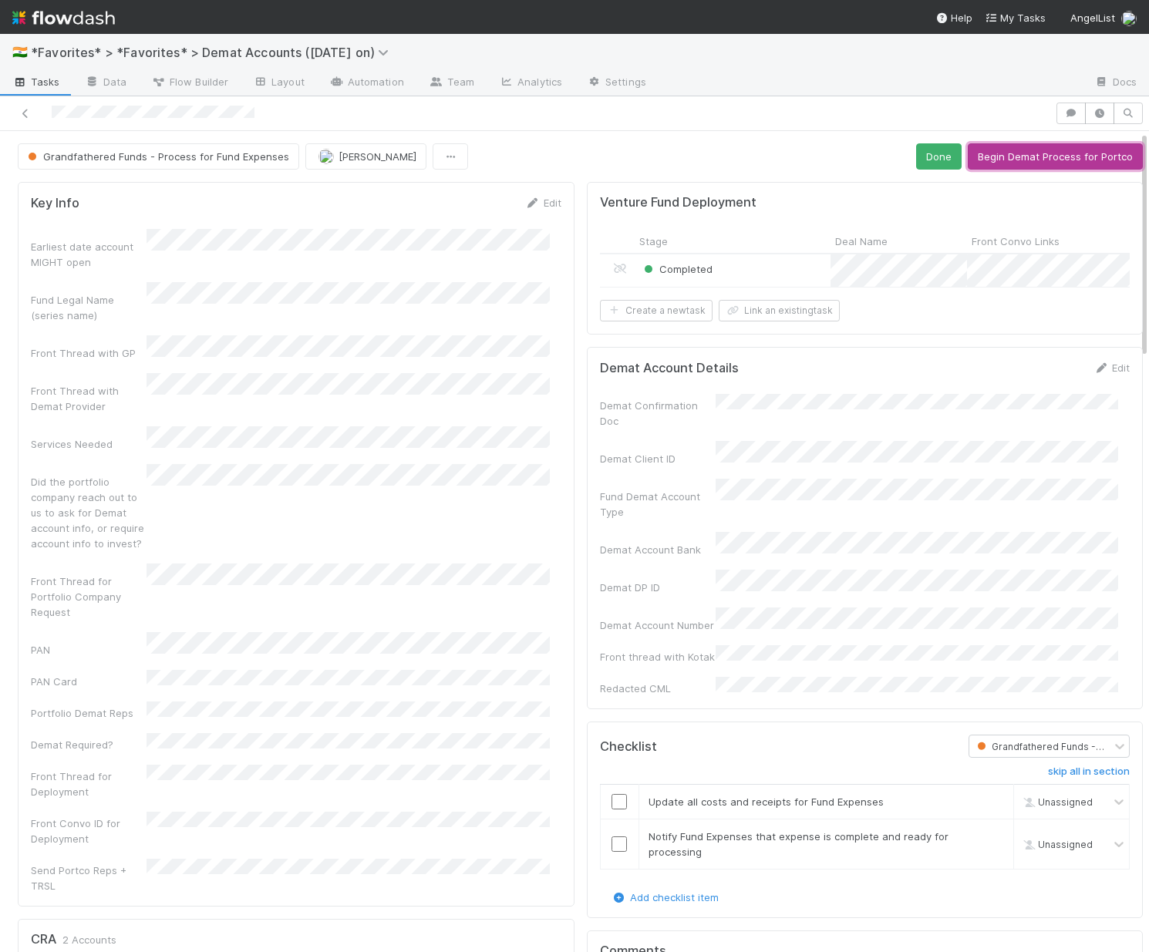
click at [993, 154] on button "Begin Demat Process for Portco" at bounding box center [1055, 156] width 175 height 26
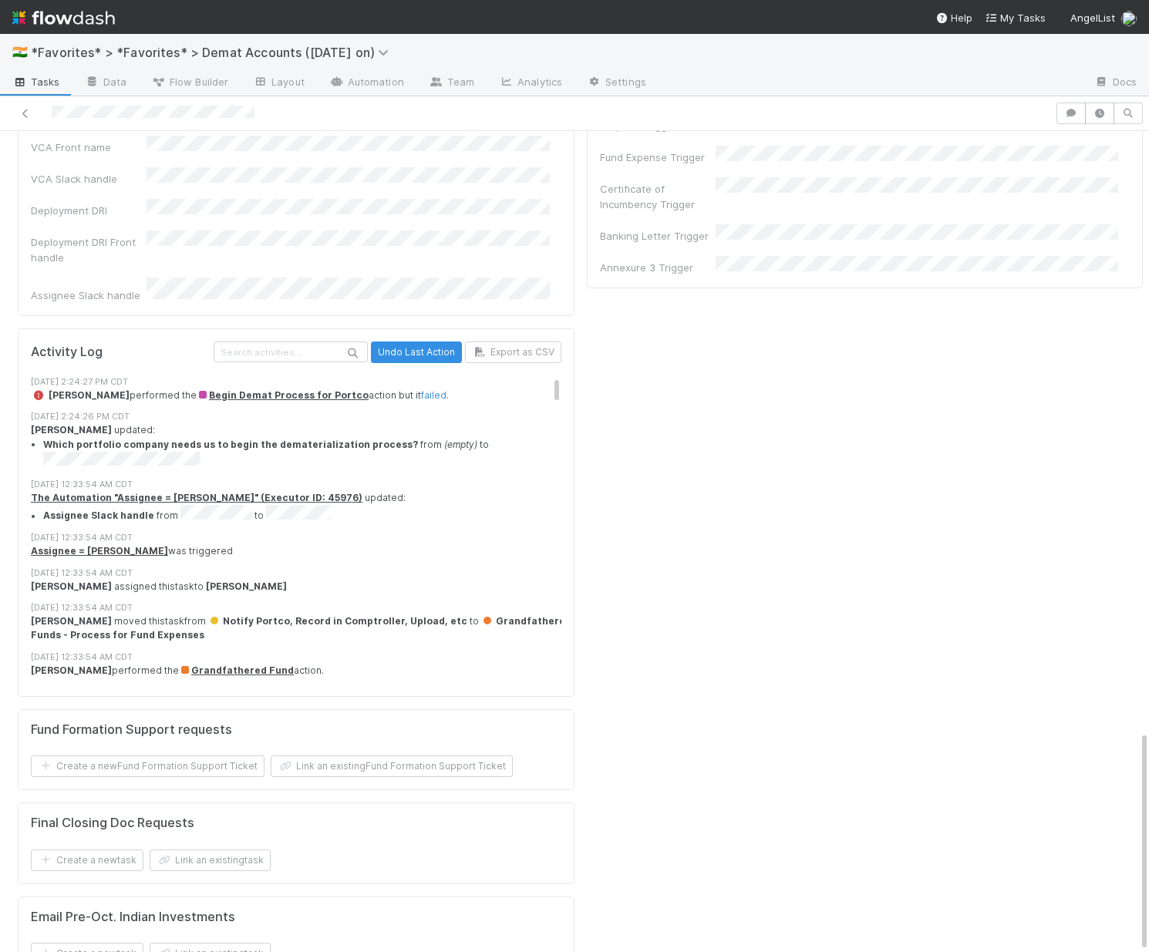
scroll to position [2224, 0]
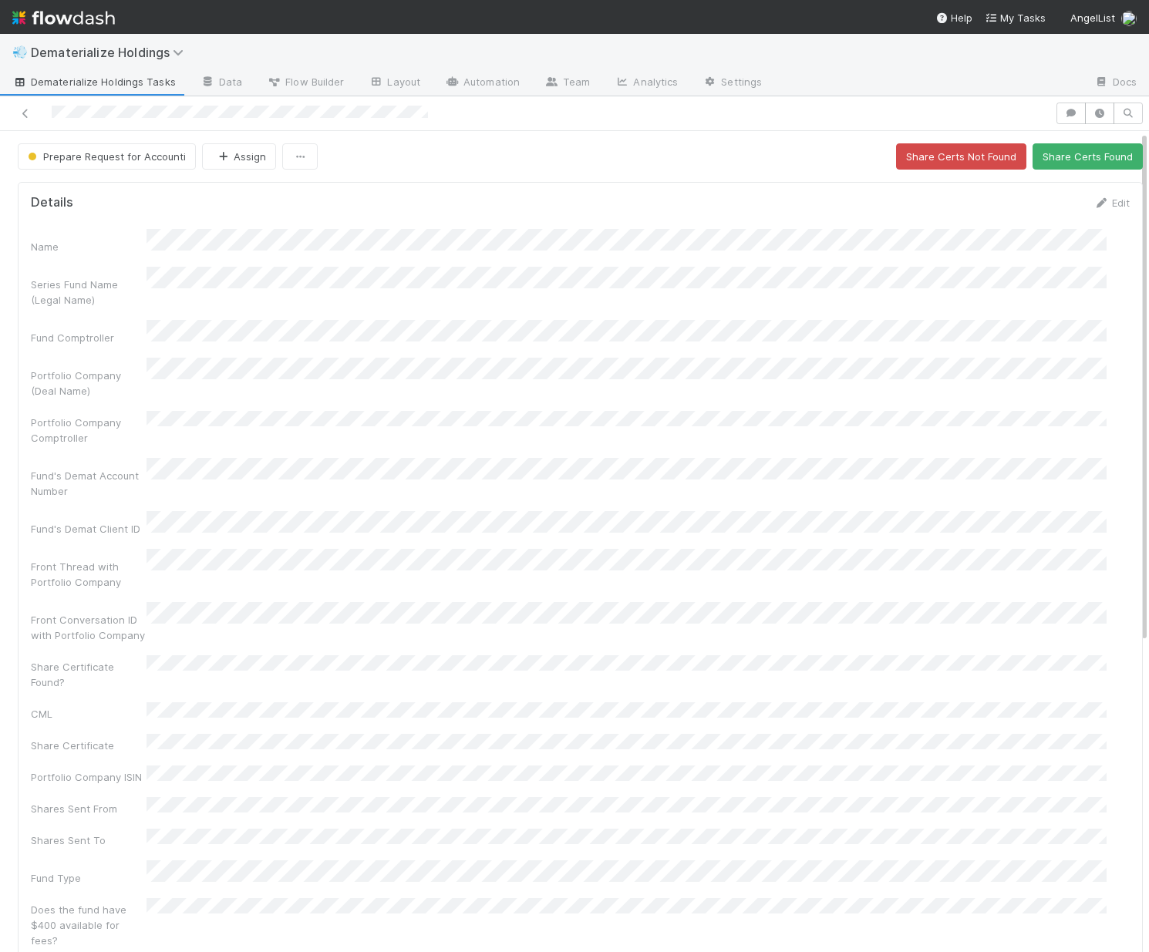
click at [194, 411] on div "Portfolio Company Comptroller" at bounding box center [580, 428] width 1099 height 35
click at [993, 205] on link "Edit" at bounding box center [1112, 203] width 36 height 12
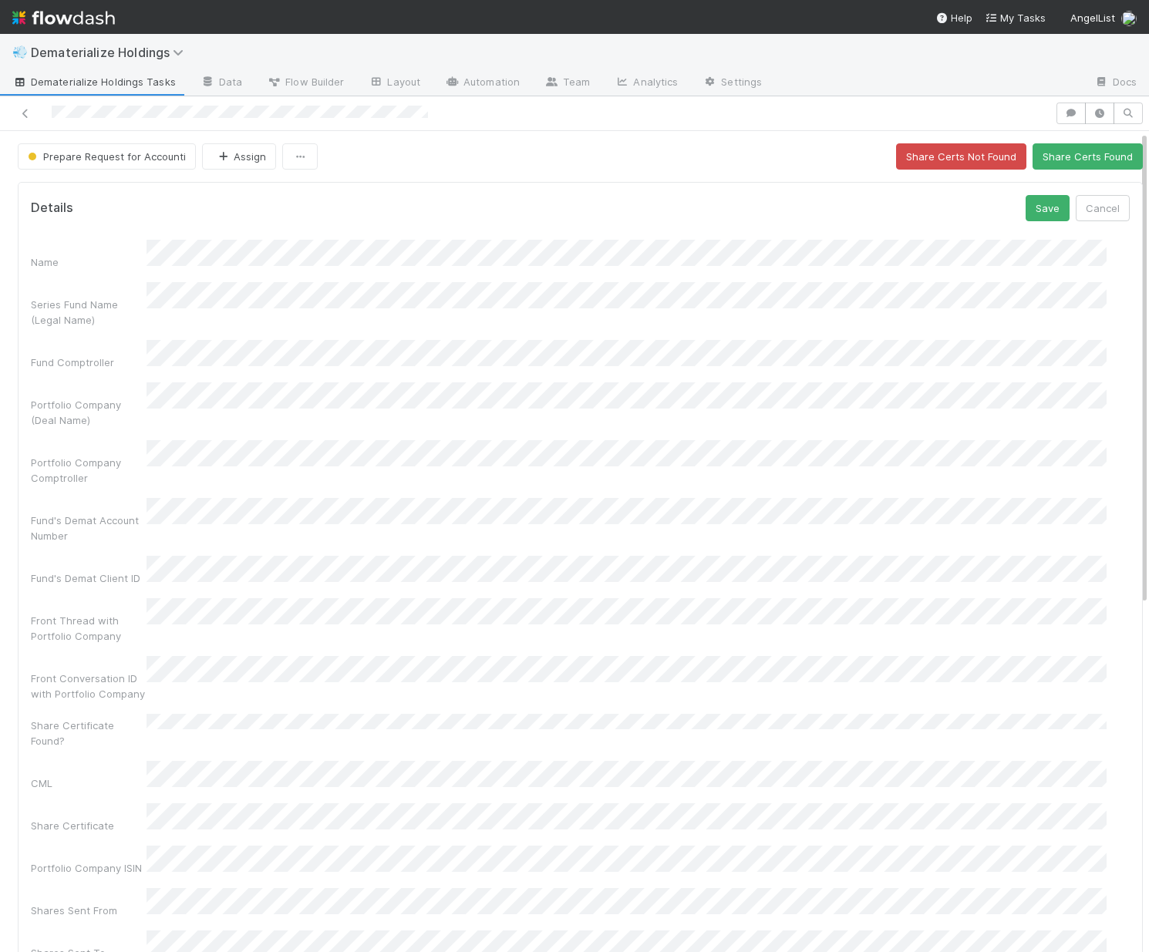
click at [35, 861] on div "Portfolio Company ISIN" at bounding box center [89, 868] width 116 height 15
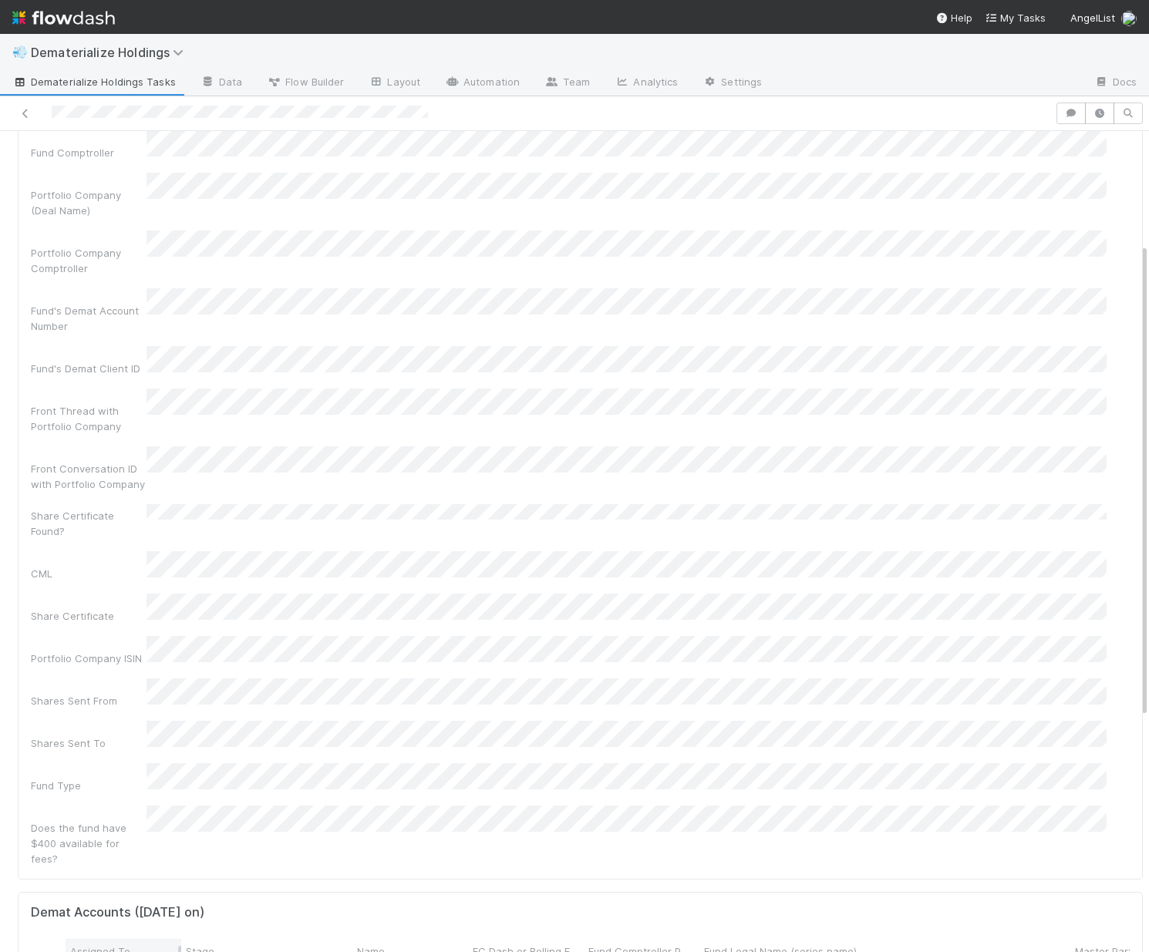
scroll to position [278, 0]
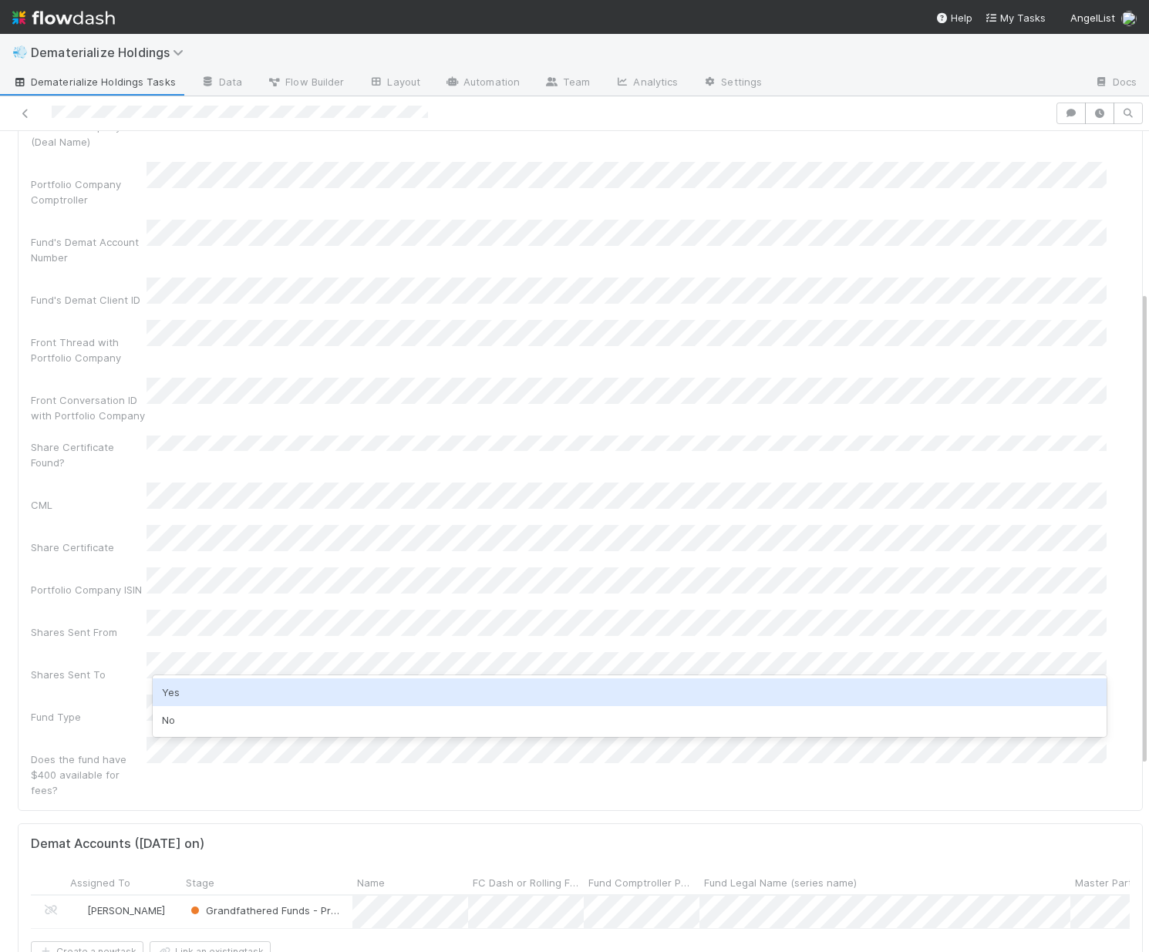
click at [188, 698] on div "Yes" at bounding box center [630, 693] width 954 height 28
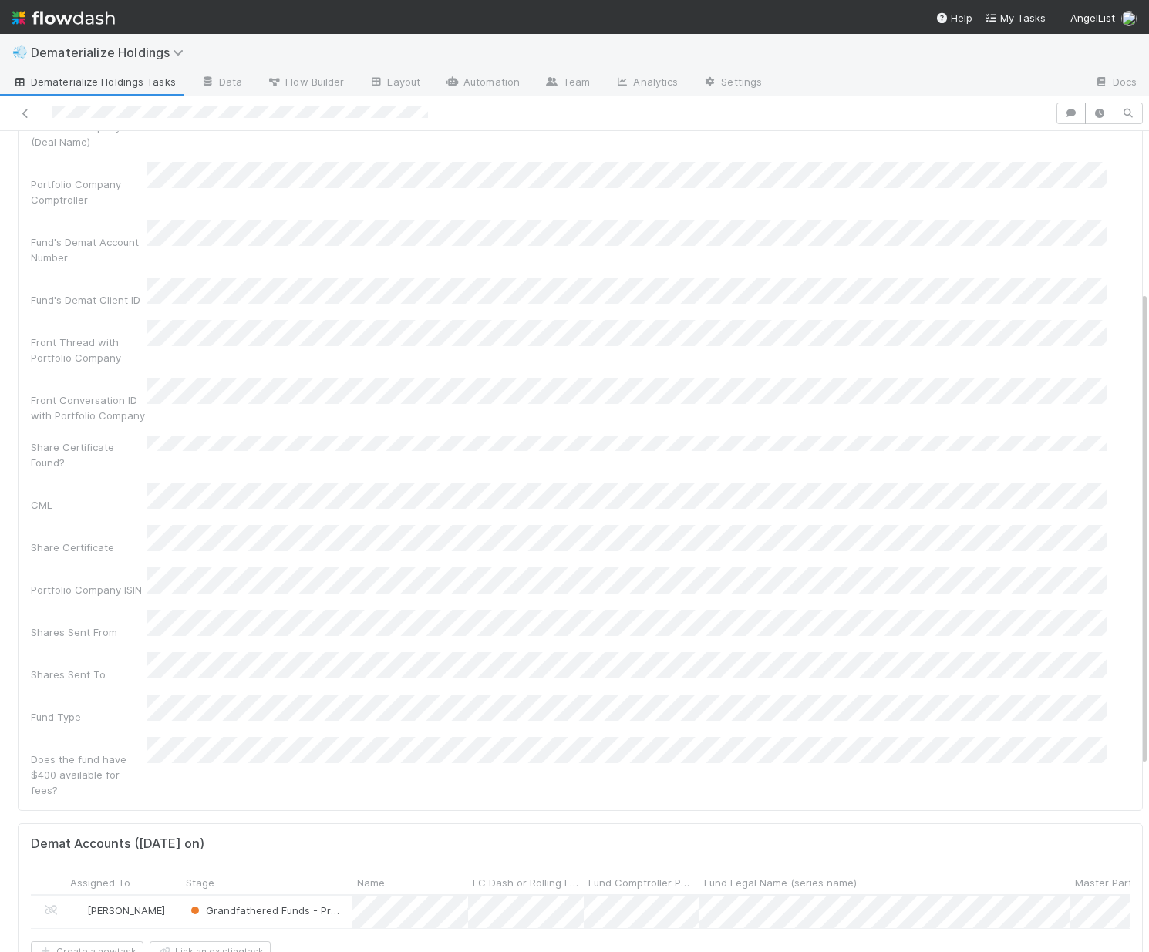
click at [89, 752] on div "Does the fund have $400 available for fees?" at bounding box center [89, 775] width 116 height 46
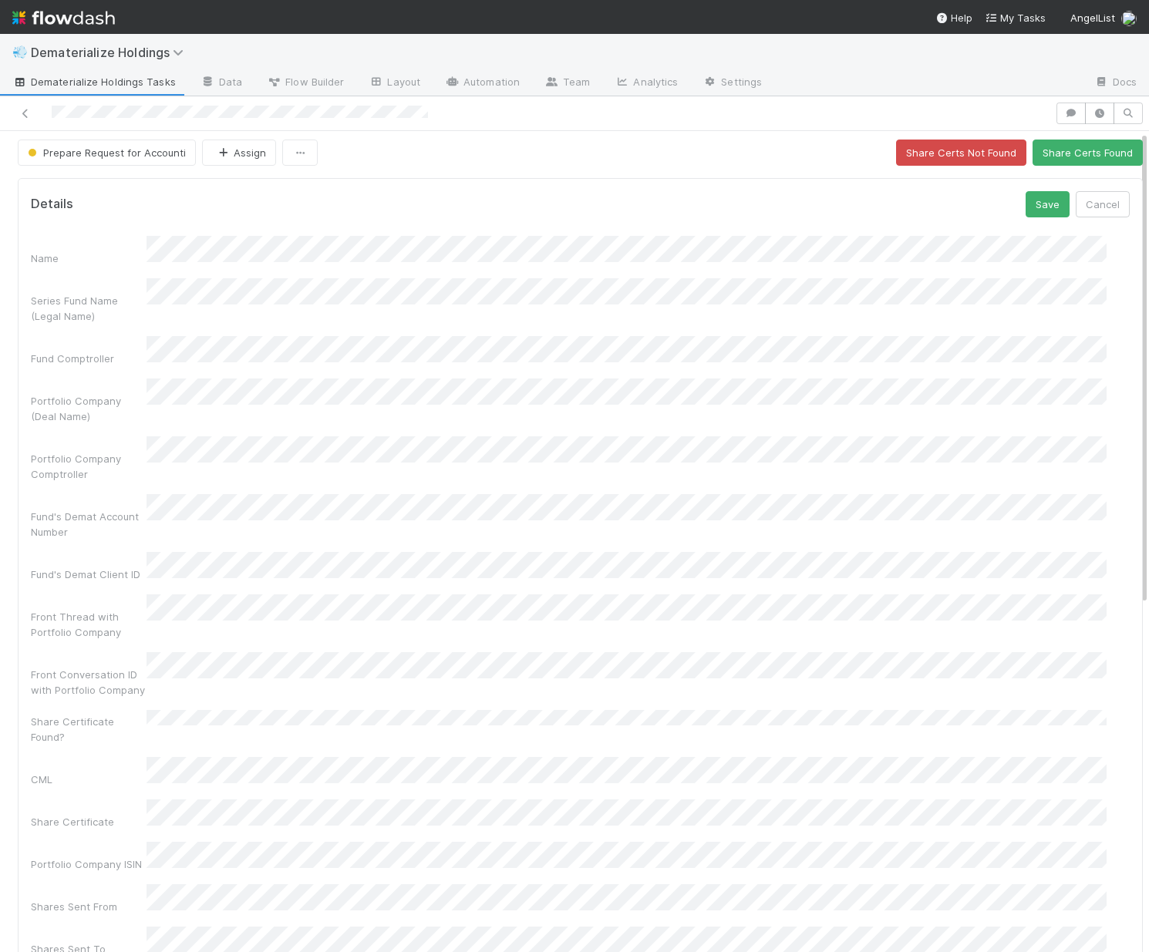
scroll to position [0, 0]
click at [993, 206] on button "Save" at bounding box center [1048, 208] width 44 height 26
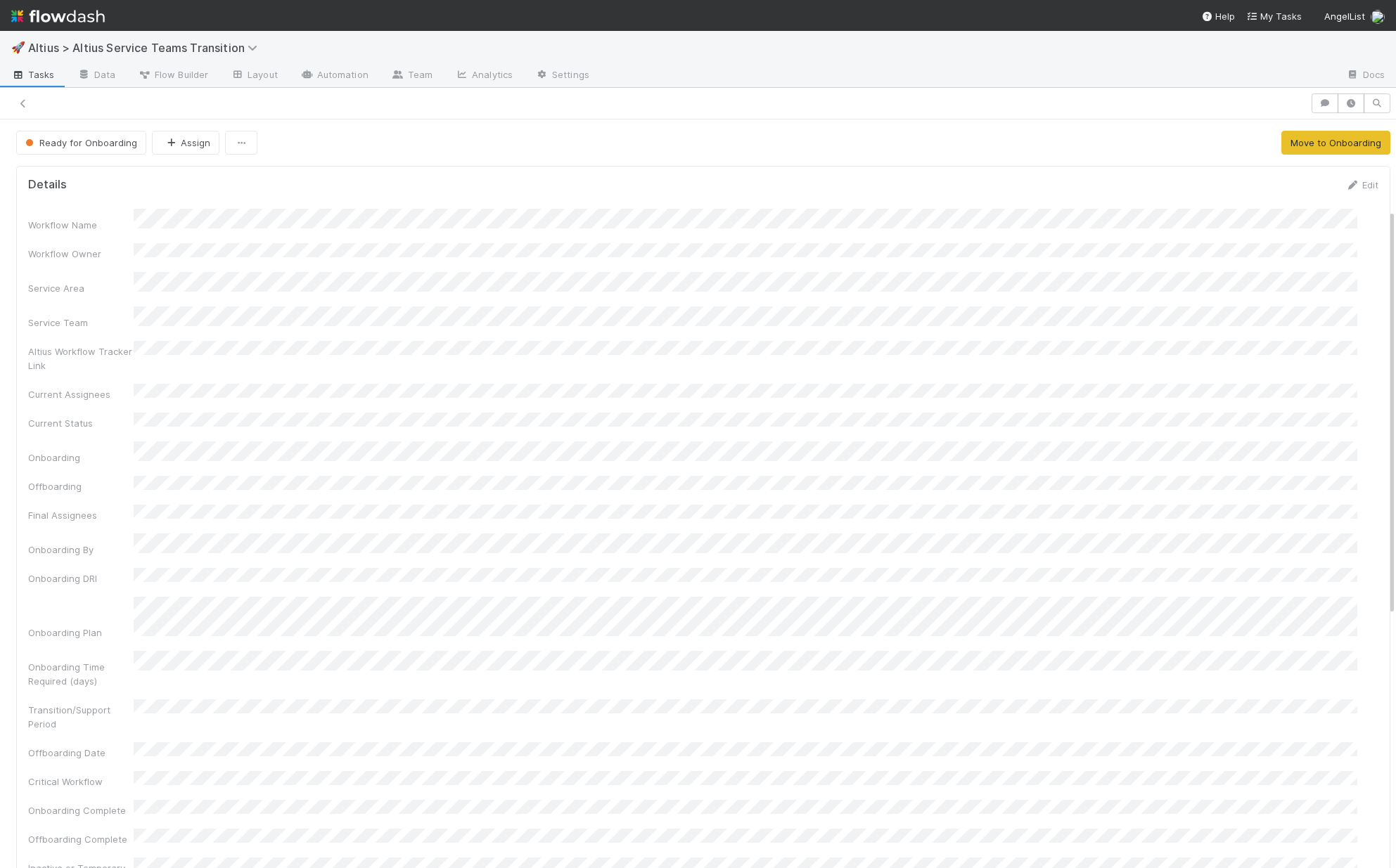
scroll to position [166, 0]
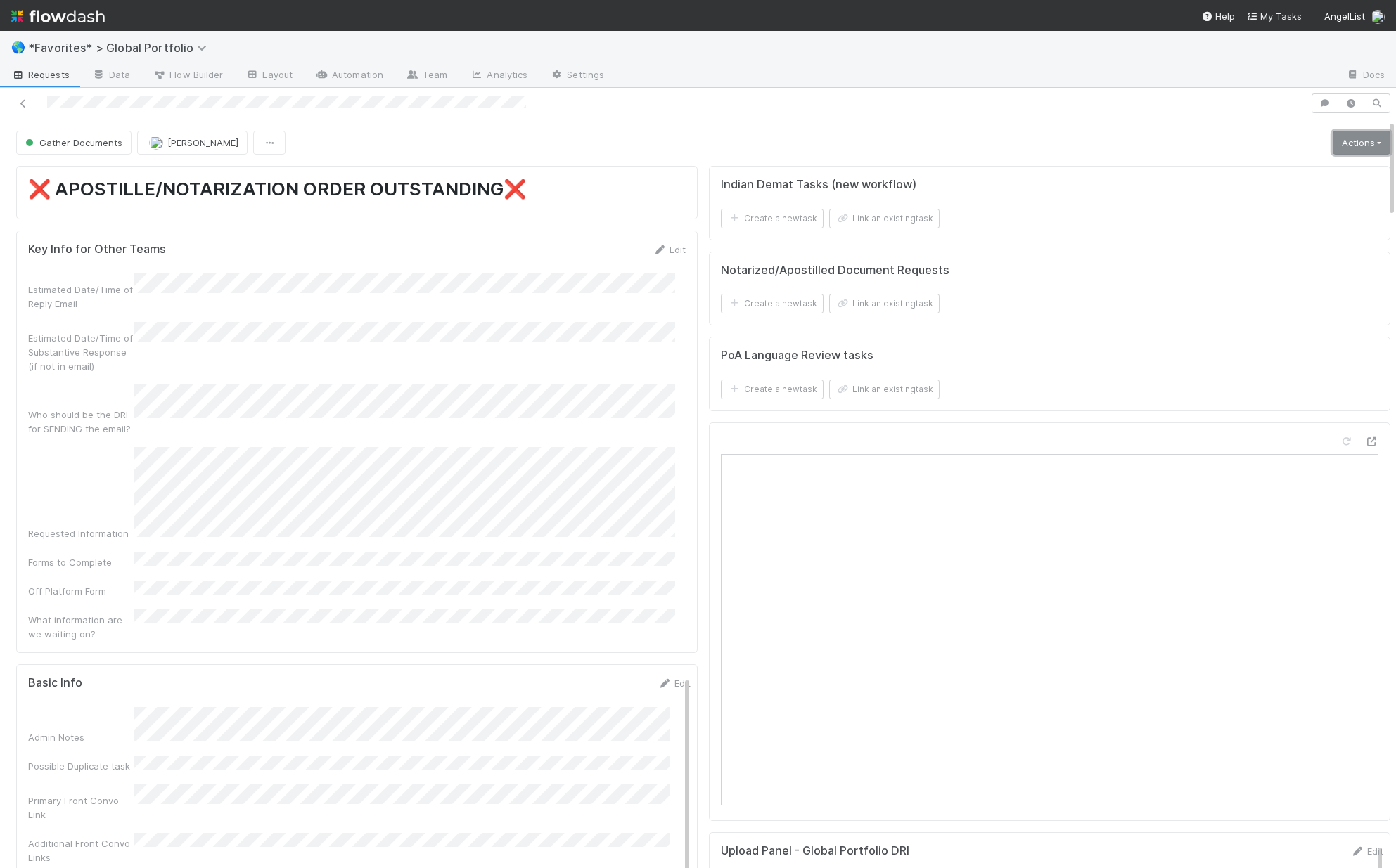
click at [1351, 148] on link "Actions" at bounding box center [1361, 142] width 57 height 24
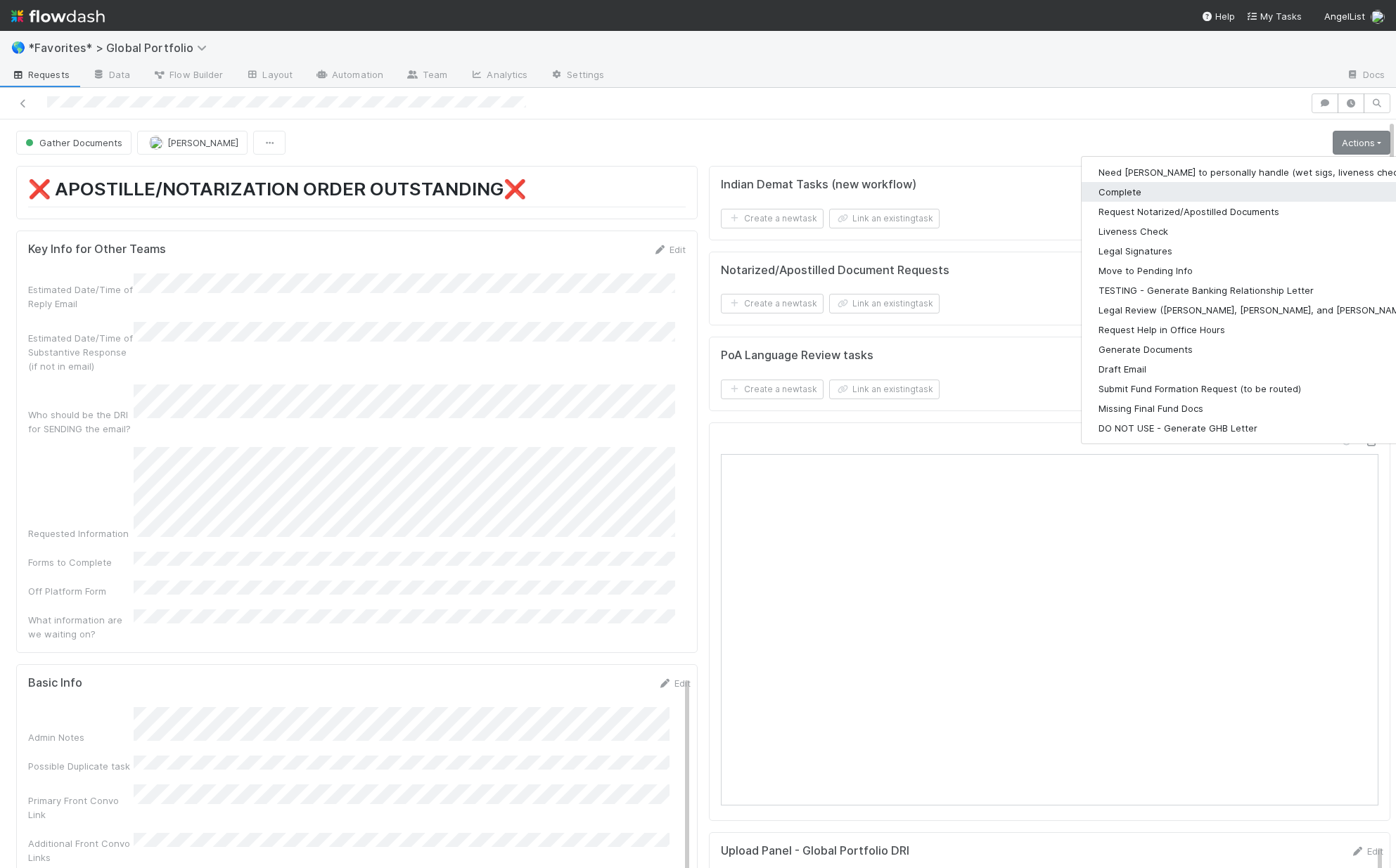
click at [1094, 193] on button "Complete" at bounding box center [1264, 192] width 366 height 20
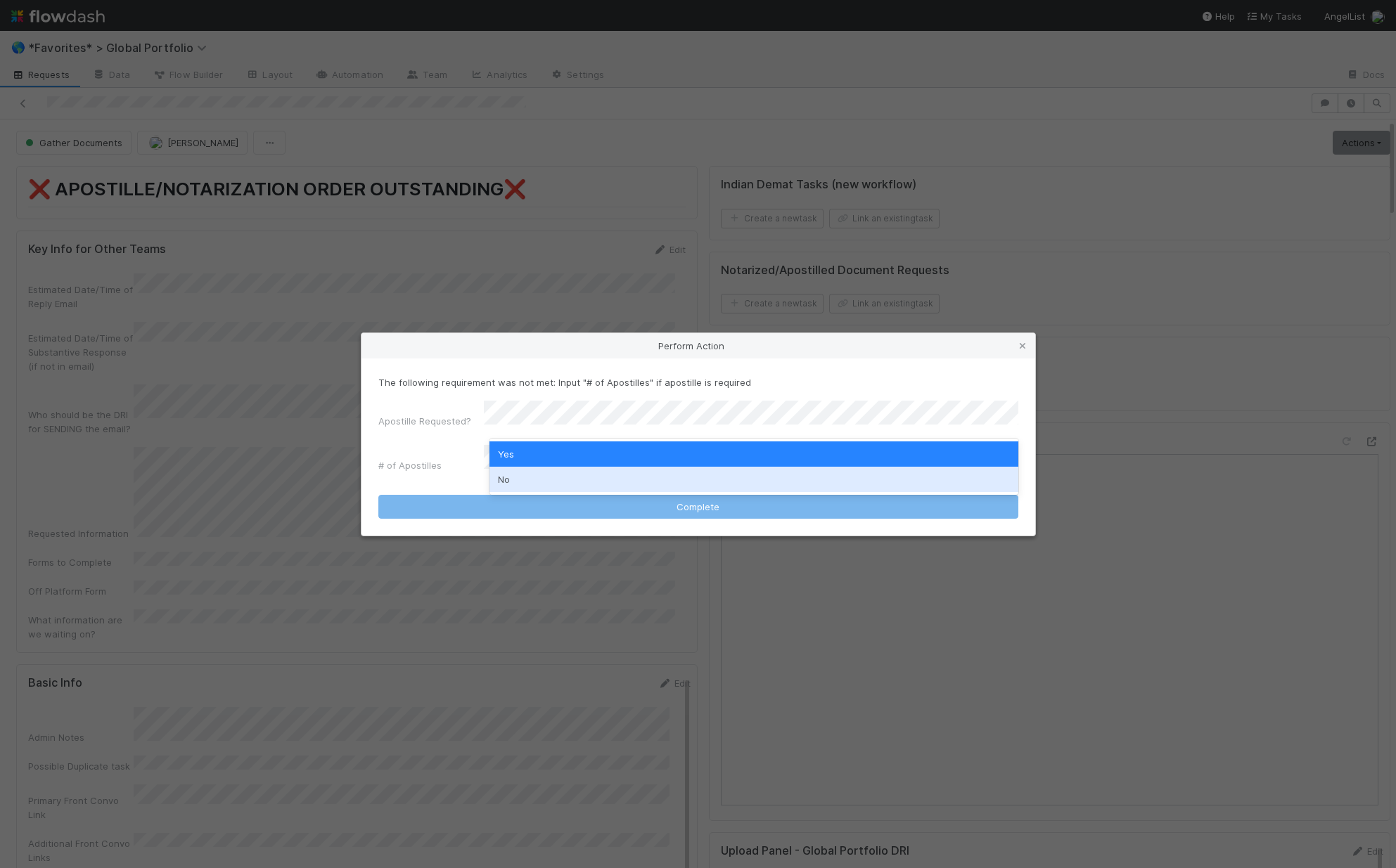
click at [537, 478] on div "No" at bounding box center [754, 480] width 529 height 26
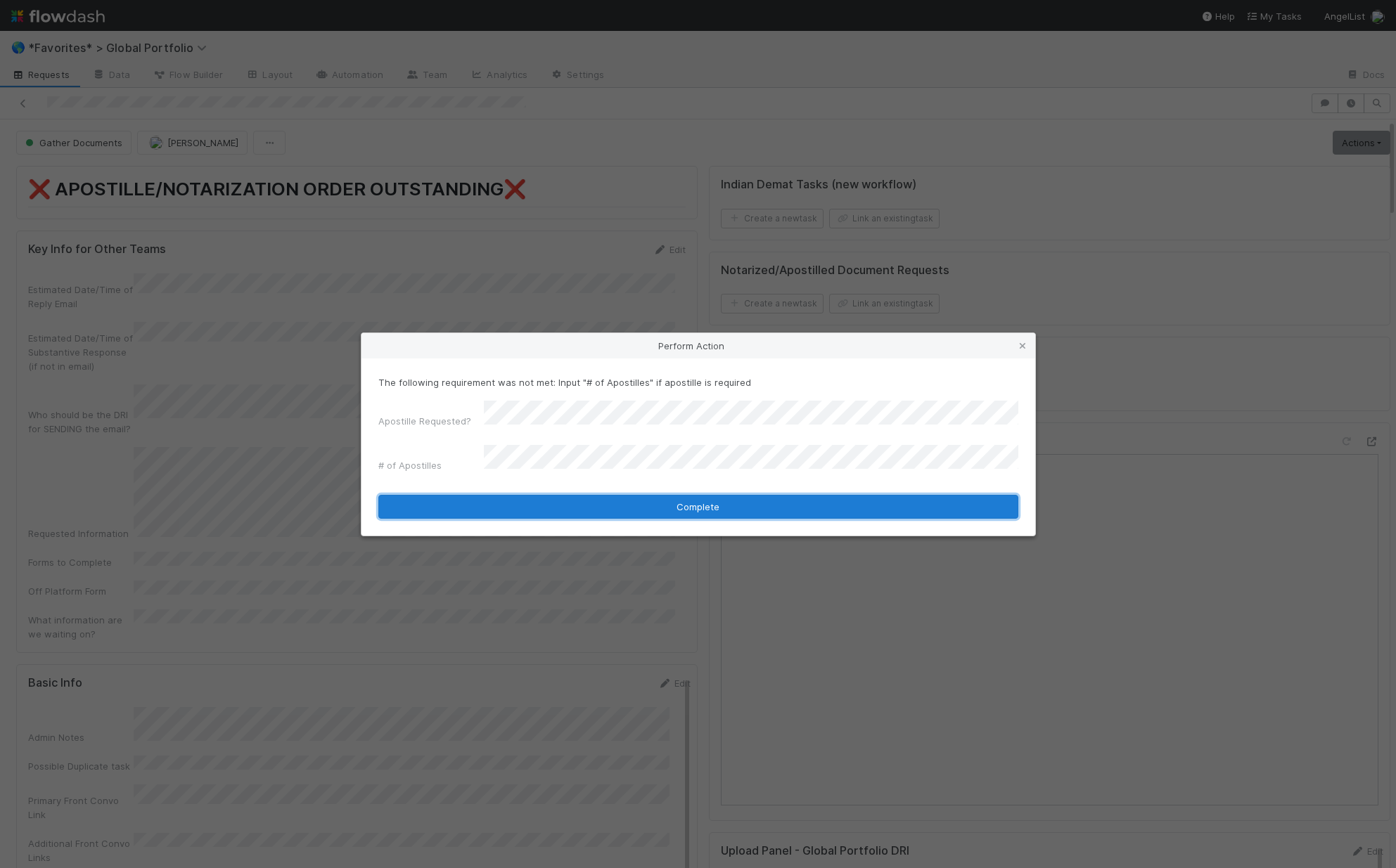
click at [618, 495] on button "Complete" at bounding box center [698, 507] width 640 height 24
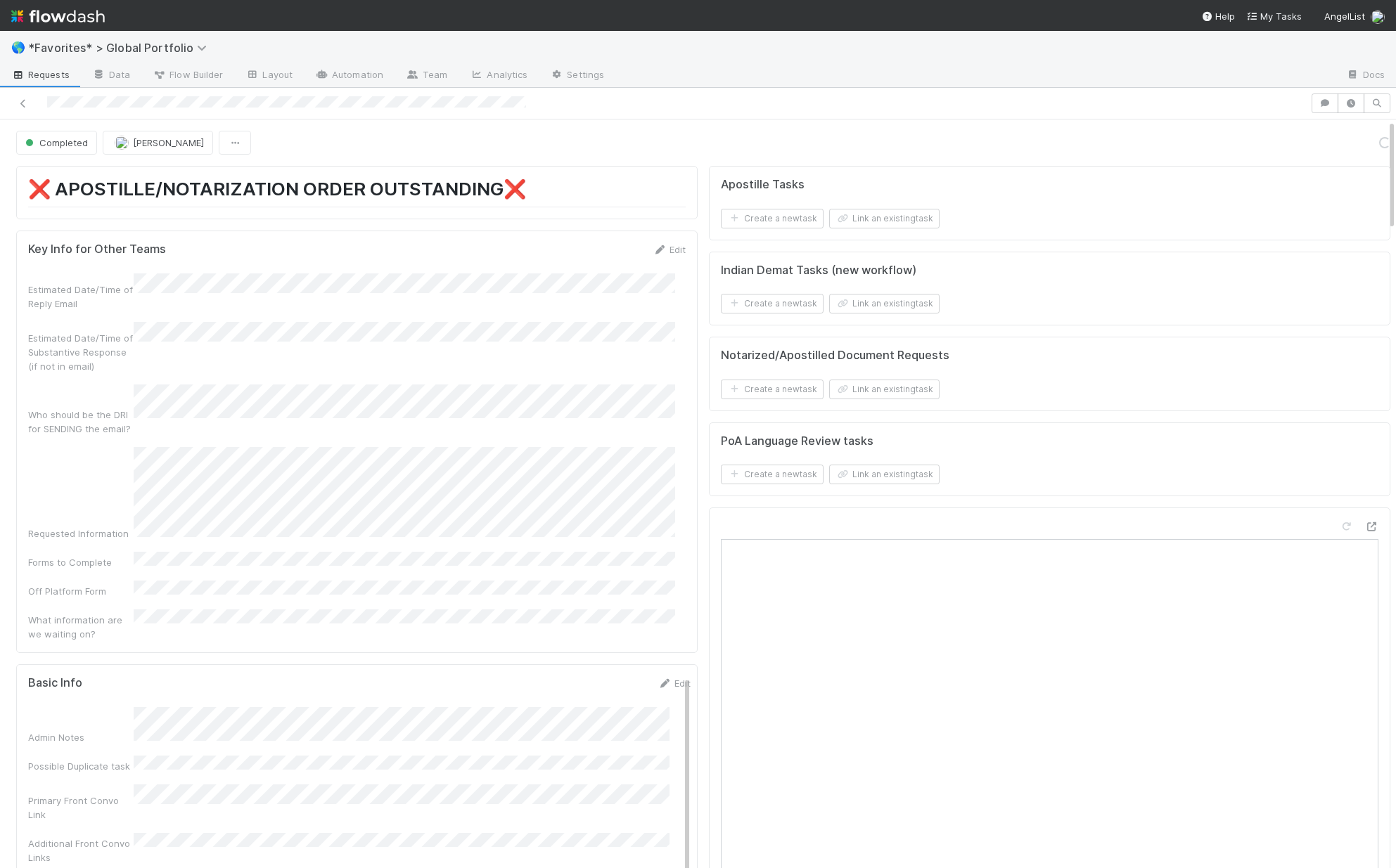
click at [698, 101] on div at bounding box center [655, 104] width 1299 height 20
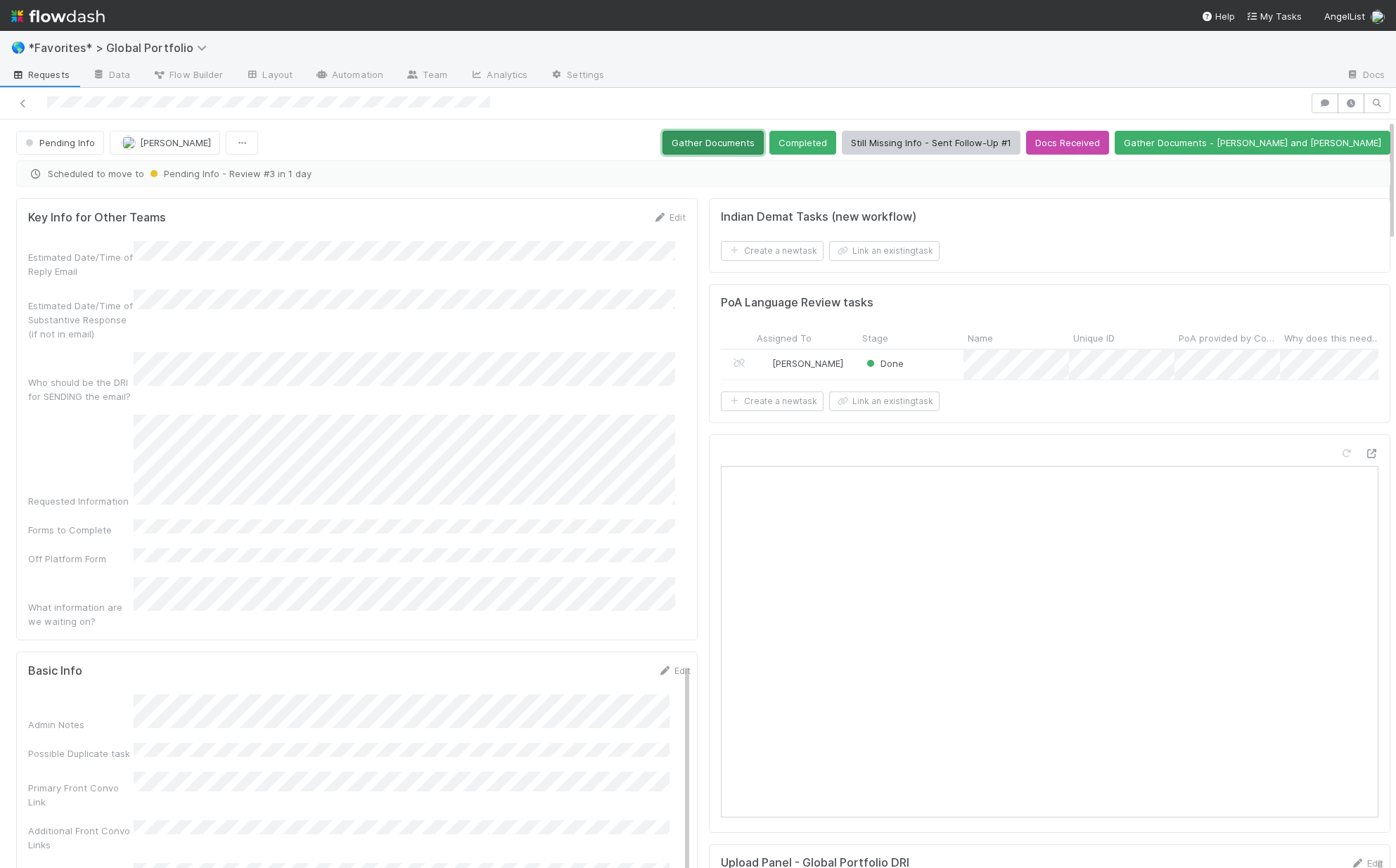
click at [764, 135] on button "Gather Documents" at bounding box center [713, 142] width 101 height 24
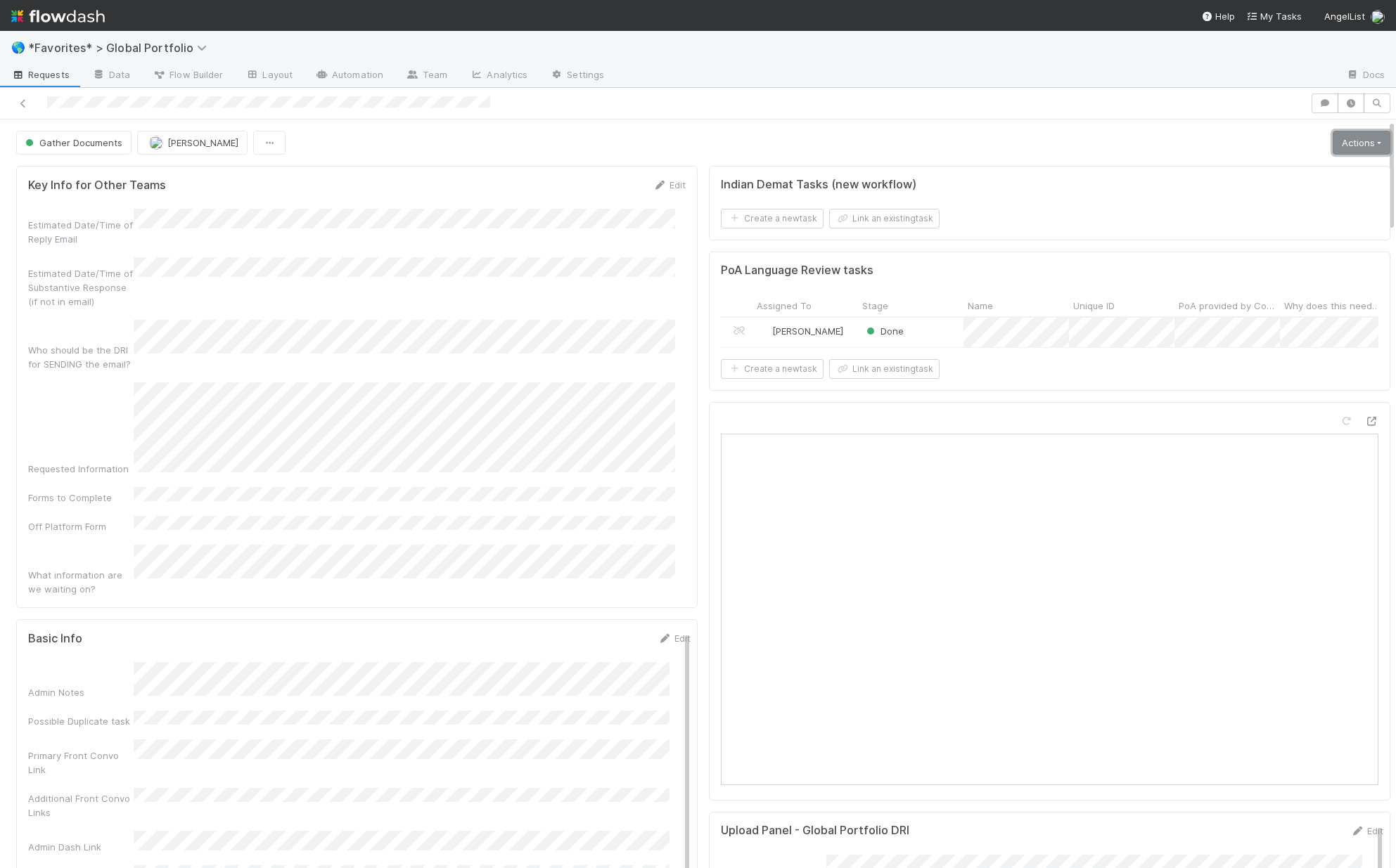
click at [1340, 144] on link "Actions" at bounding box center [1361, 142] width 57 height 24
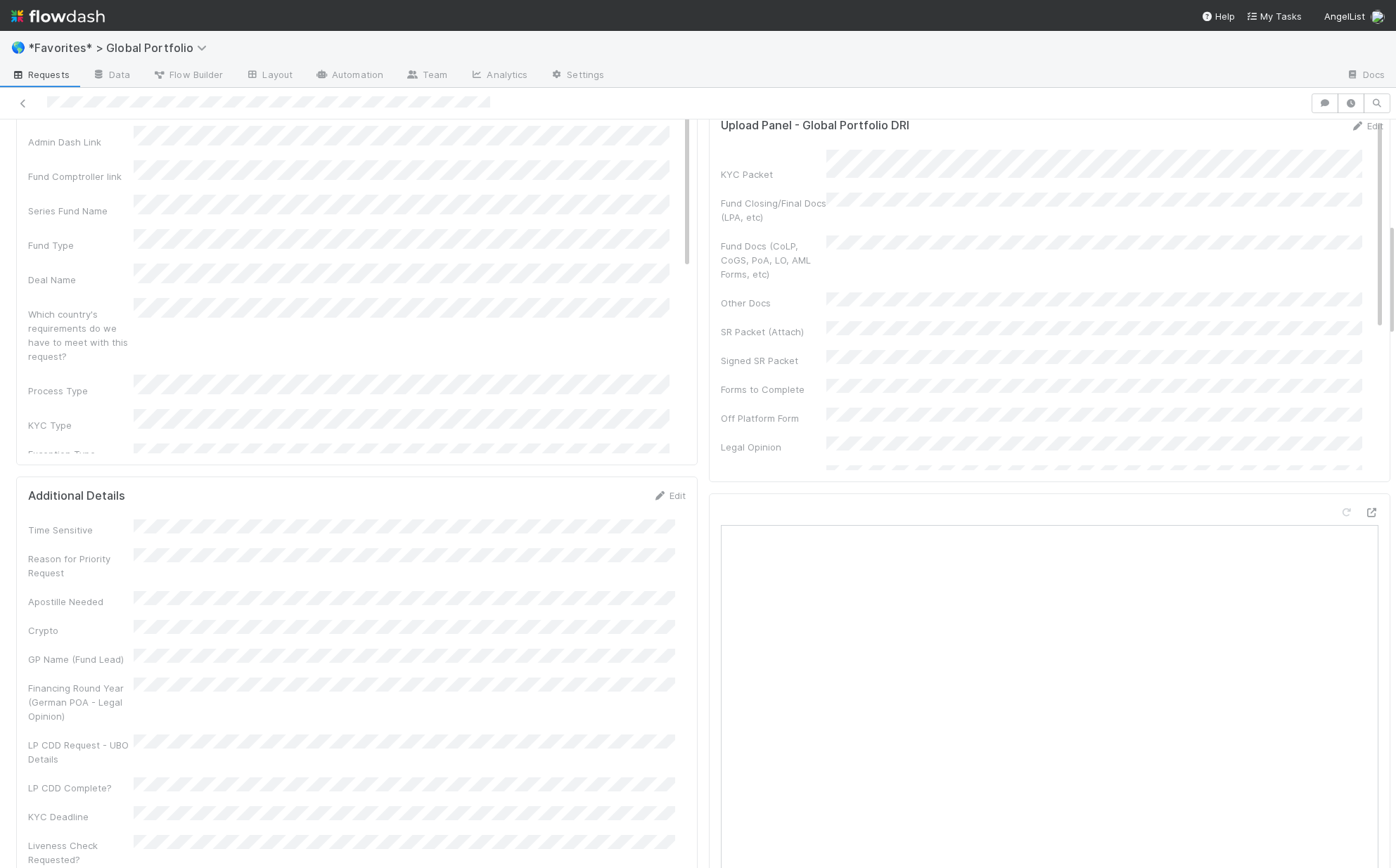
scroll to position [428, 0]
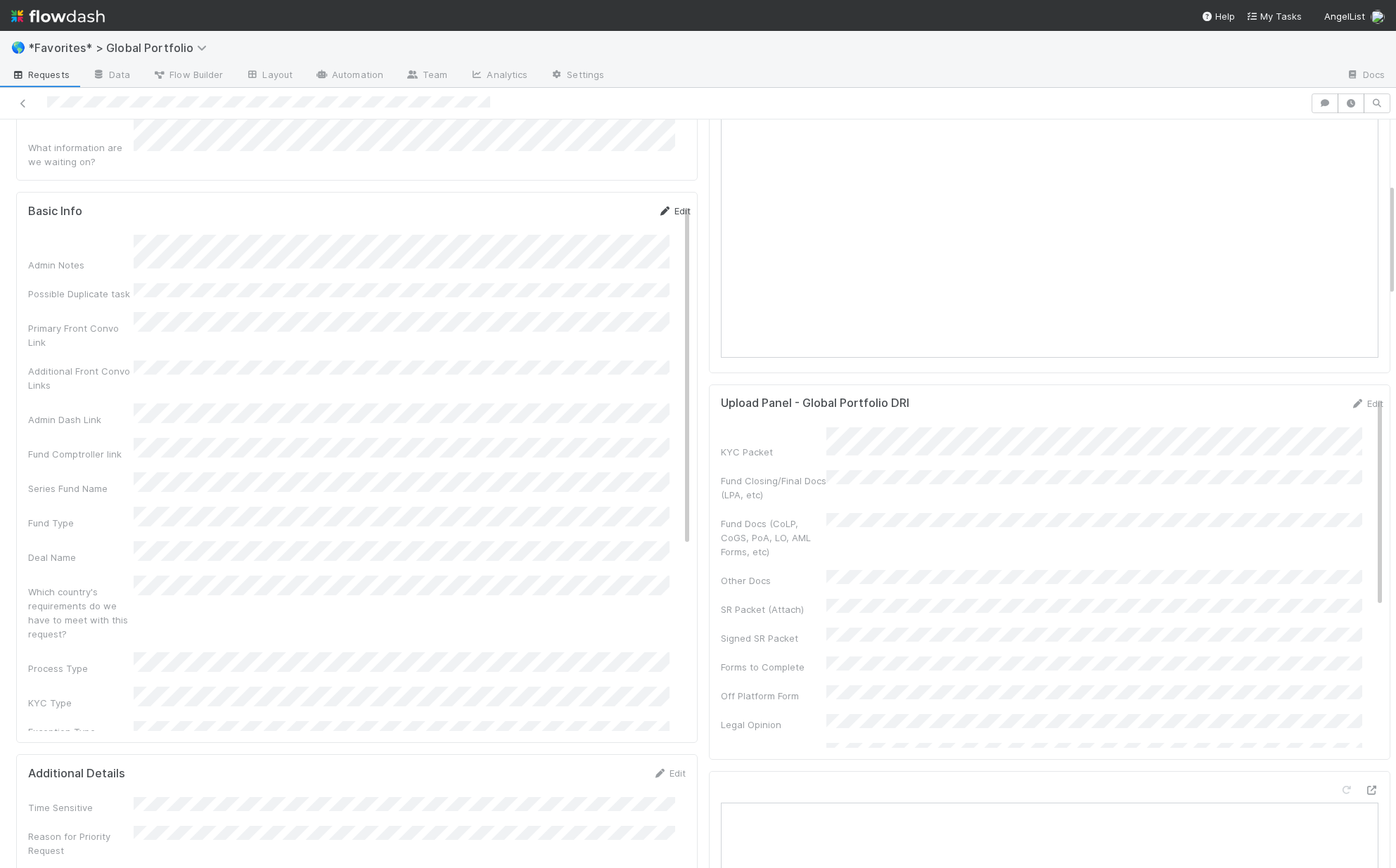
click at [666, 205] on link "Edit" at bounding box center [674, 211] width 33 height 11
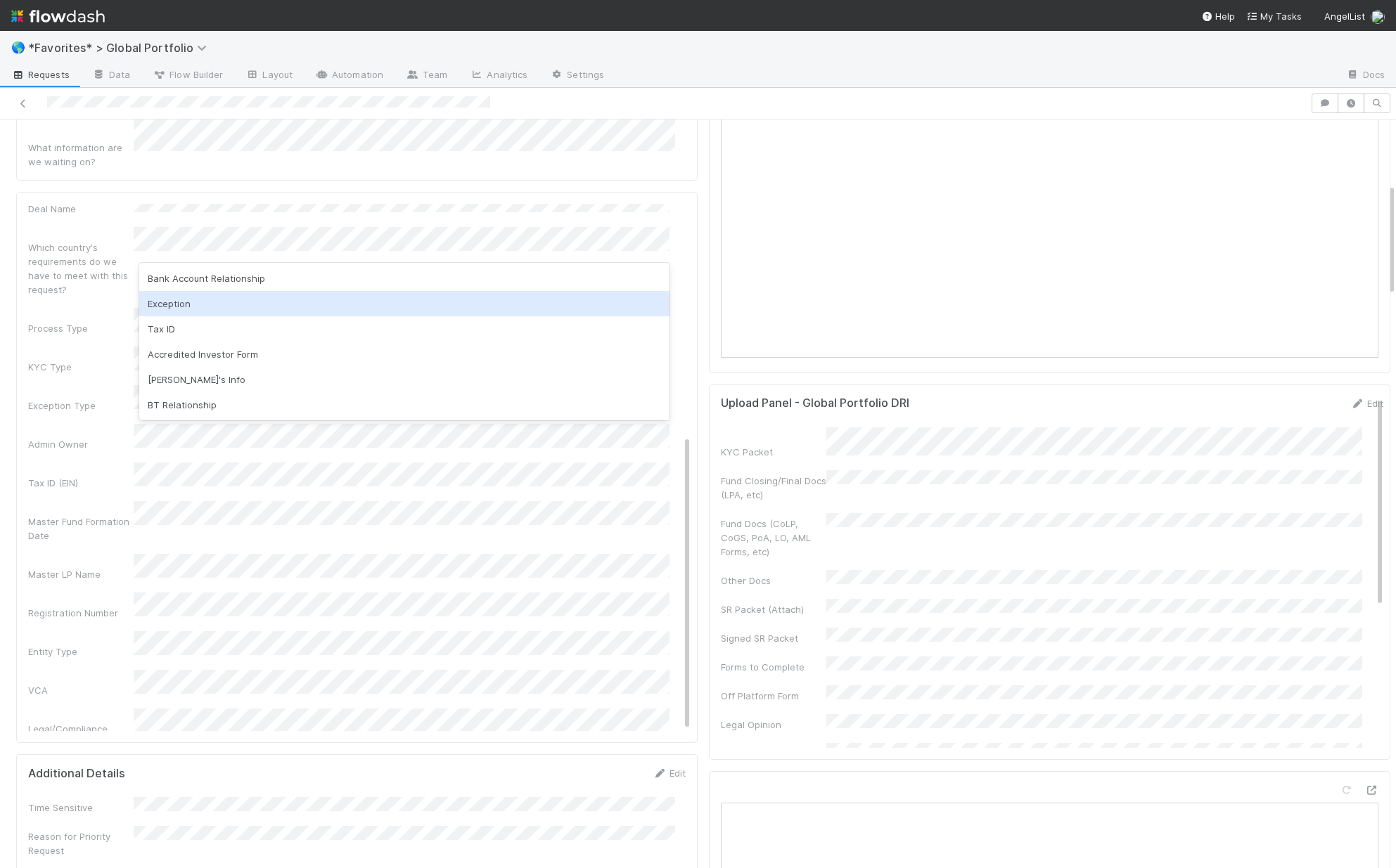
click at [255, 297] on div "Exception" at bounding box center [405, 304] width 531 height 26
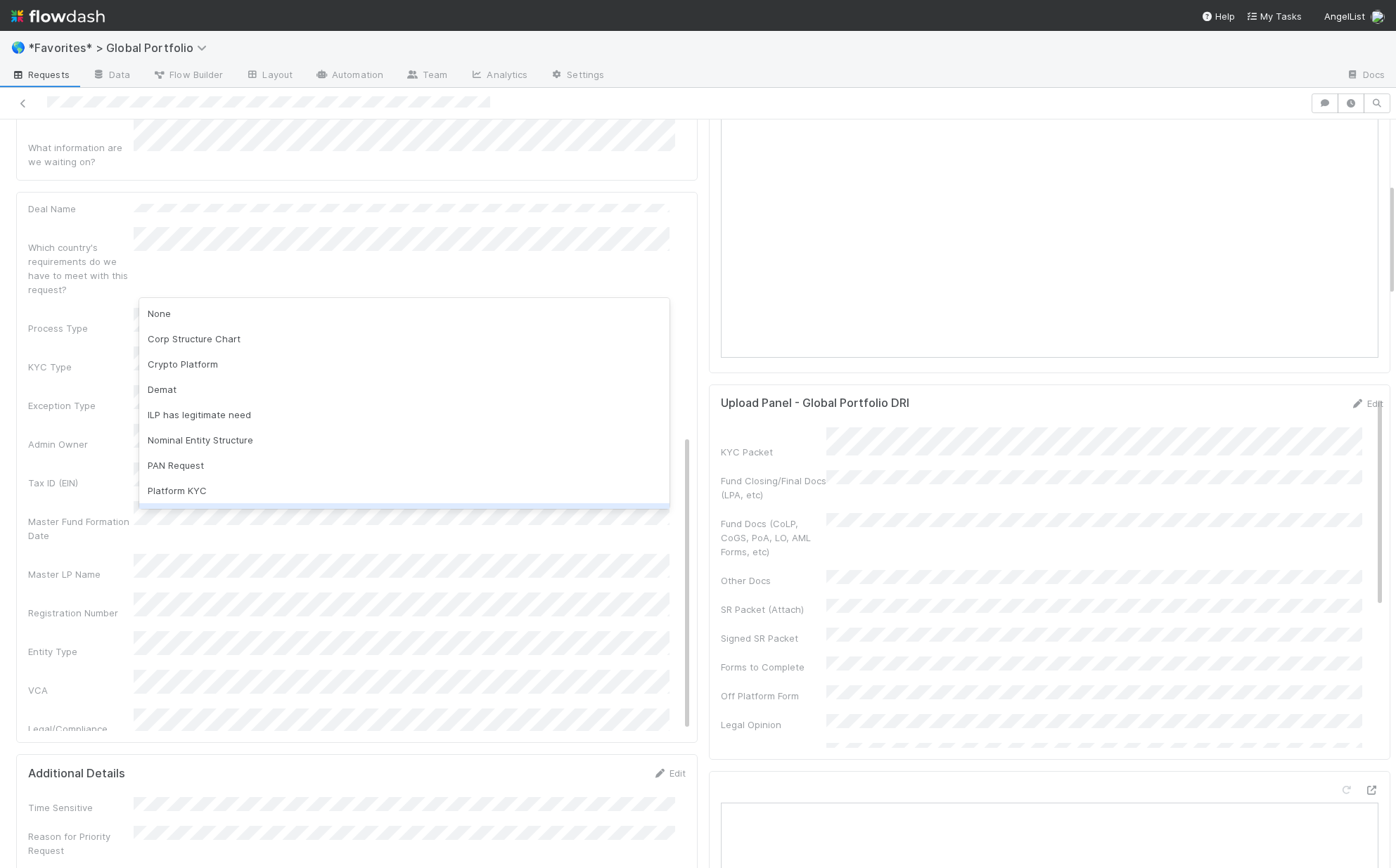
scroll to position [73, 0]
click at [178, 497] on div "Other" at bounding box center [405, 494] width 531 height 26
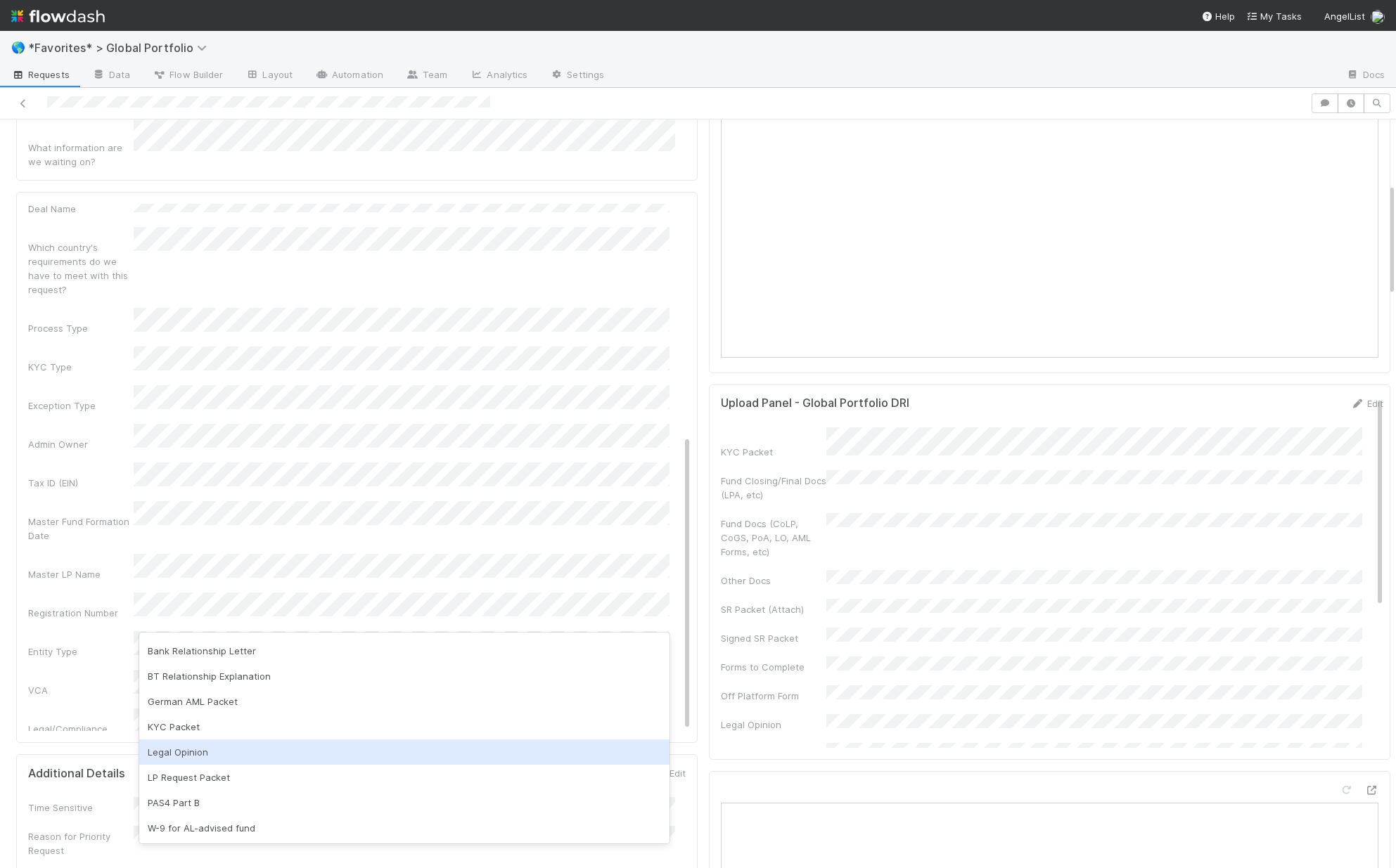
scroll to position [29, 0]
click at [212, 742] on div "Legal Opinion" at bounding box center [405, 746] width 531 height 26
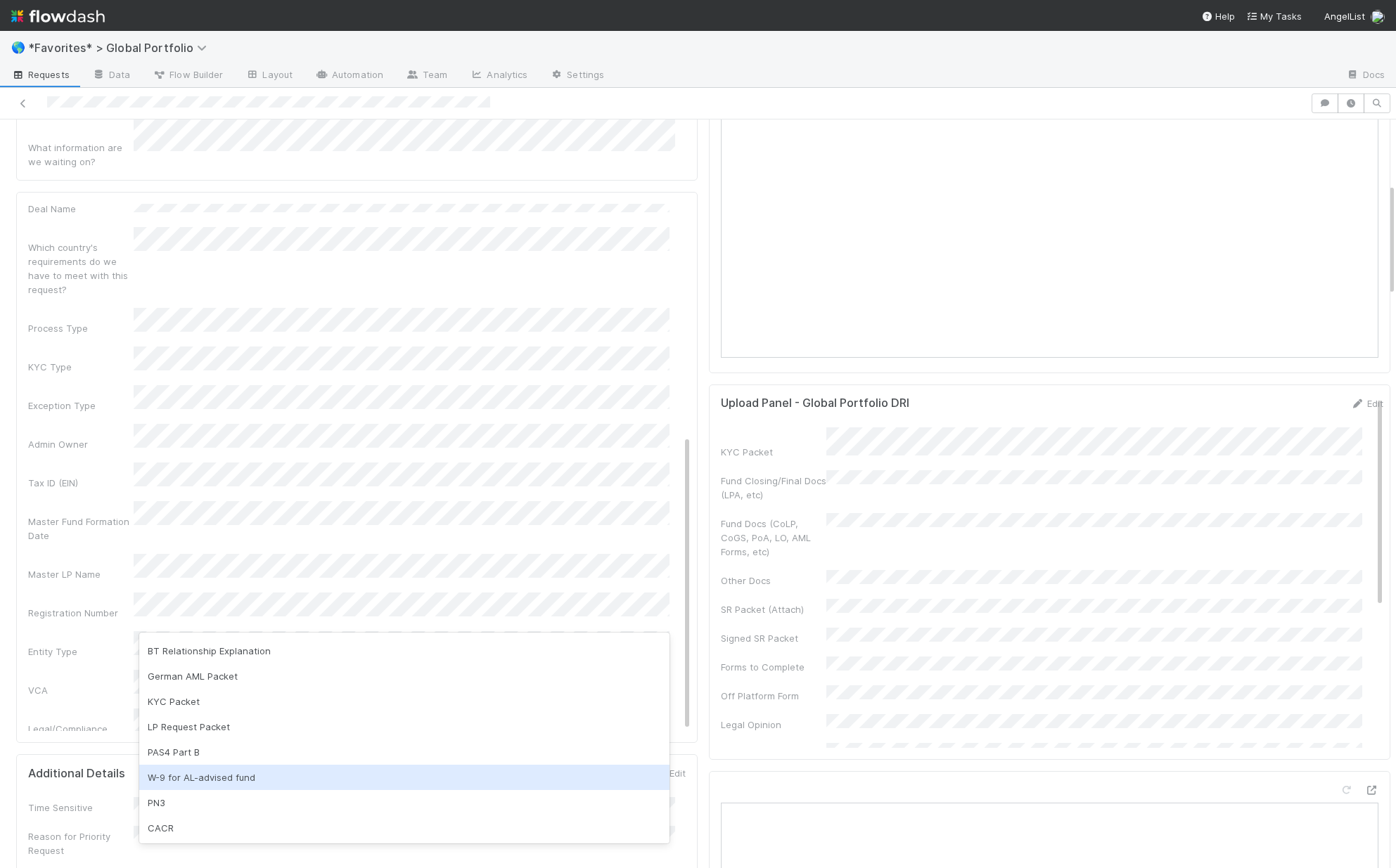
scroll to position [0, 0]
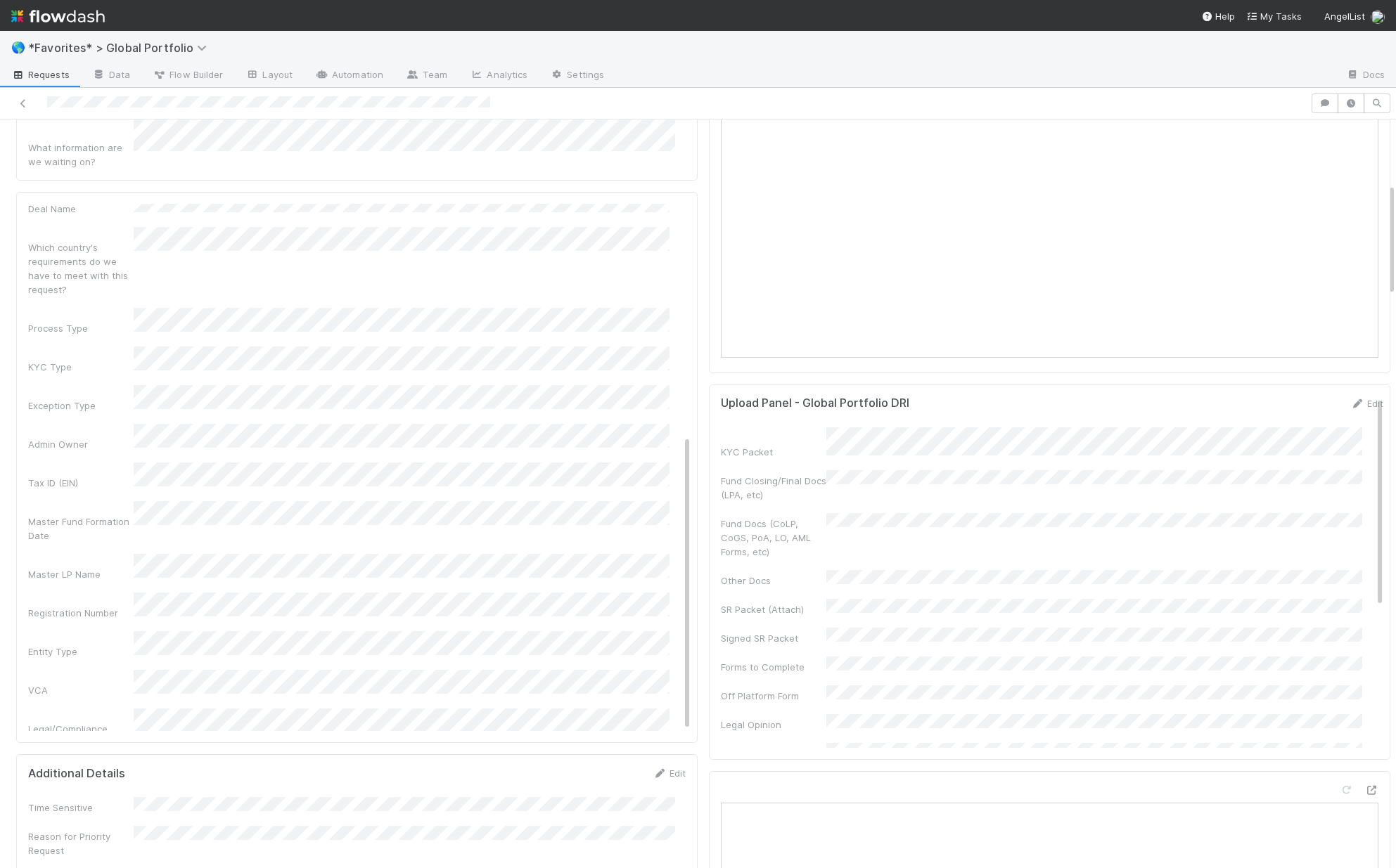
click at [75, 598] on div "Admin Notes Possible Duplicate task Primary Front Convo Link Additional Front C…" at bounding box center [359, 344] width 663 height 1023
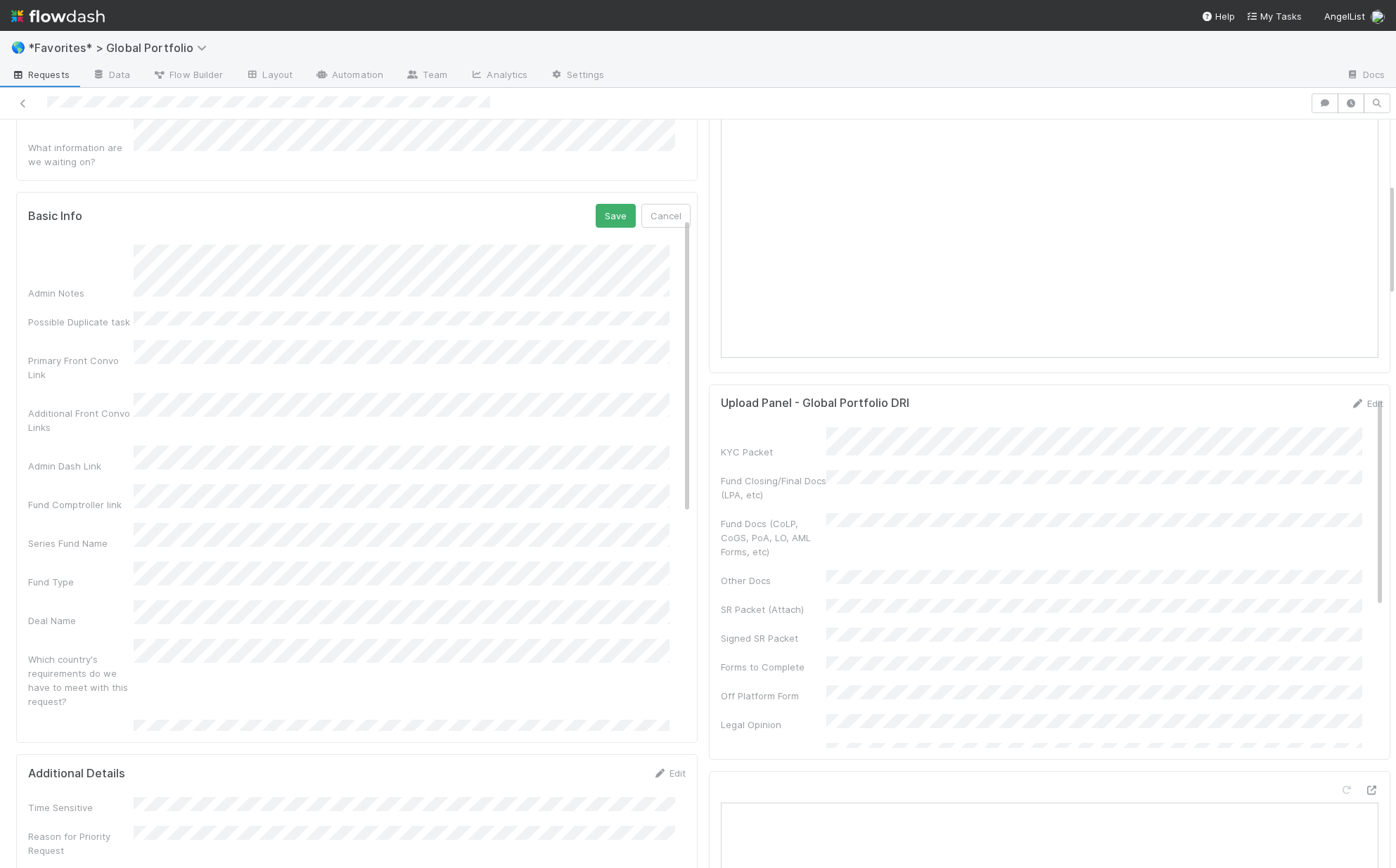
scroll to position [412, 0]
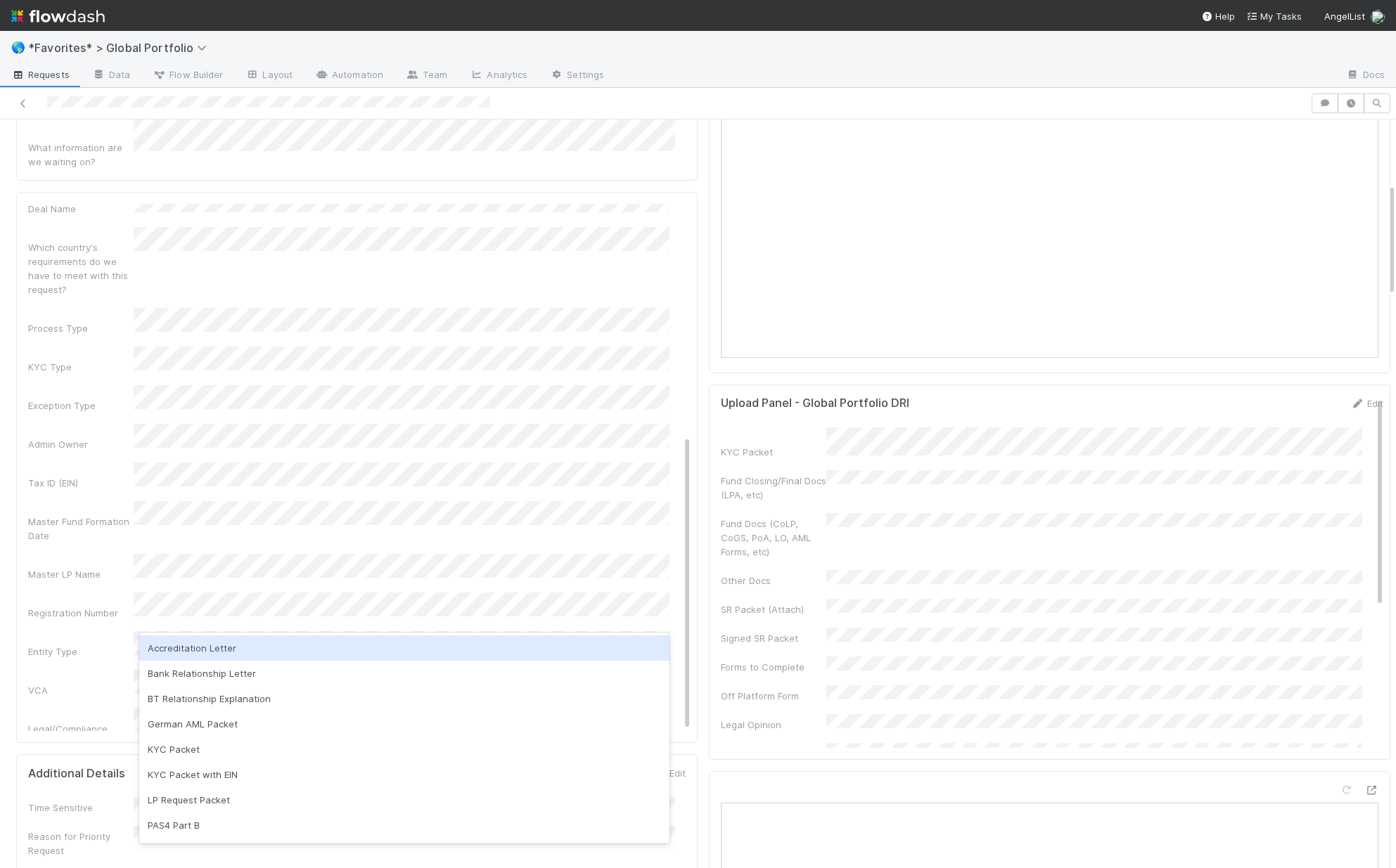
drag, startPoint x: 78, startPoint y: 549, endPoint x: 106, endPoint y: 528, distance: 35.0
click at [78, 549] on div "Admin Notes Possible Duplicate task Primary Front Convo Link Additional Front C…" at bounding box center [359, 344] width 663 height 1023
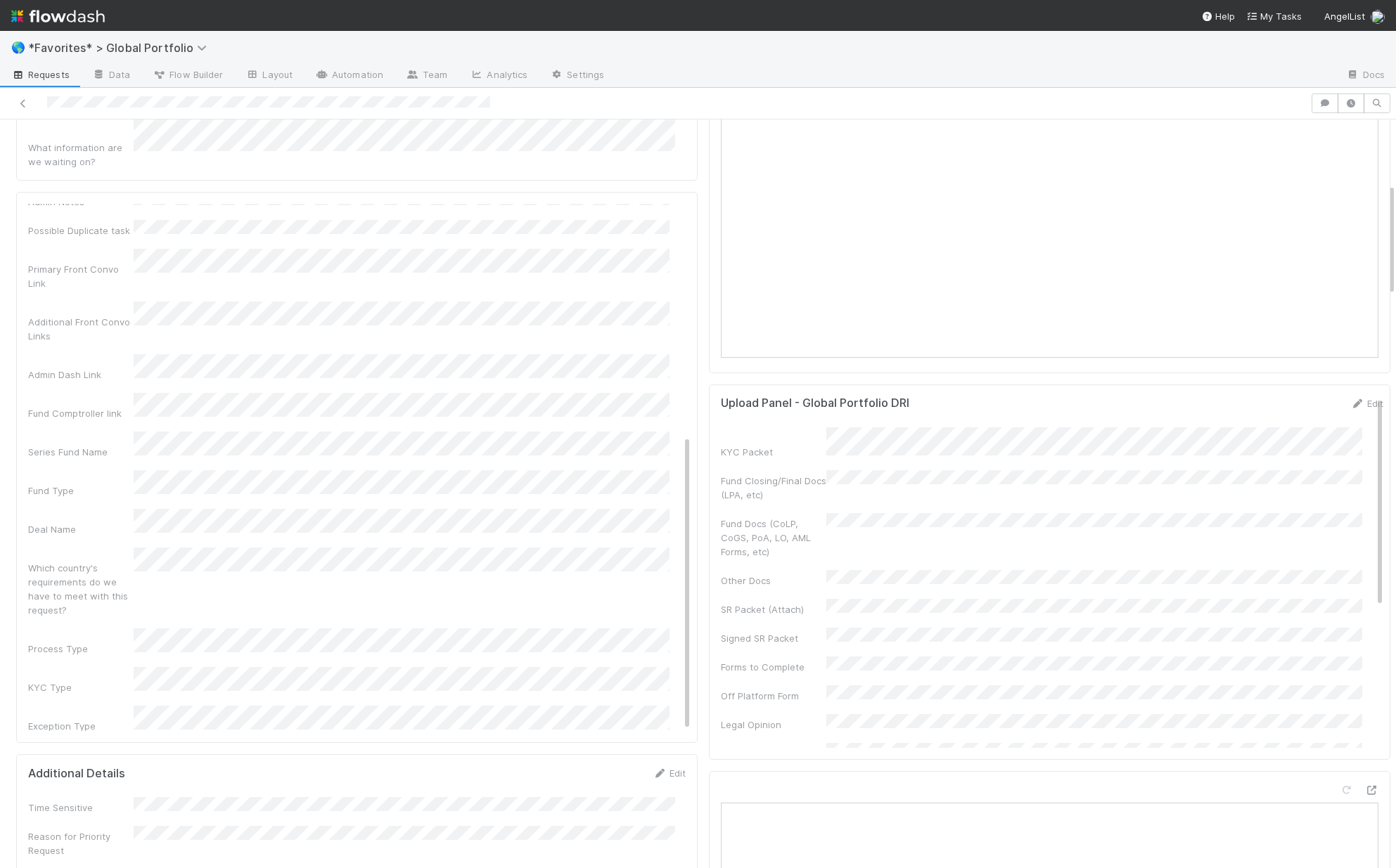
scroll to position [0, 0]
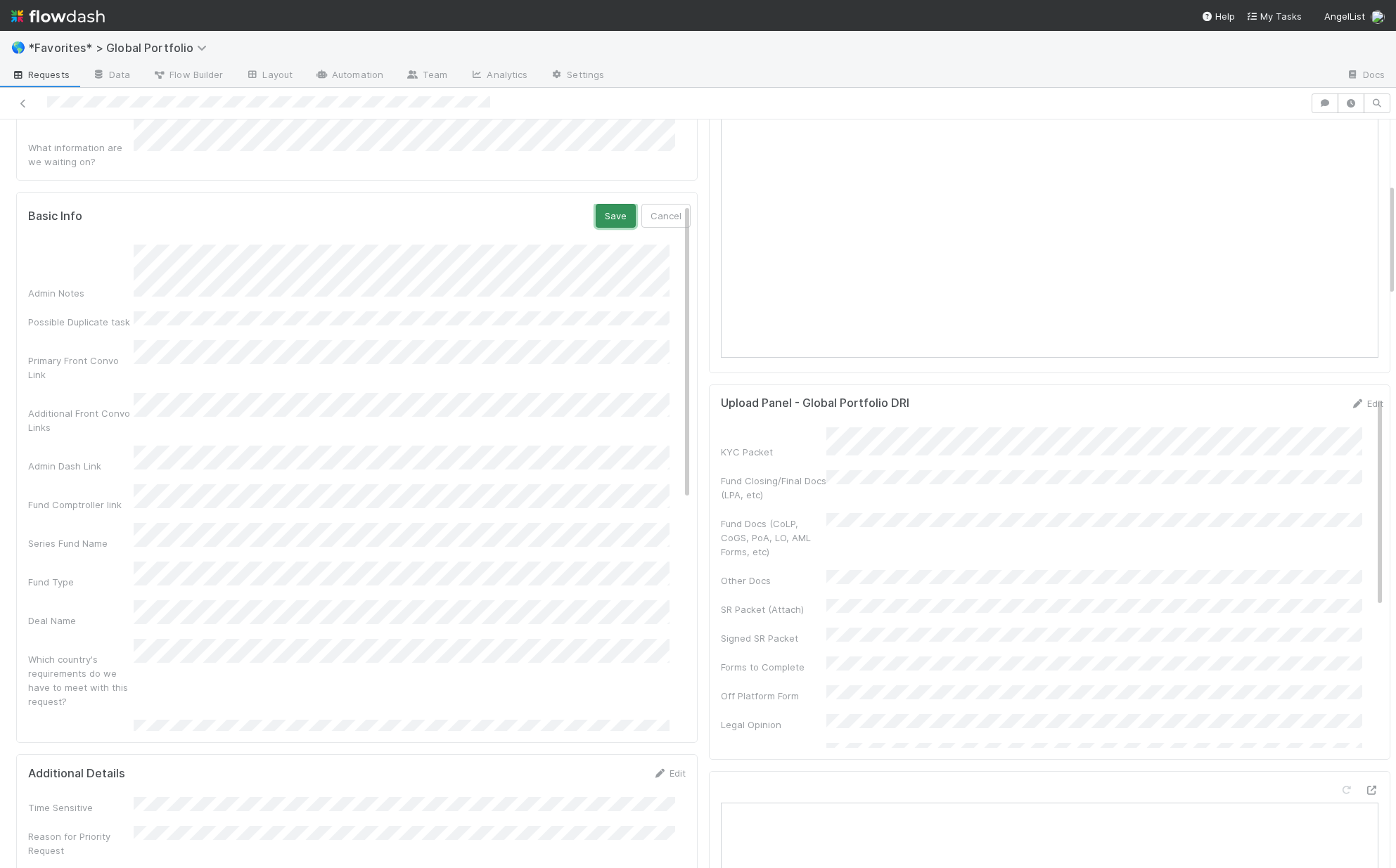
click at [595, 204] on button "Save" at bounding box center [615, 216] width 40 height 24
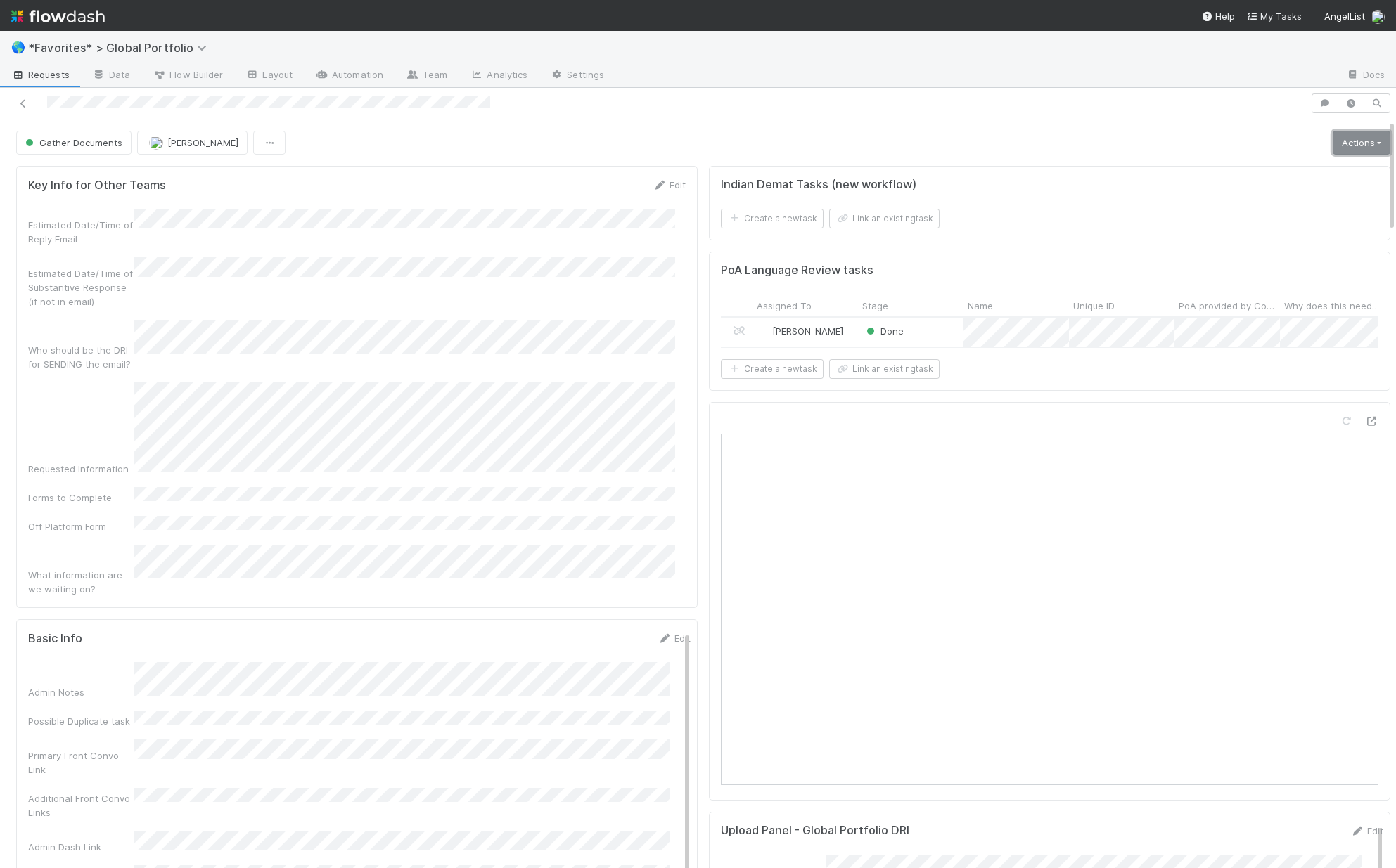
click at [1353, 146] on link "Actions" at bounding box center [1361, 142] width 57 height 24
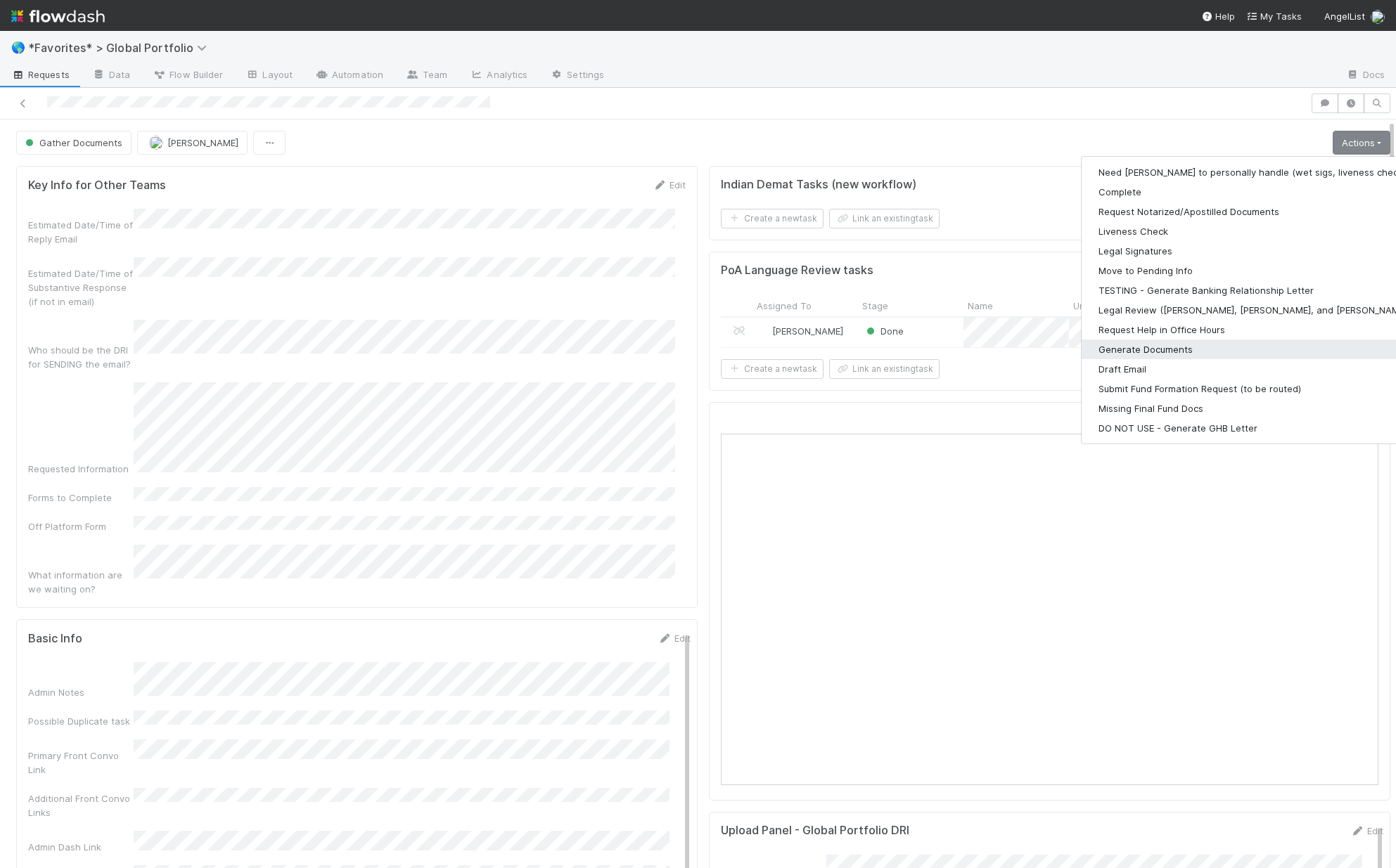
click at [1153, 356] on button "Generate Documents" at bounding box center [1264, 350] width 366 height 20
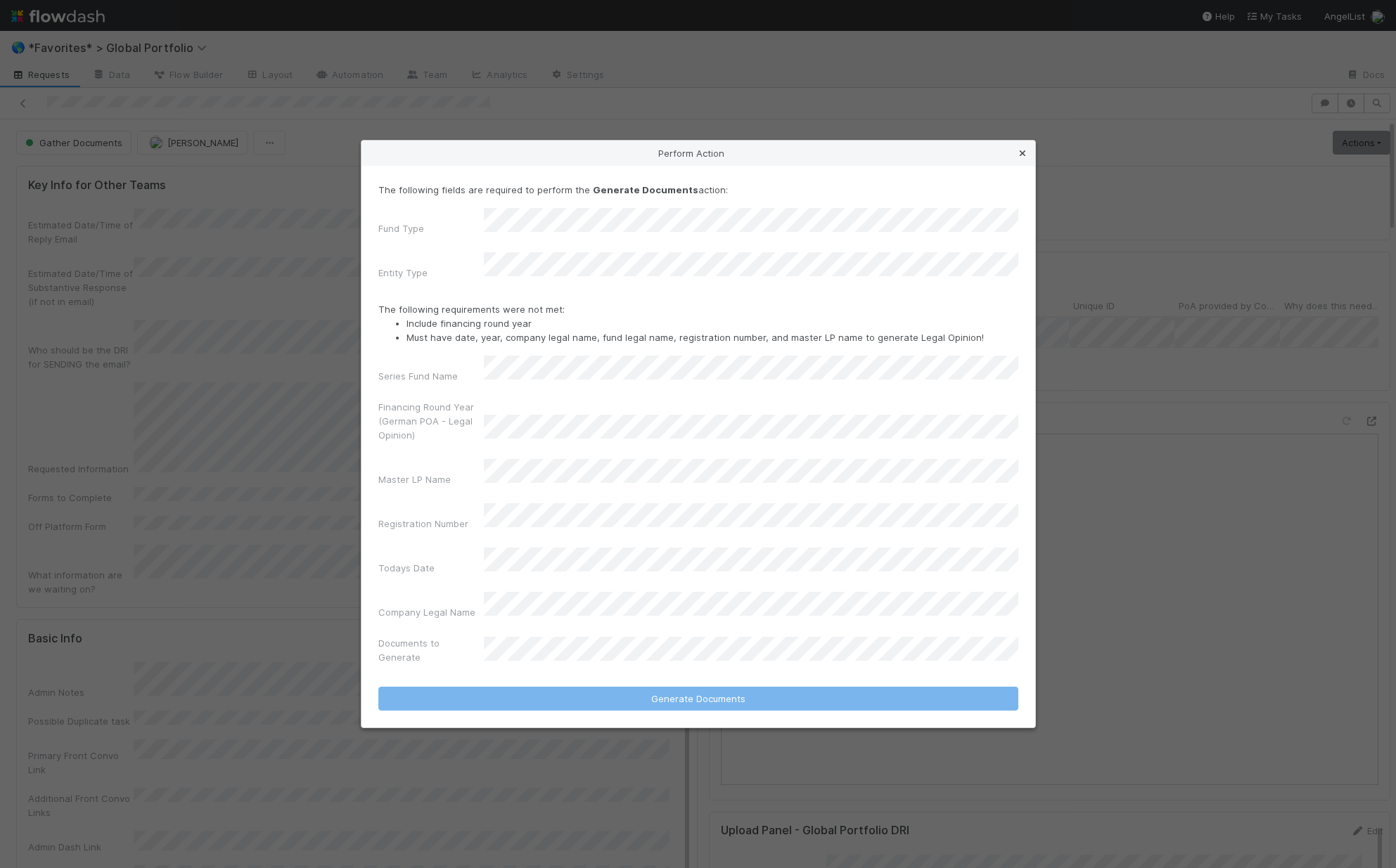
click at [1025, 159] on icon at bounding box center [1022, 154] width 14 height 9
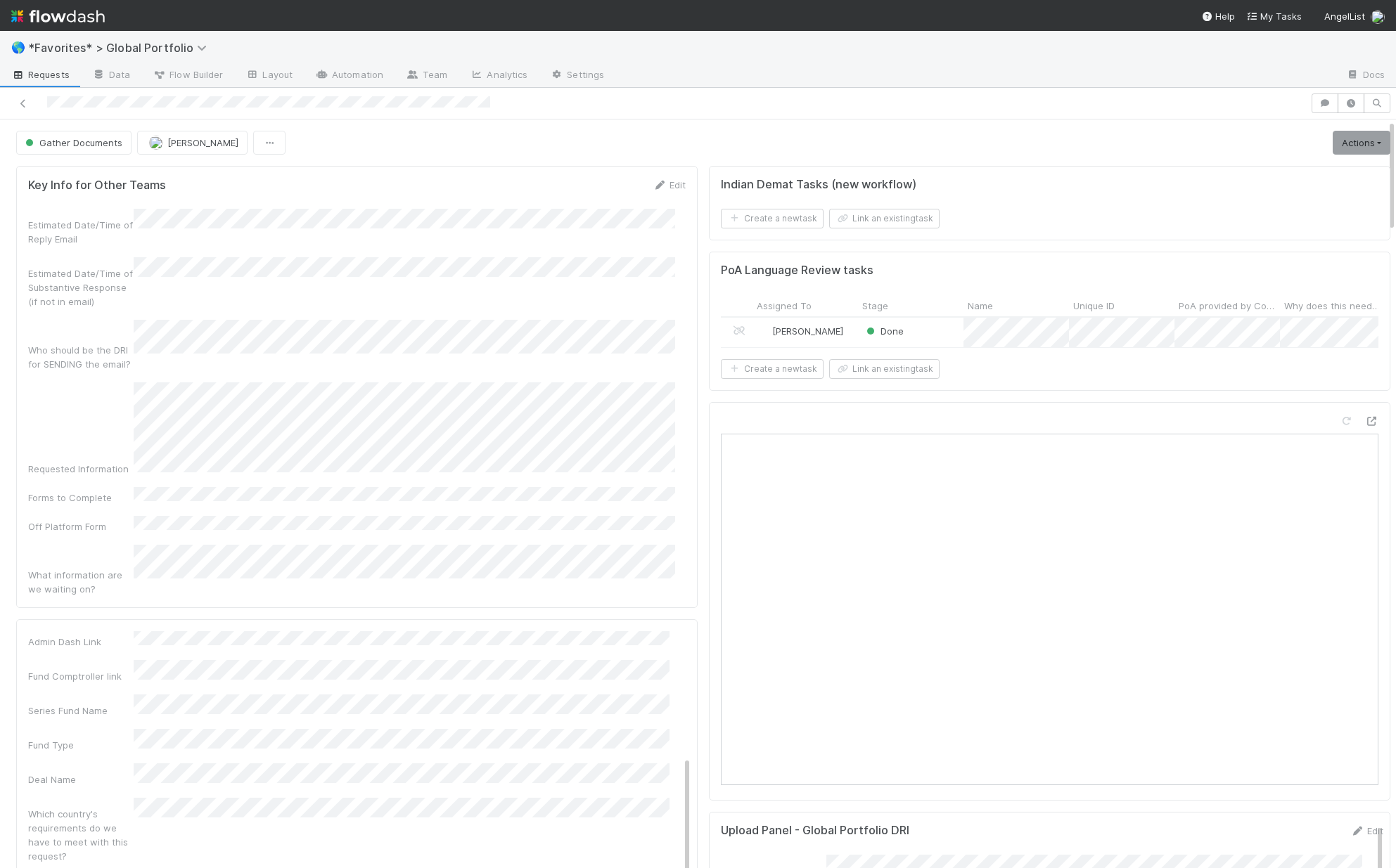
scroll to position [194, 0]
click at [1333, 146] on link "Actions" at bounding box center [1361, 142] width 57 height 24
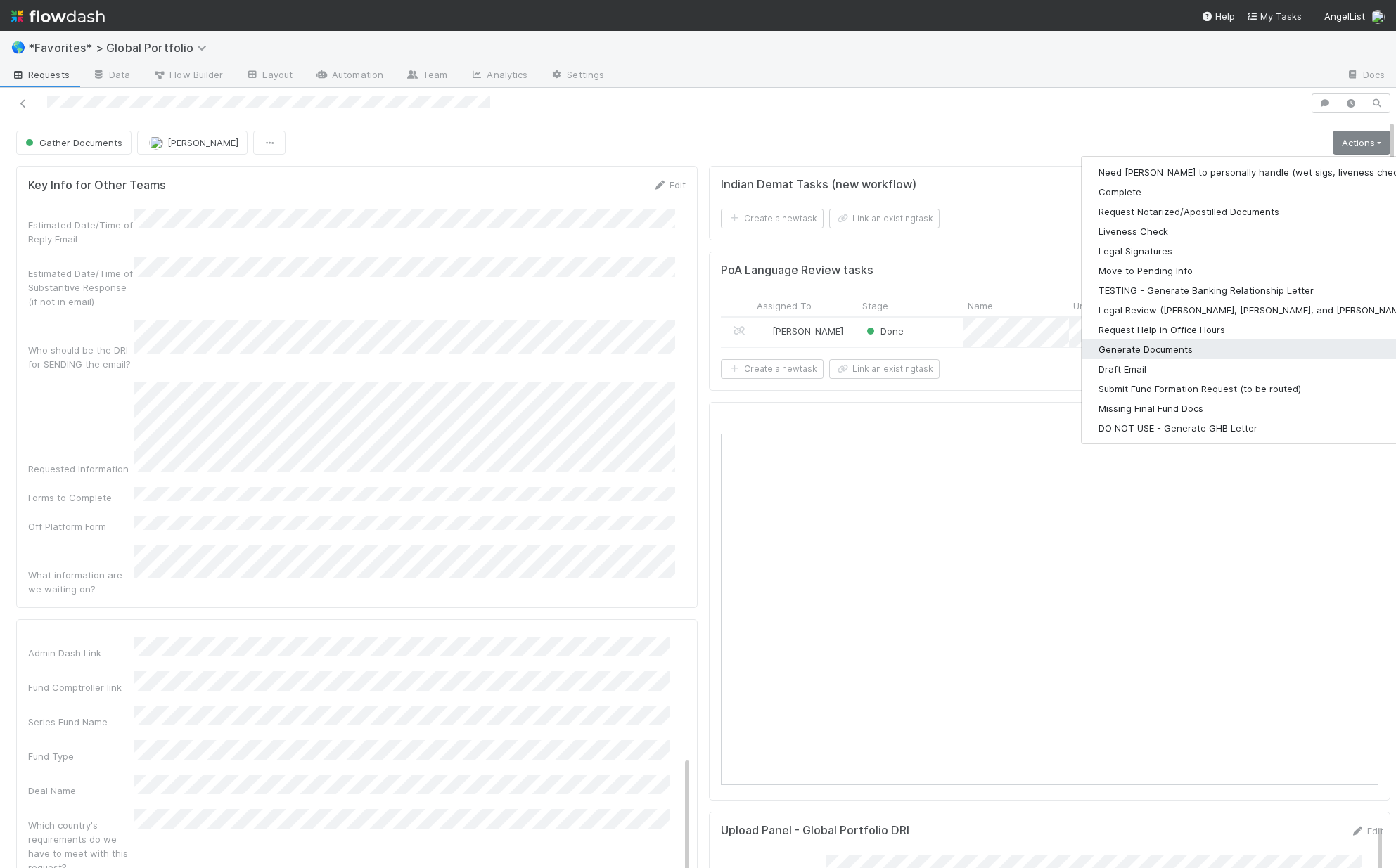
click at [1138, 352] on button "Generate Documents" at bounding box center [1264, 350] width 366 height 20
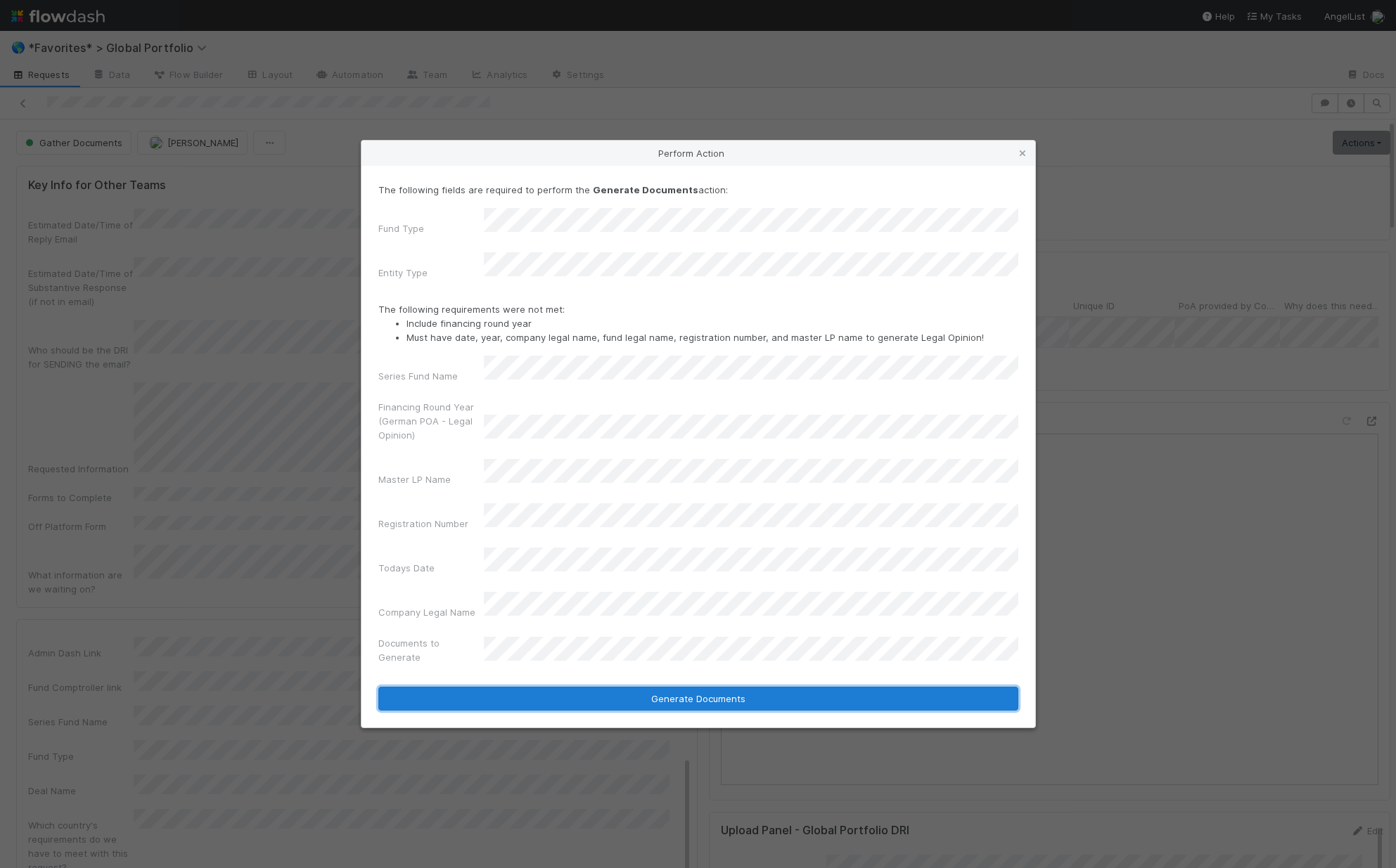
click at [683, 687] on button "Generate Documents" at bounding box center [698, 699] width 640 height 24
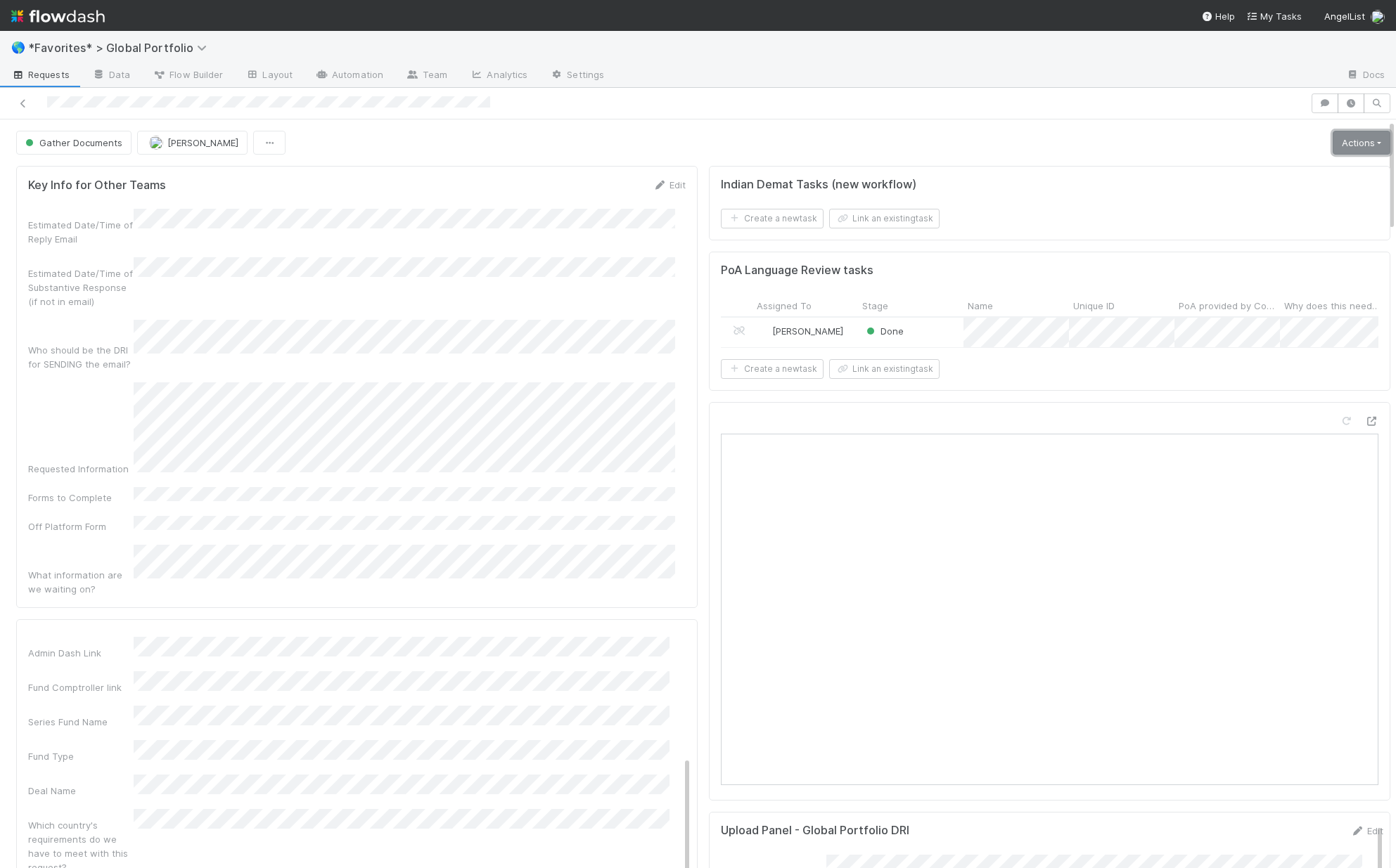
click at [1355, 140] on link "Actions" at bounding box center [1361, 142] width 57 height 24
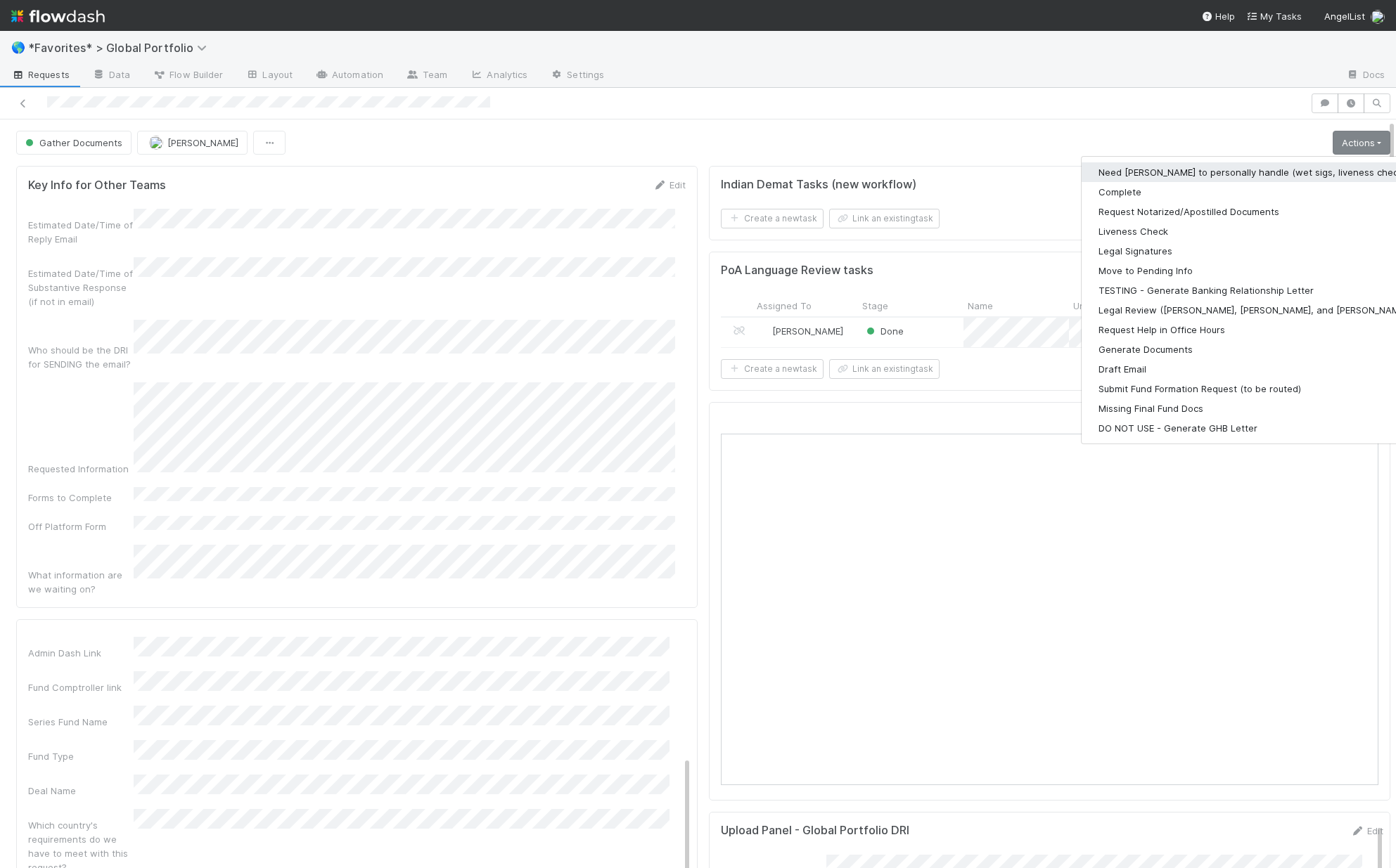
click at [1176, 170] on button "Need Josh to personally handle (wet sigs, liveness checks, etc)" at bounding box center [1264, 172] width 366 height 20
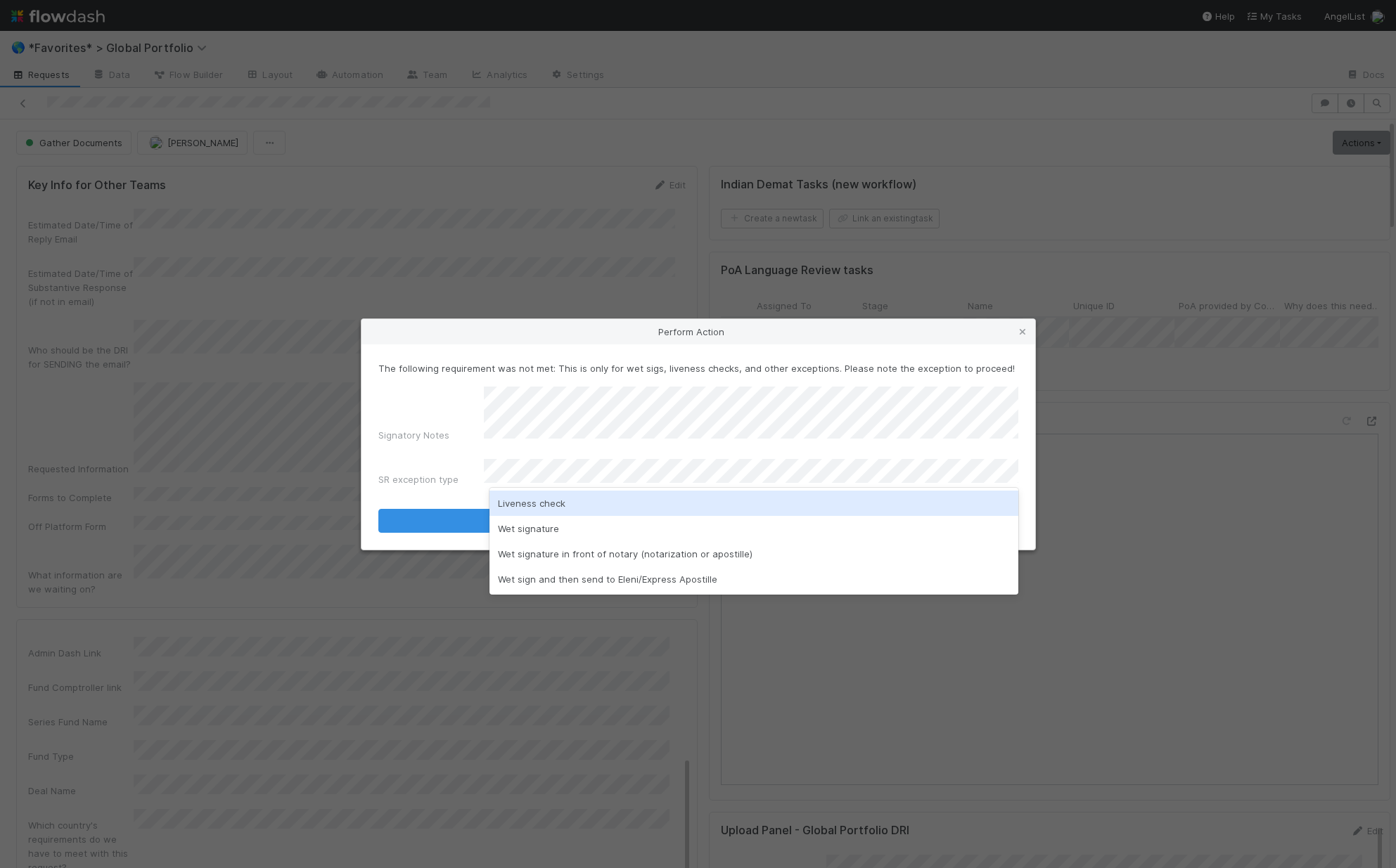
click at [623, 501] on div "Liveness check" at bounding box center [754, 503] width 529 height 26
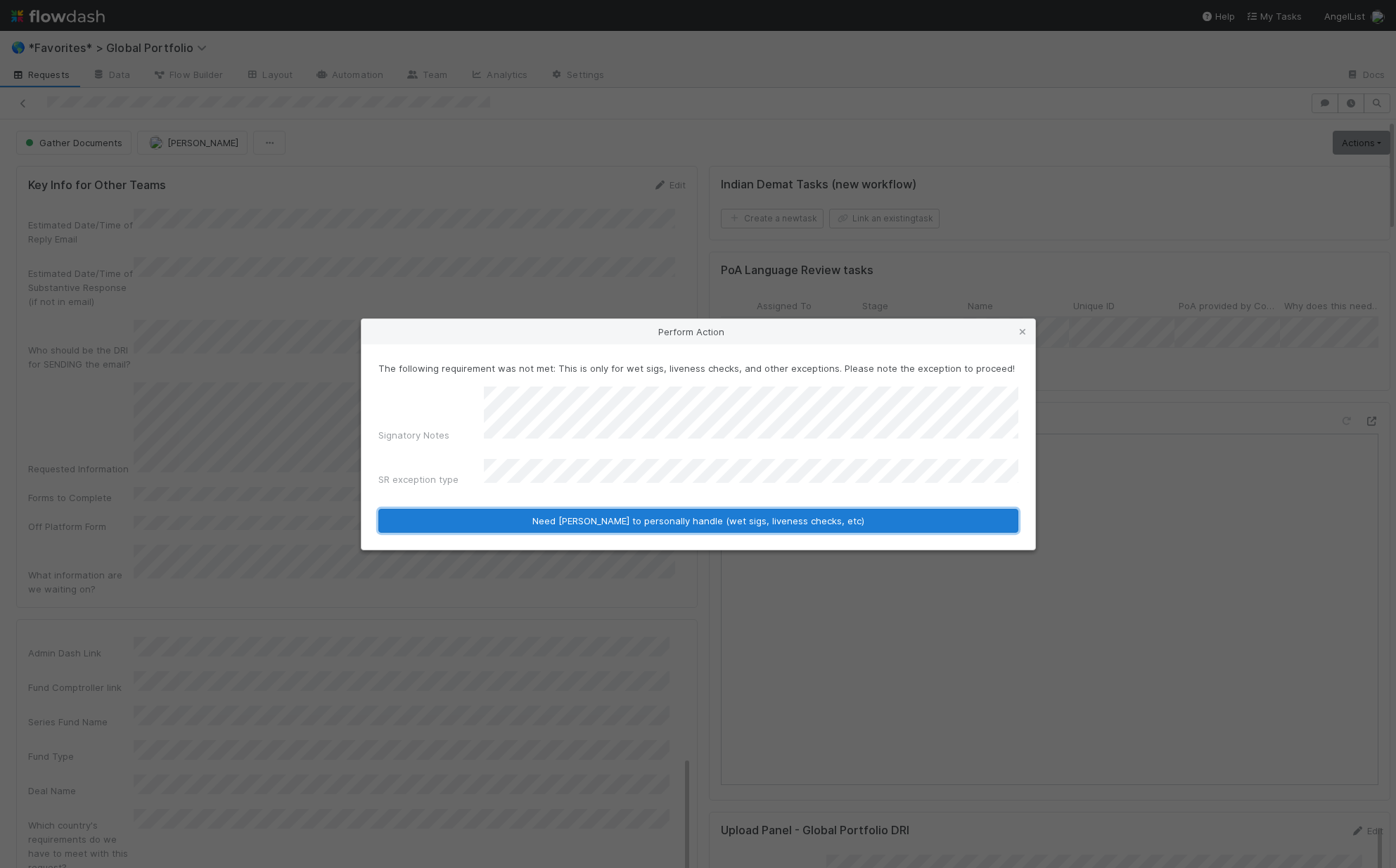
click at [595, 516] on button "Need Josh to personally handle (wet sigs, liveness checks, etc)" at bounding box center [698, 521] width 640 height 24
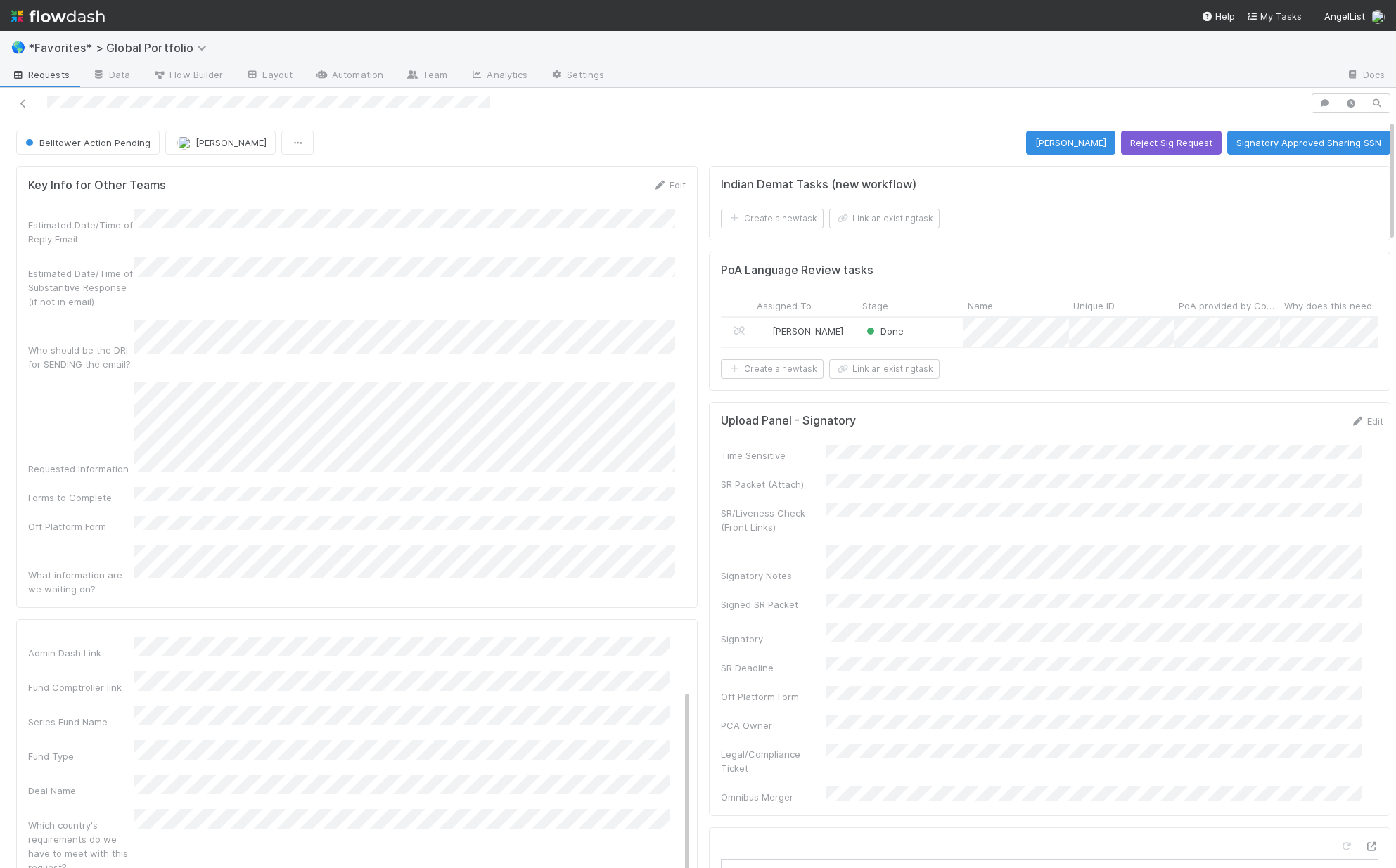
scroll to position [0, 0]
click at [207, 143] on span "[PERSON_NAME]" at bounding box center [231, 142] width 71 height 11
click at [214, 170] on div "[PERSON_NAME]" at bounding box center [255, 178] width 198 height 26
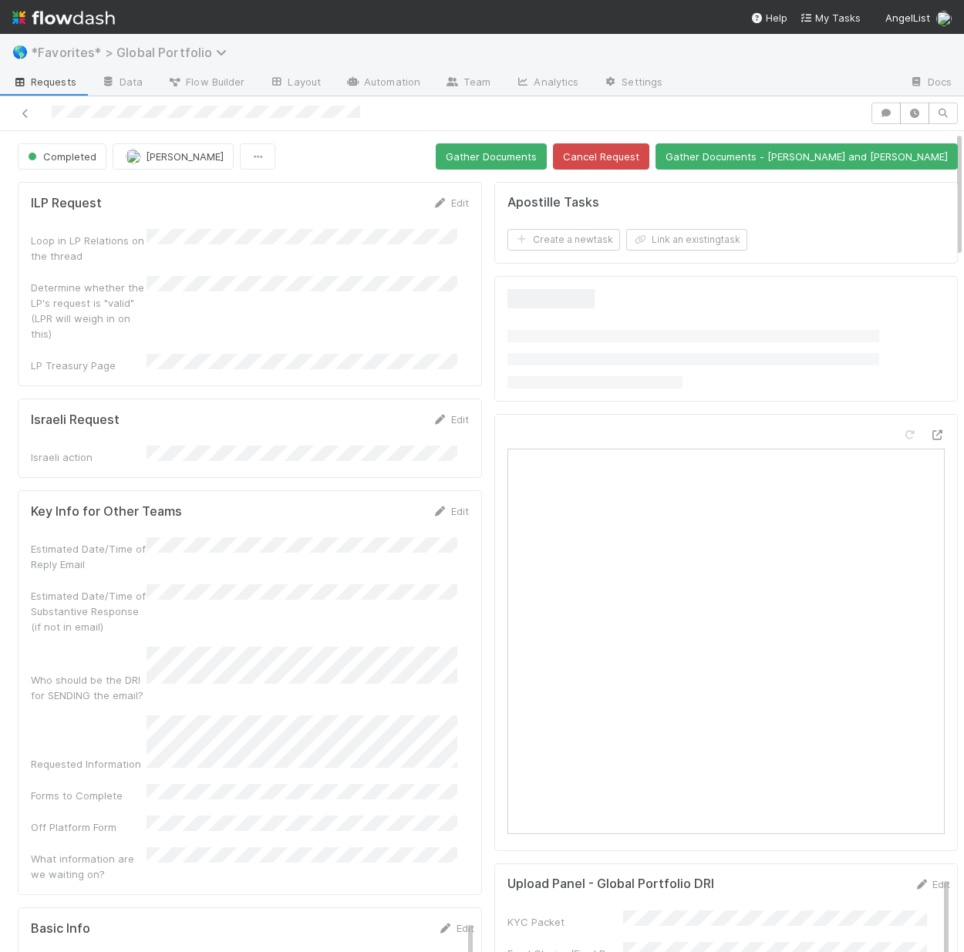
click at [192, 46] on span "*Favorites* > Global Portfolio" at bounding box center [133, 52] width 204 height 15
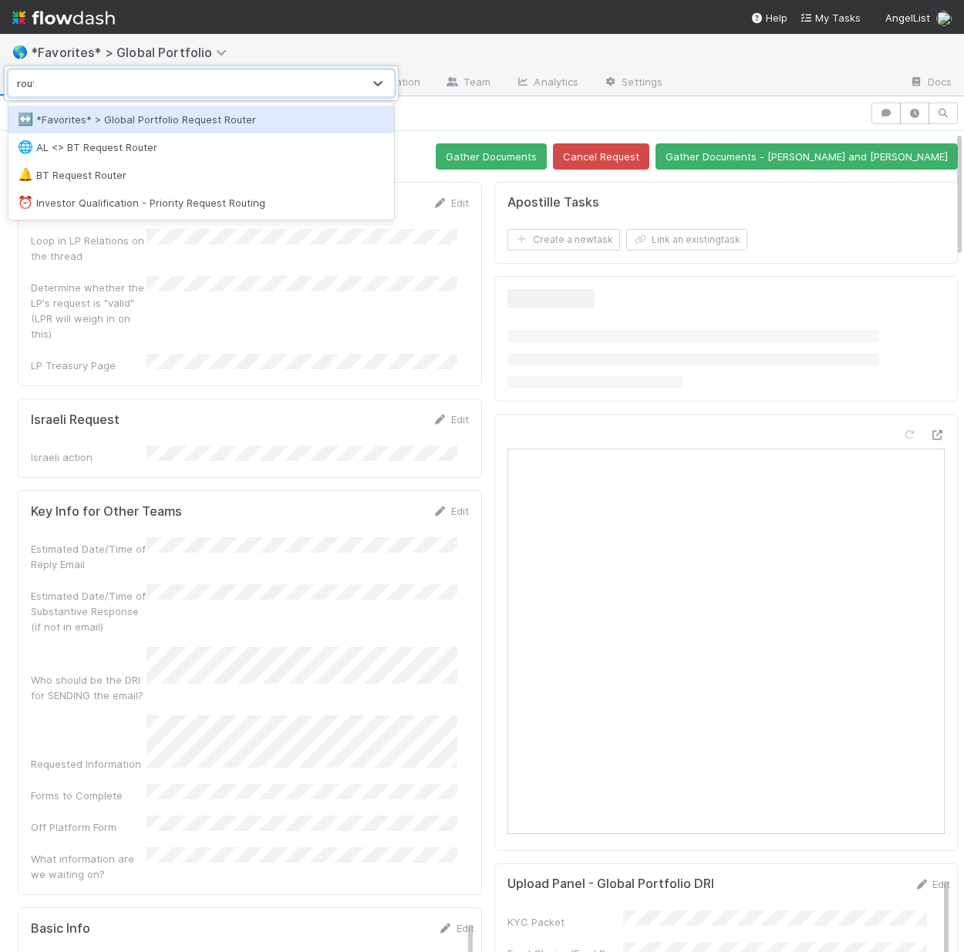
type input "route"
click at [184, 110] on div "↔️ *Favorites* > Global Portfolio Request Router" at bounding box center [201, 120] width 386 height 28
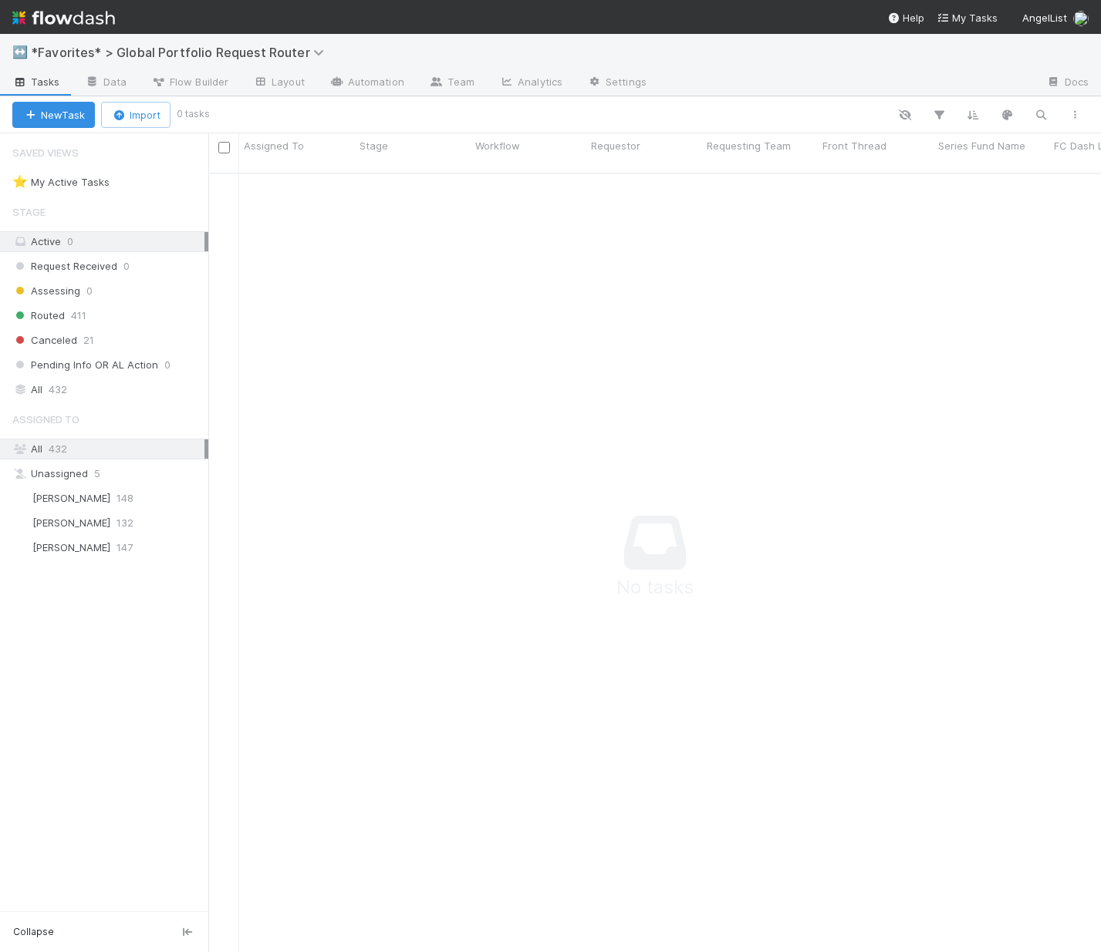
scroll to position [769, 881]
click at [224, 56] on span "*Favorites* > Global Portfolio Request Router" at bounding box center [181, 52] width 301 height 15
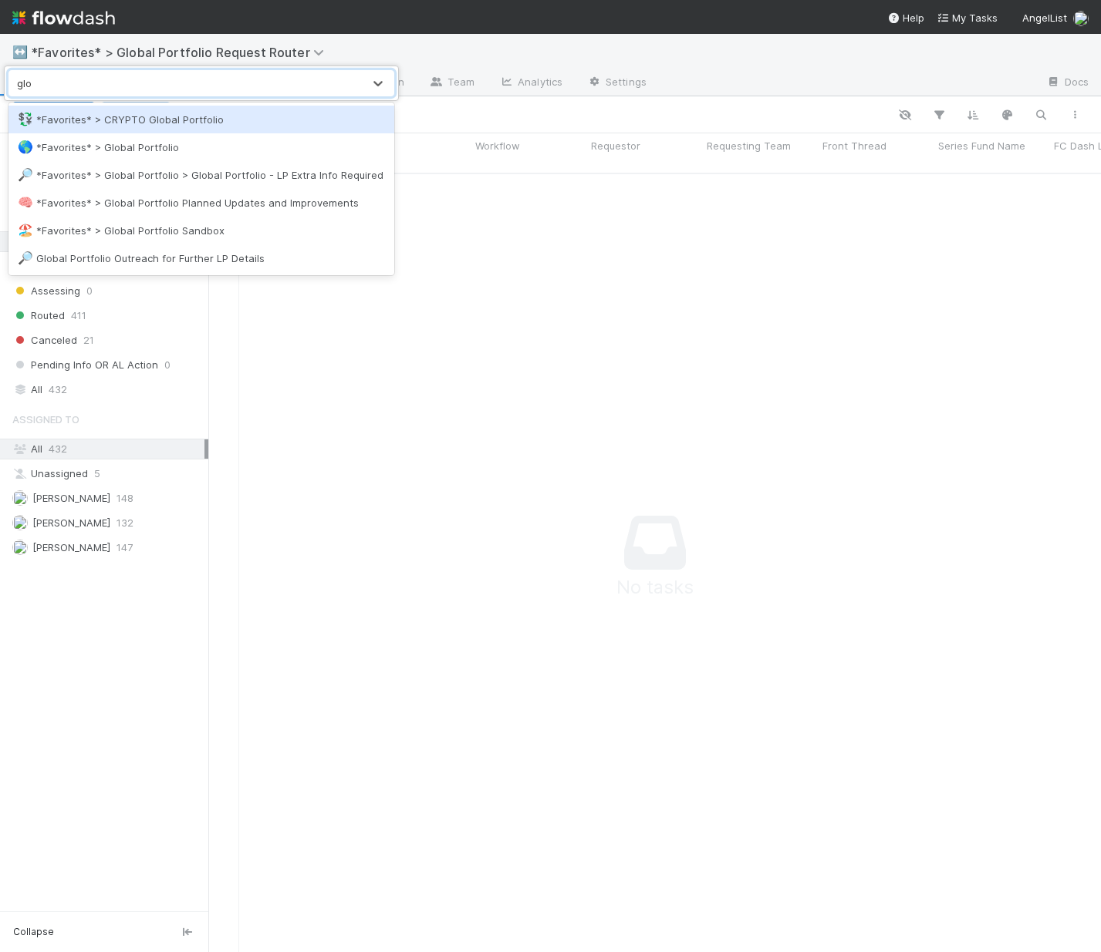
type input "glob"
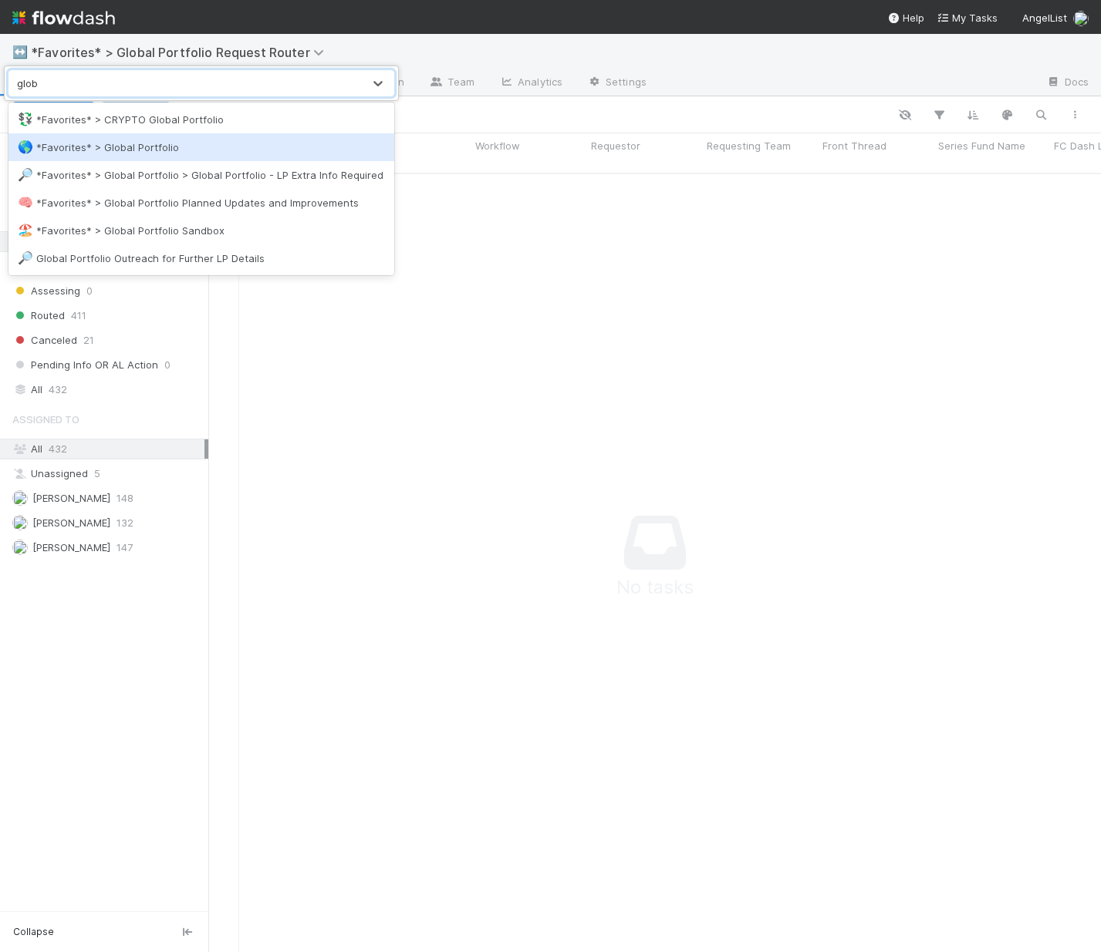
click at [126, 158] on div "🌎 *Favorites* > Global Portfolio" at bounding box center [201, 147] width 386 height 28
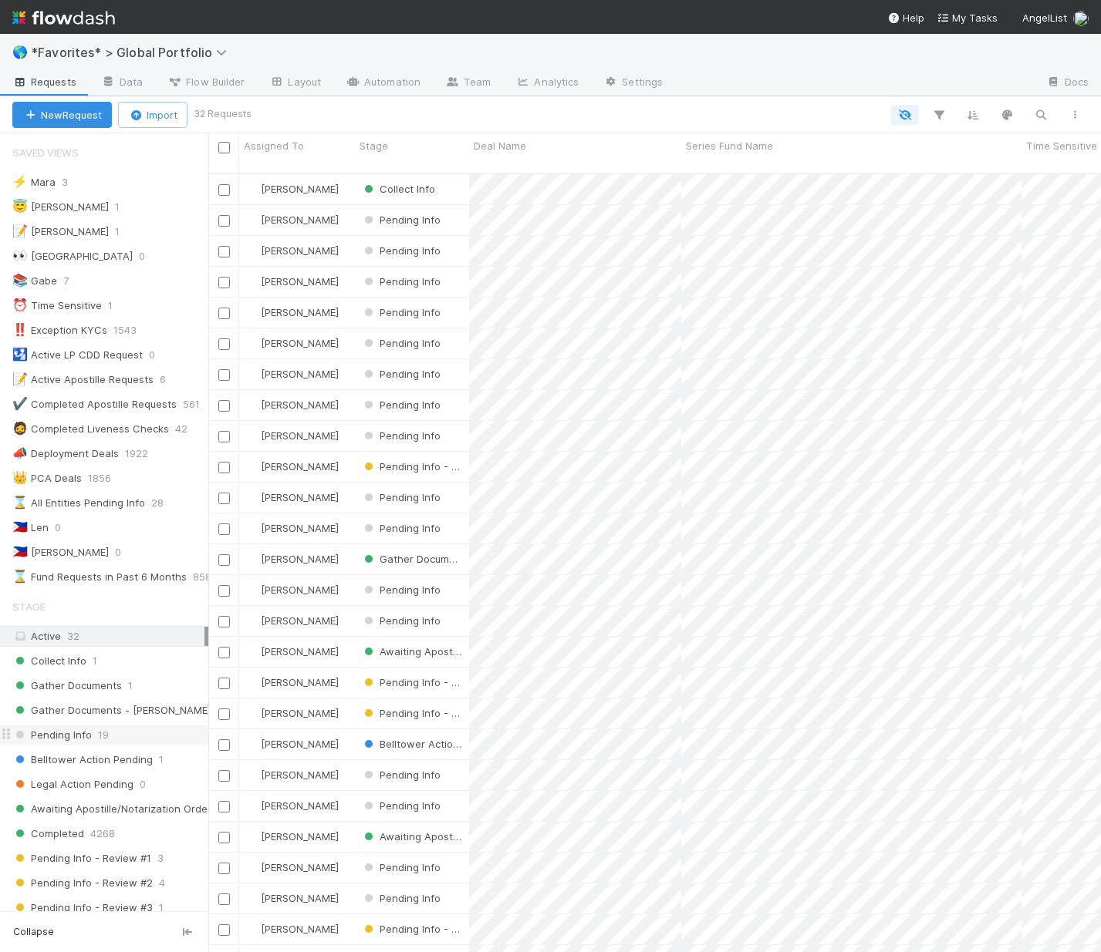
click at [74, 742] on span "Pending Info" at bounding box center [51, 735] width 79 height 19
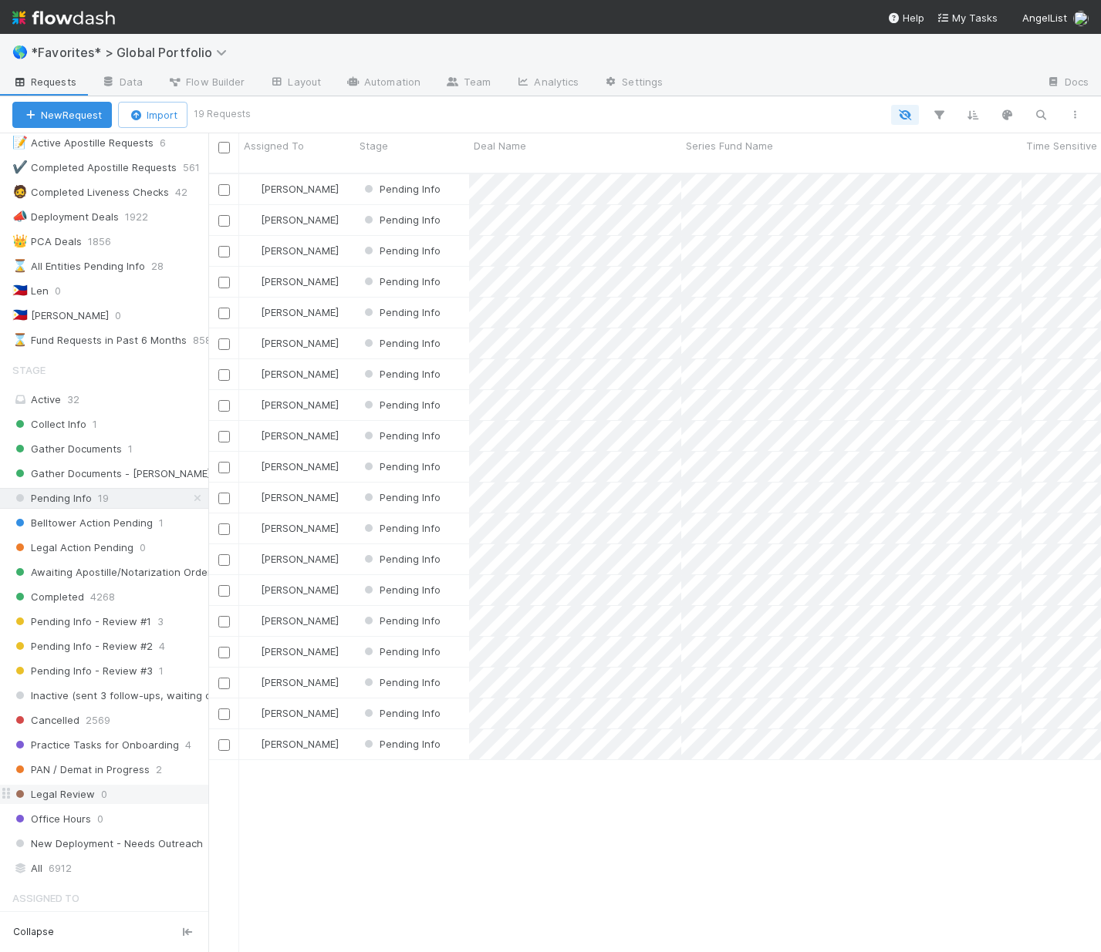
scroll to position [270, 0]
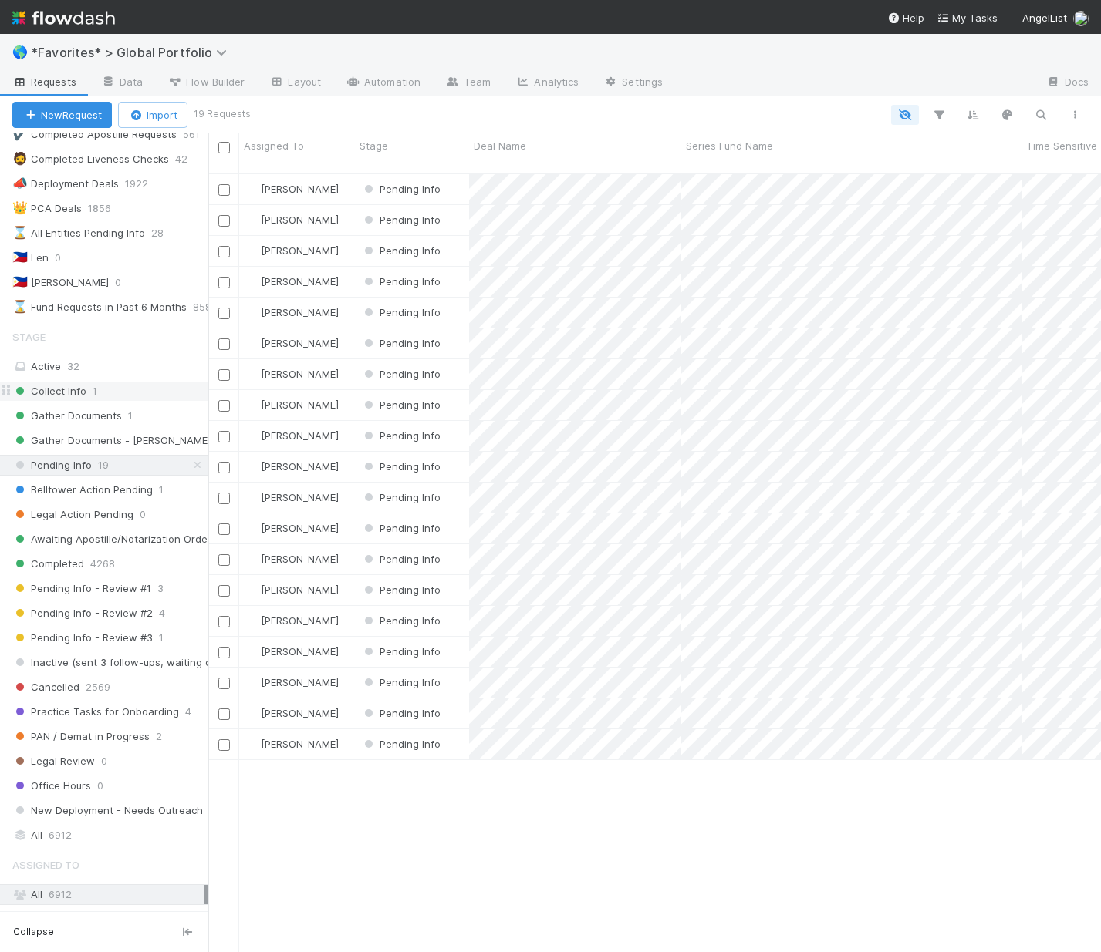
click at [103, 387] on div "Collect Info 1" at bounding box center [110, 391] width 196 height 19
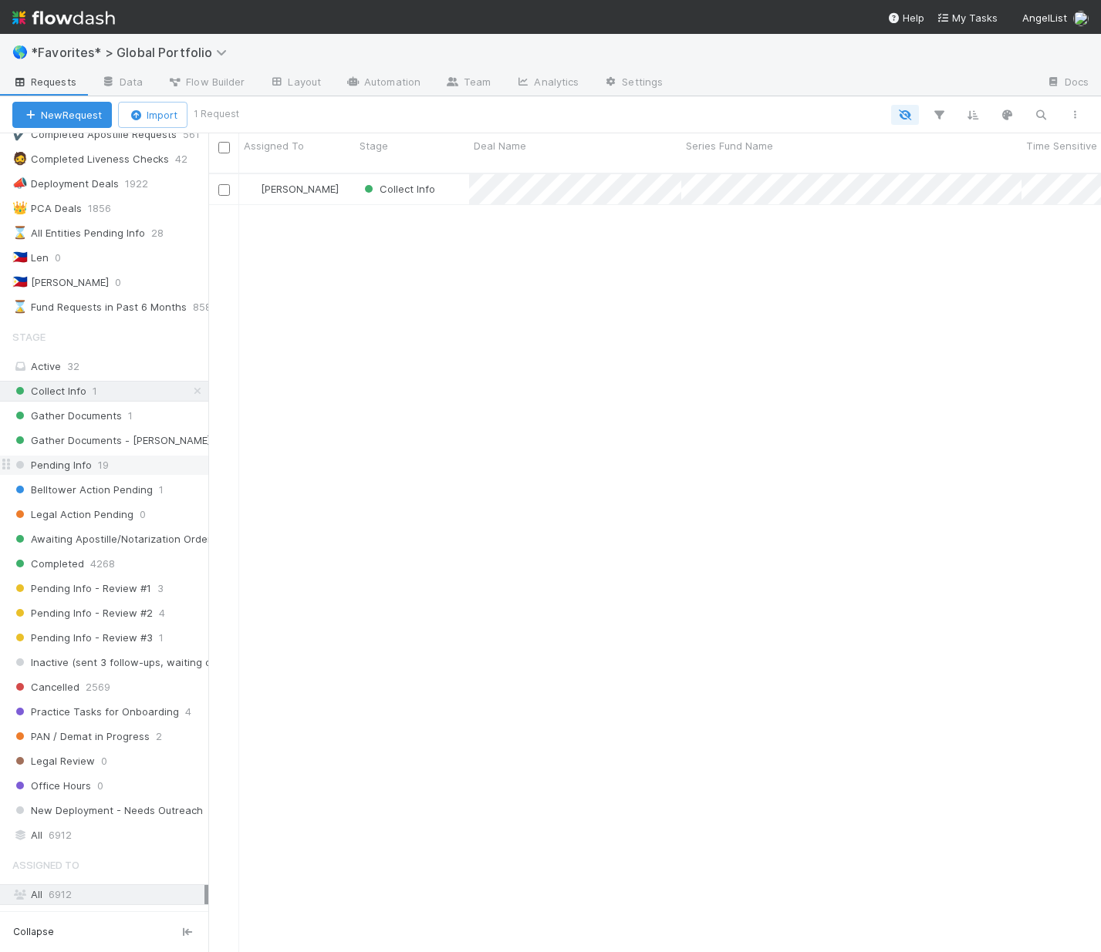
scroll to position [781, 881]
click at [101, 423] on span "Gather Documents" at bounding box center [67, 415] width 110 height 19
click at [120, 598] on span "Pending Info - Review #1" at bounding box center [81, 588] width 139 height 19
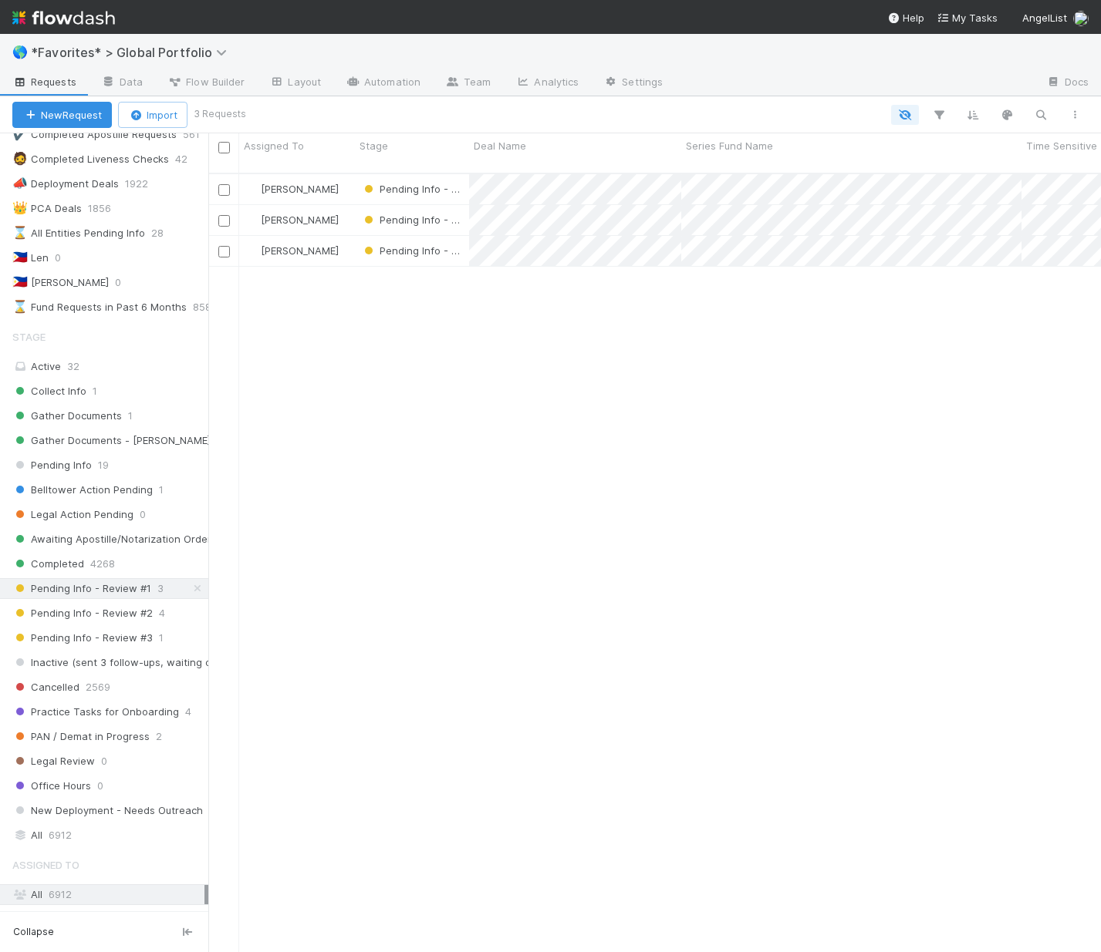
scroll to position [781, 881]
click at [107, 622] on span "Pending Info - Review #2" at bounding box center [82, 613] width 140 height 19
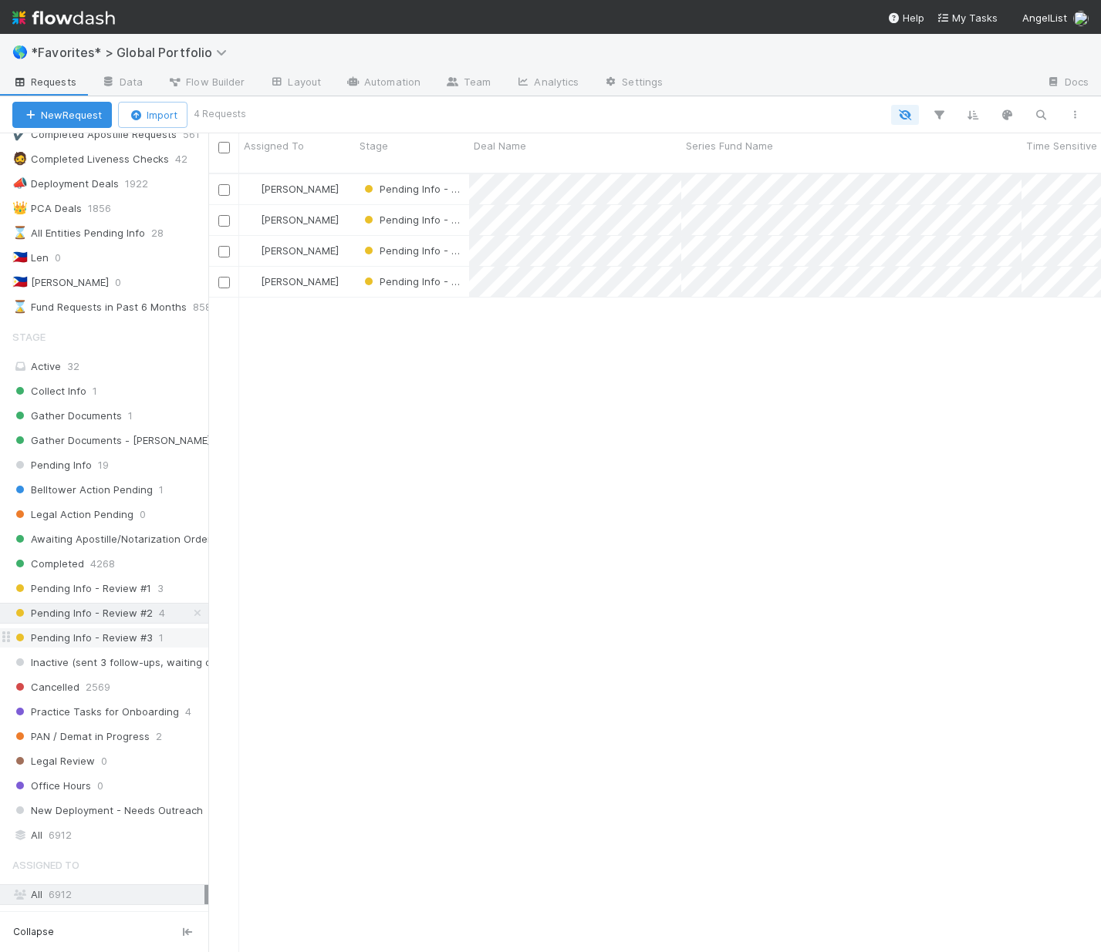
click at [126, 639] on span "Pending Info - Review #3" at bounding box center [82, 638] width 140 height 19
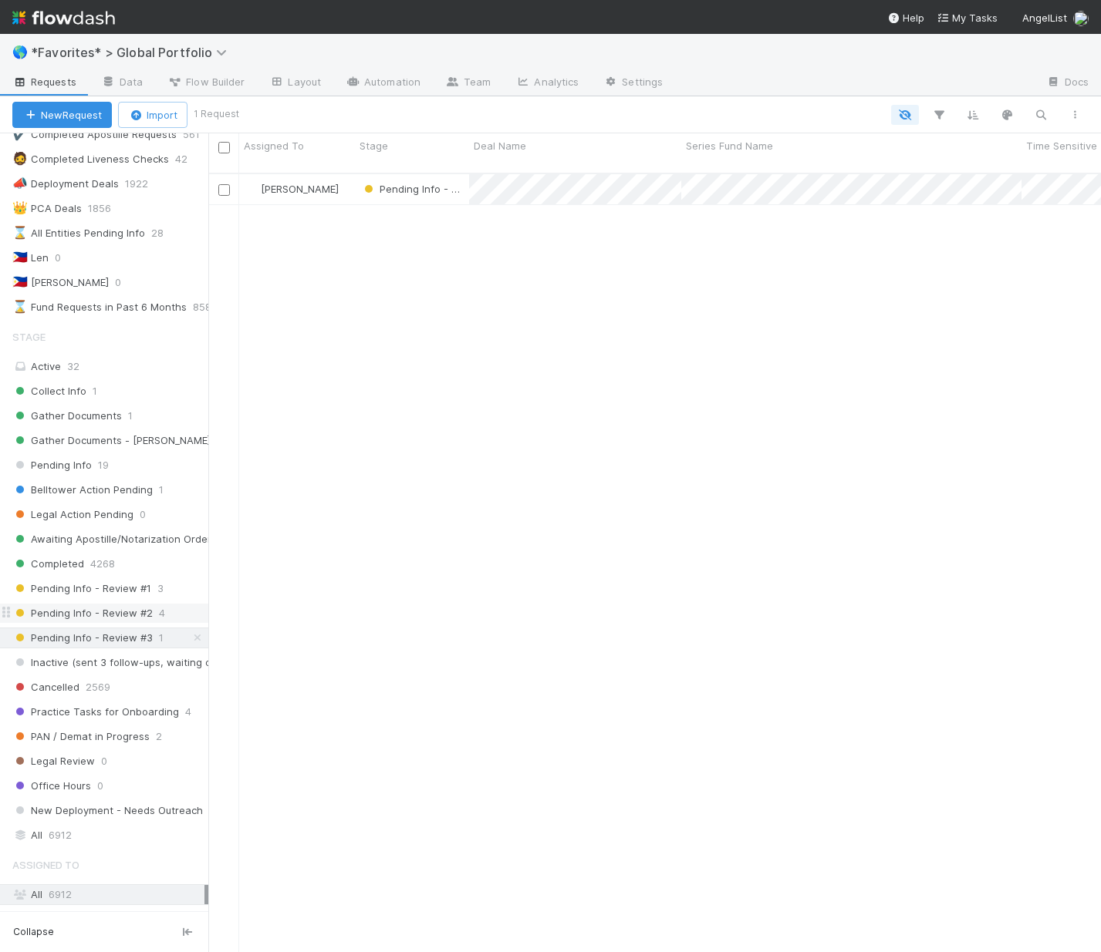
scroll to position [781, 881]
click at [89, 606] on span "Pending Info - Review #2" at bounding box center [82, 613] width 140 height 19
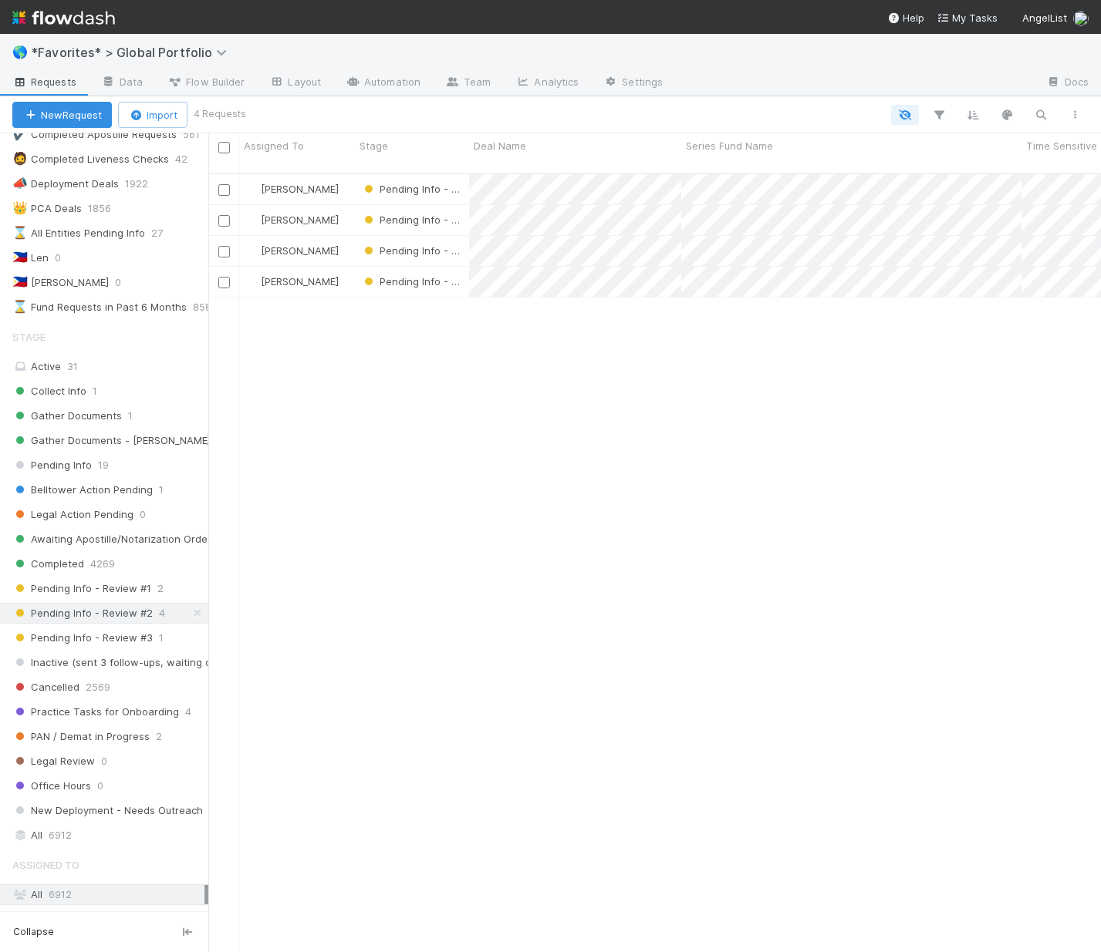
scroll to position [781, 881]
click at [376, 183] on span "Pending Info - Review #2" at bounding box center [431, 189] width 140 height 12
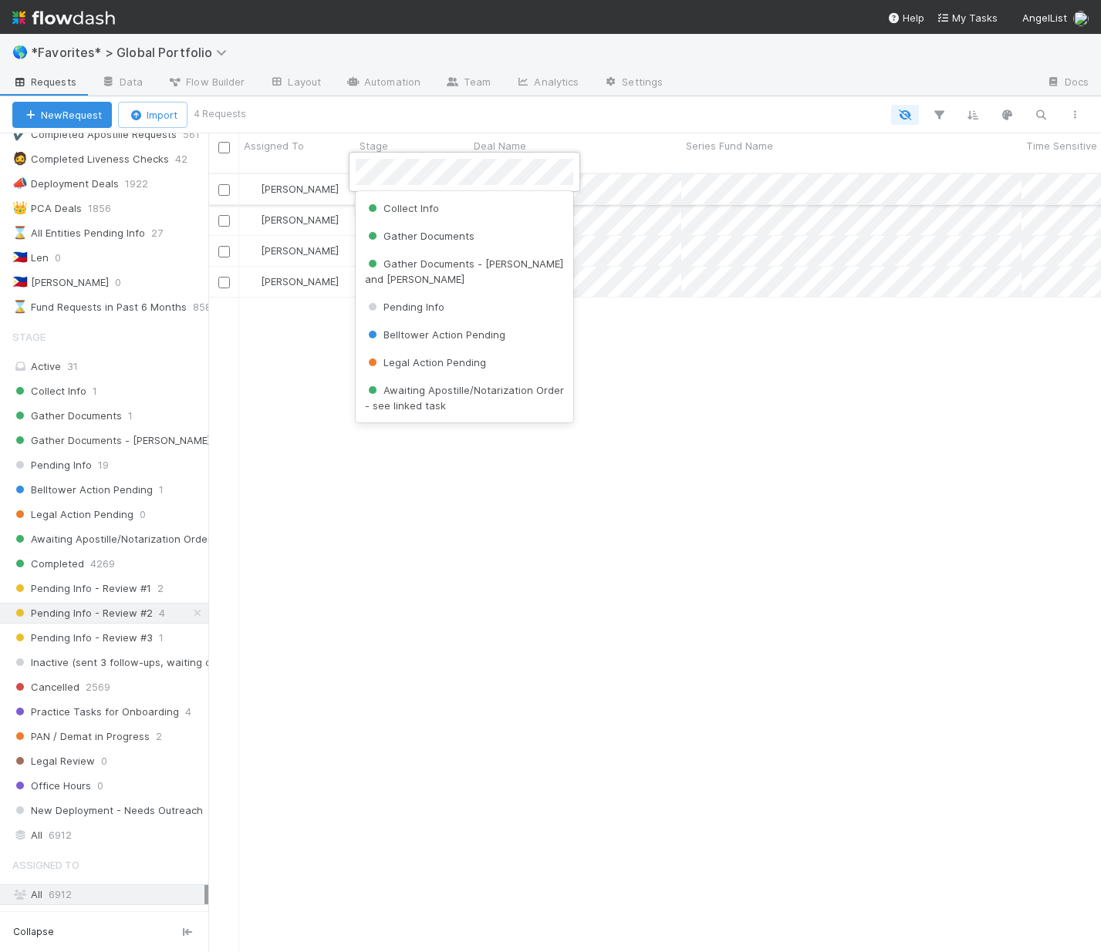
scroll to position [89, 0]
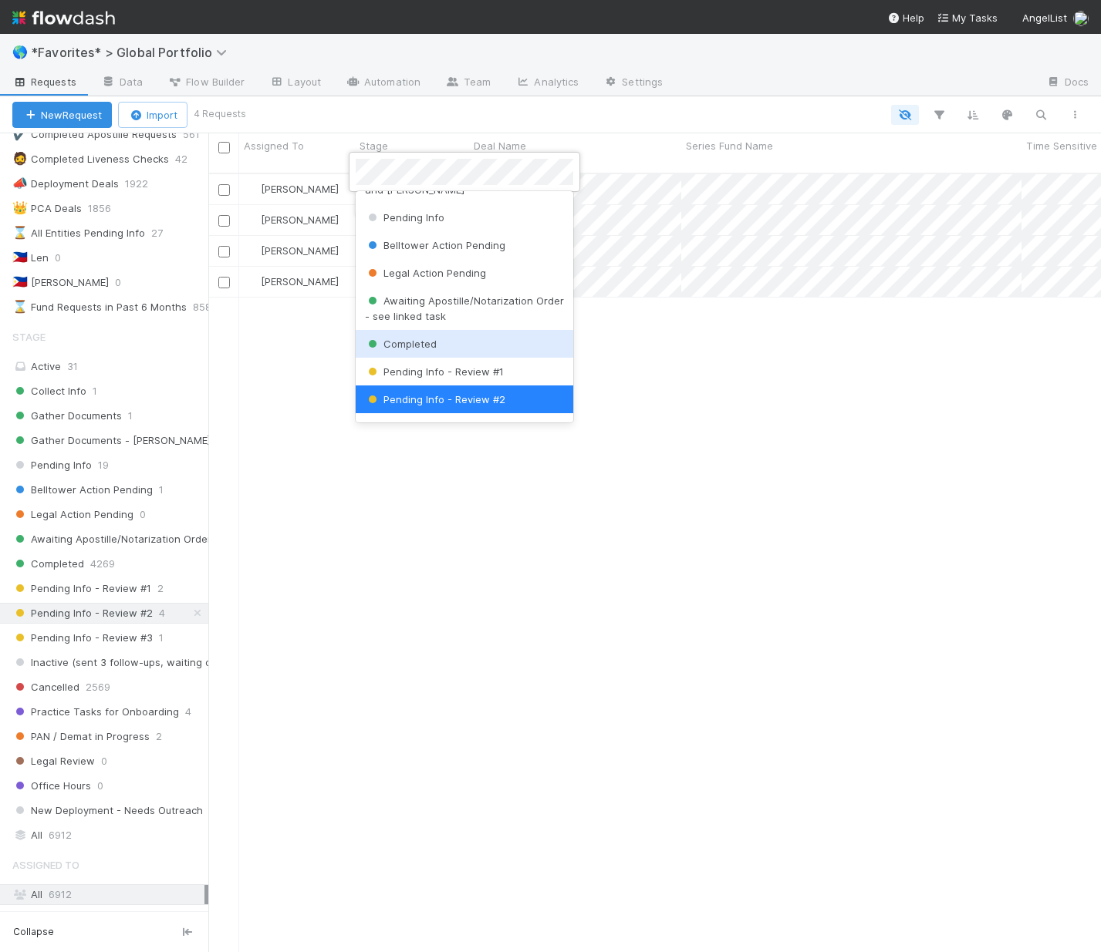
click at [392, 342] on span "Completed" at bounding box center [401, 344] width 72 height 12
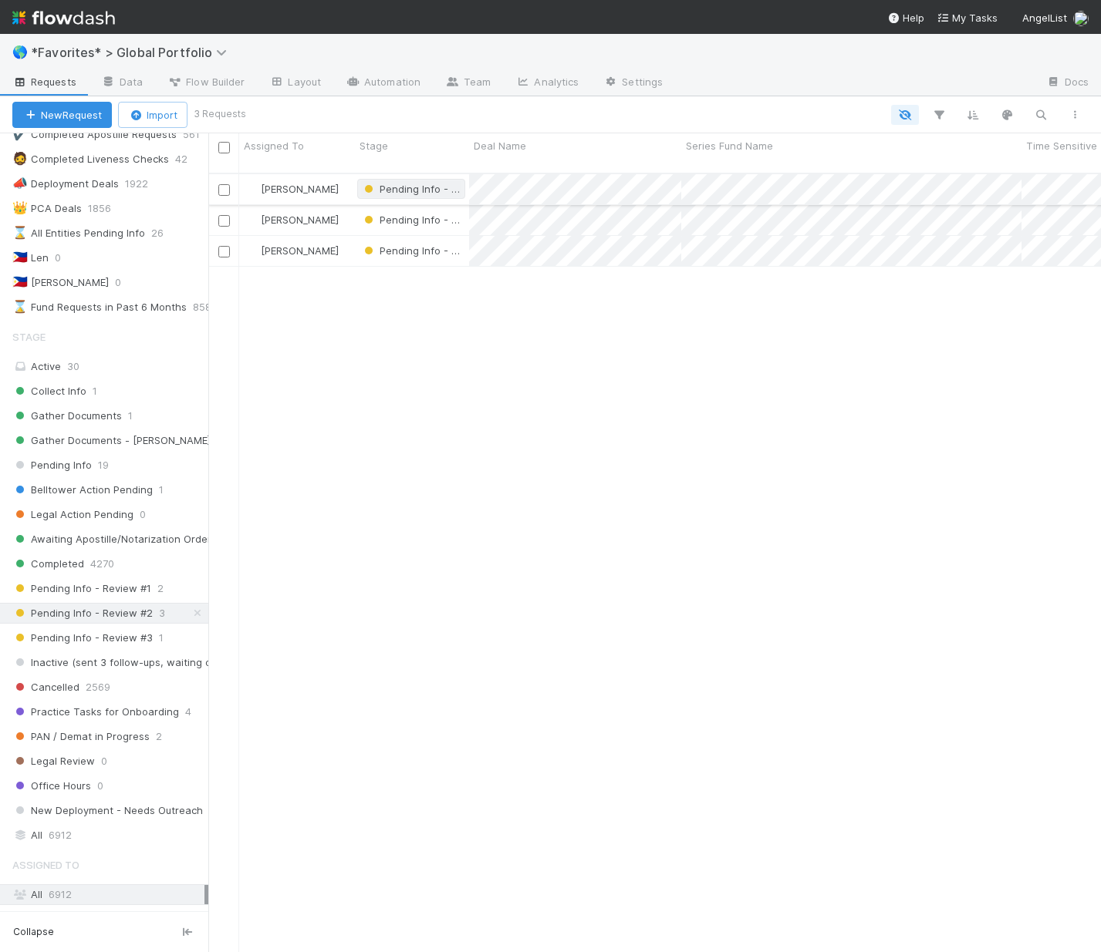
click at [406, 183] on span "Pending Info - Review #2" at bounding box center [431, 189] width 140 height 12
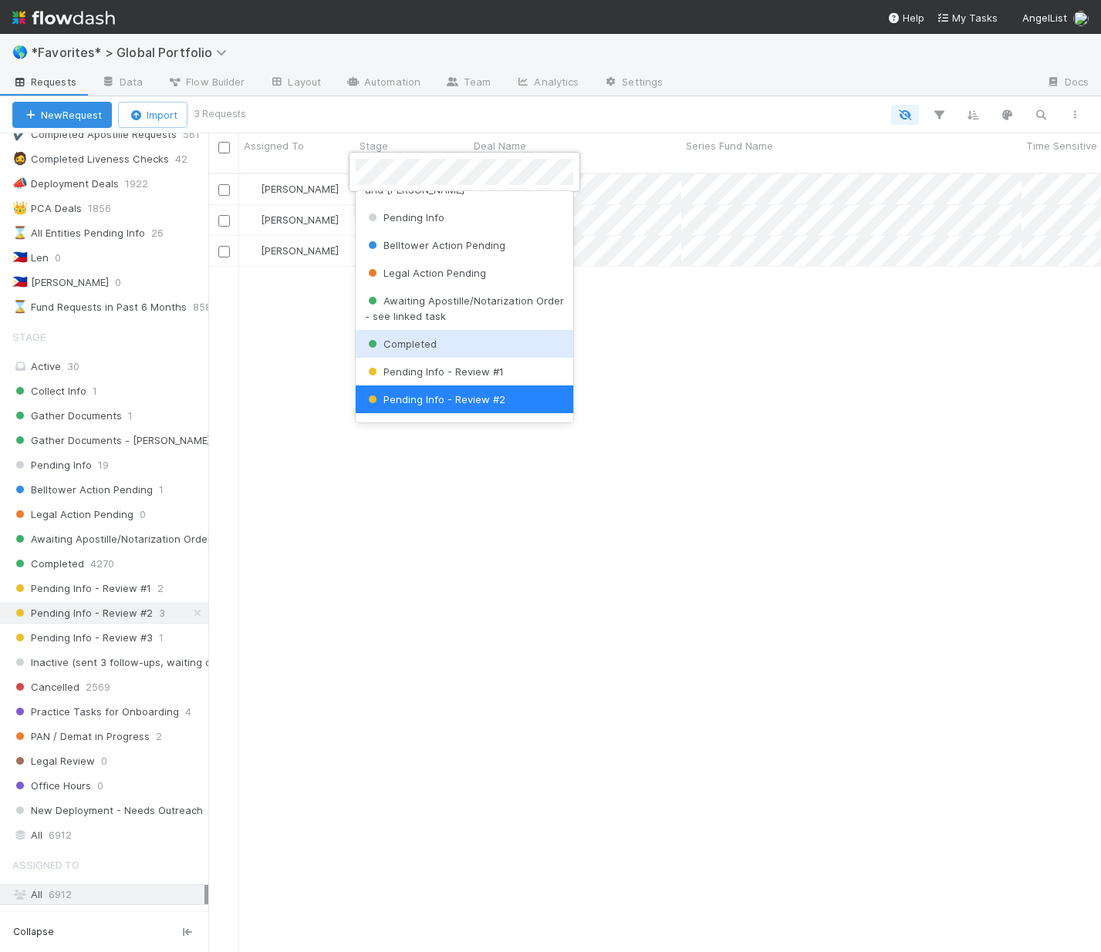
click at [421, 339] on span "Completed" at bounding box center [401, 344] width 72 height 12
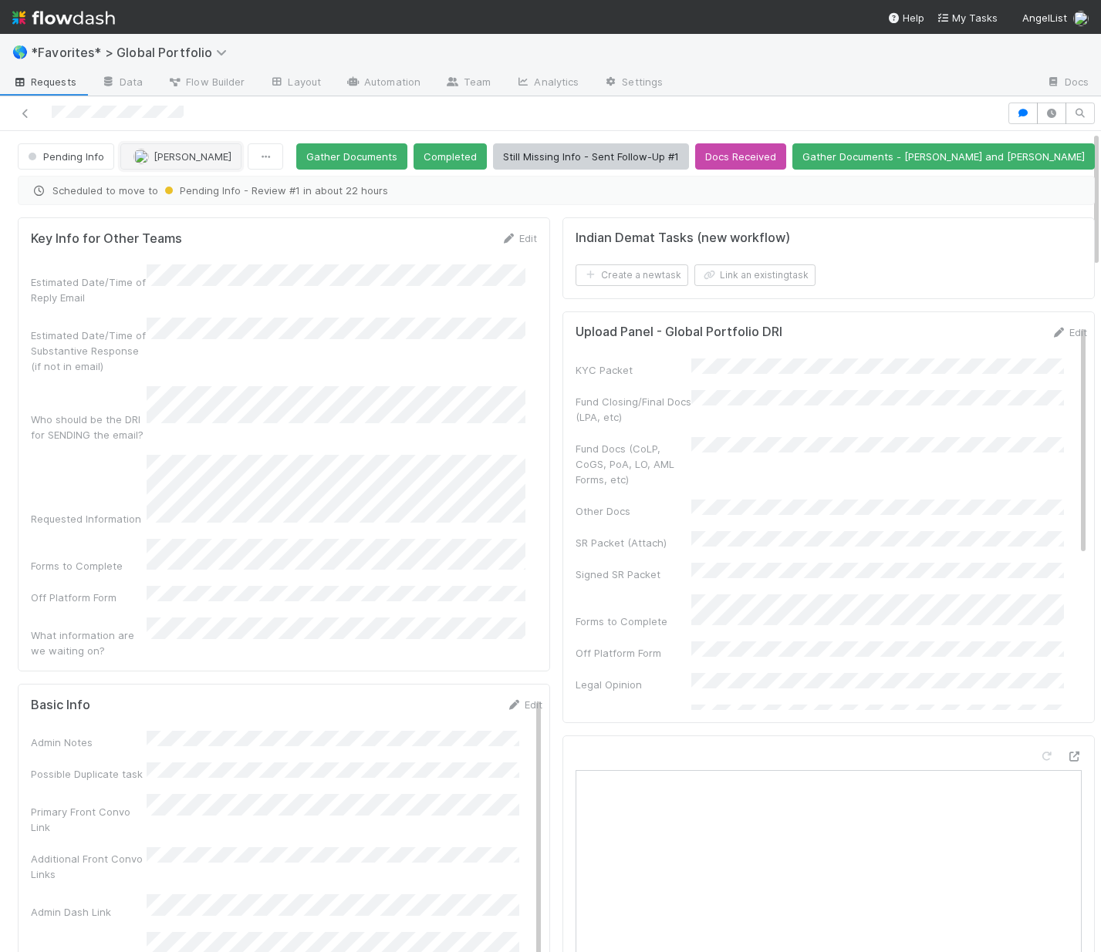
click at [194, 155] on span "[PERSON_NAME]" at bounding box center [192, 156] width 78 height 12
click at [203, 223] on span "[PERSON_NAME]" at bounding box center [182, 223] width 78 height 12
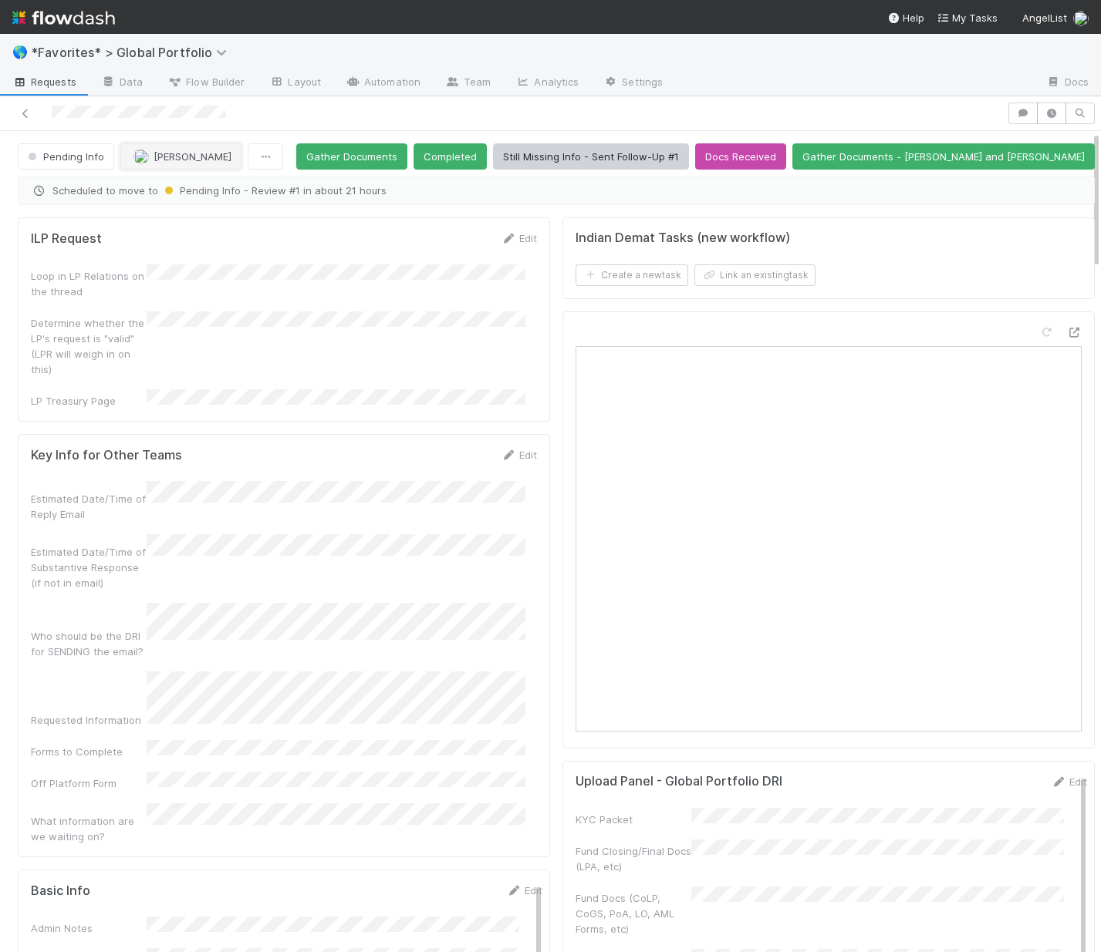
click at [170, 160] on span "[PERSON_NAME]" at bounding box center [192, 156] width 78 height 12
click at [178, 190] on span "[PERSON_NAME]" at bounding box center [182, 195] width 78 height 12
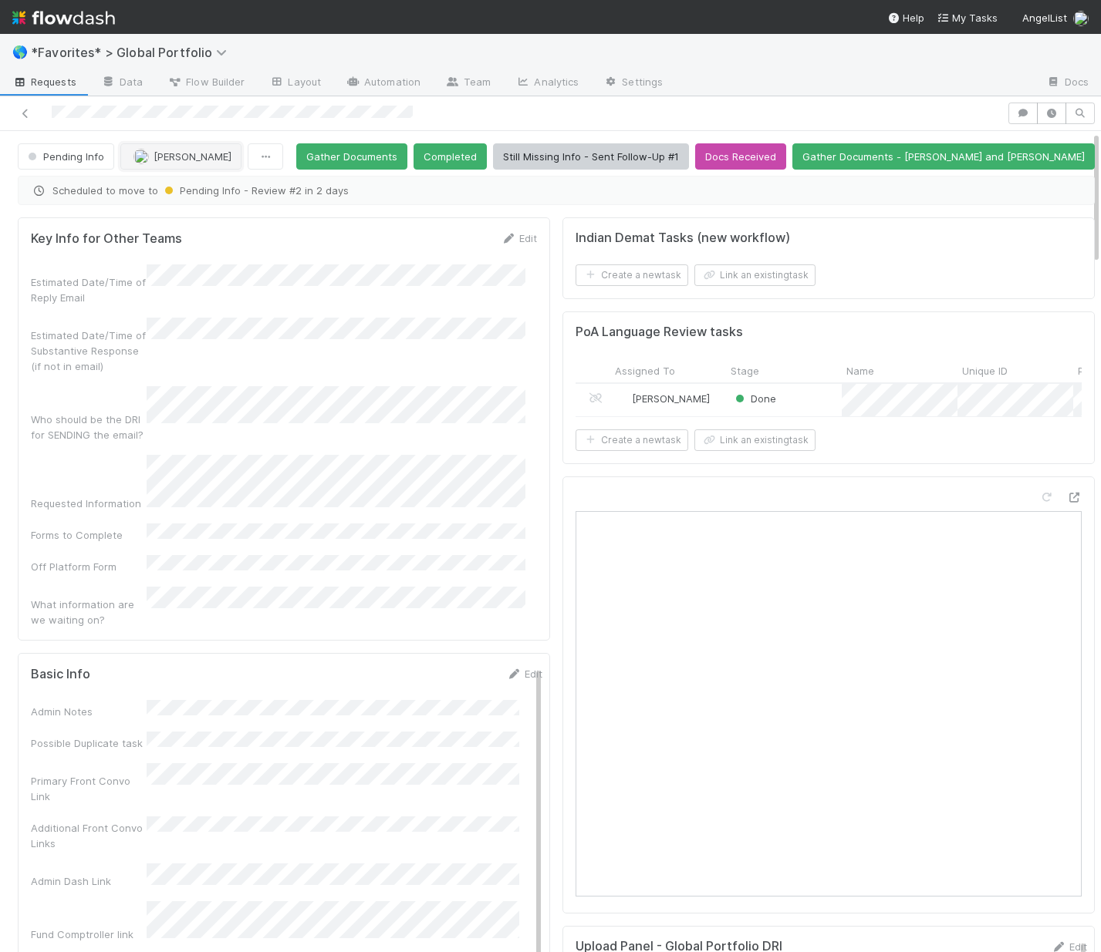
click at [191, 157] on span "[PERSON_NAME]" at bounding box center [192, 156] width 78 height 12
click at [234, 229] on div "[PERSON_NAME]" at bounding box center [221, 223] width 217 height 28
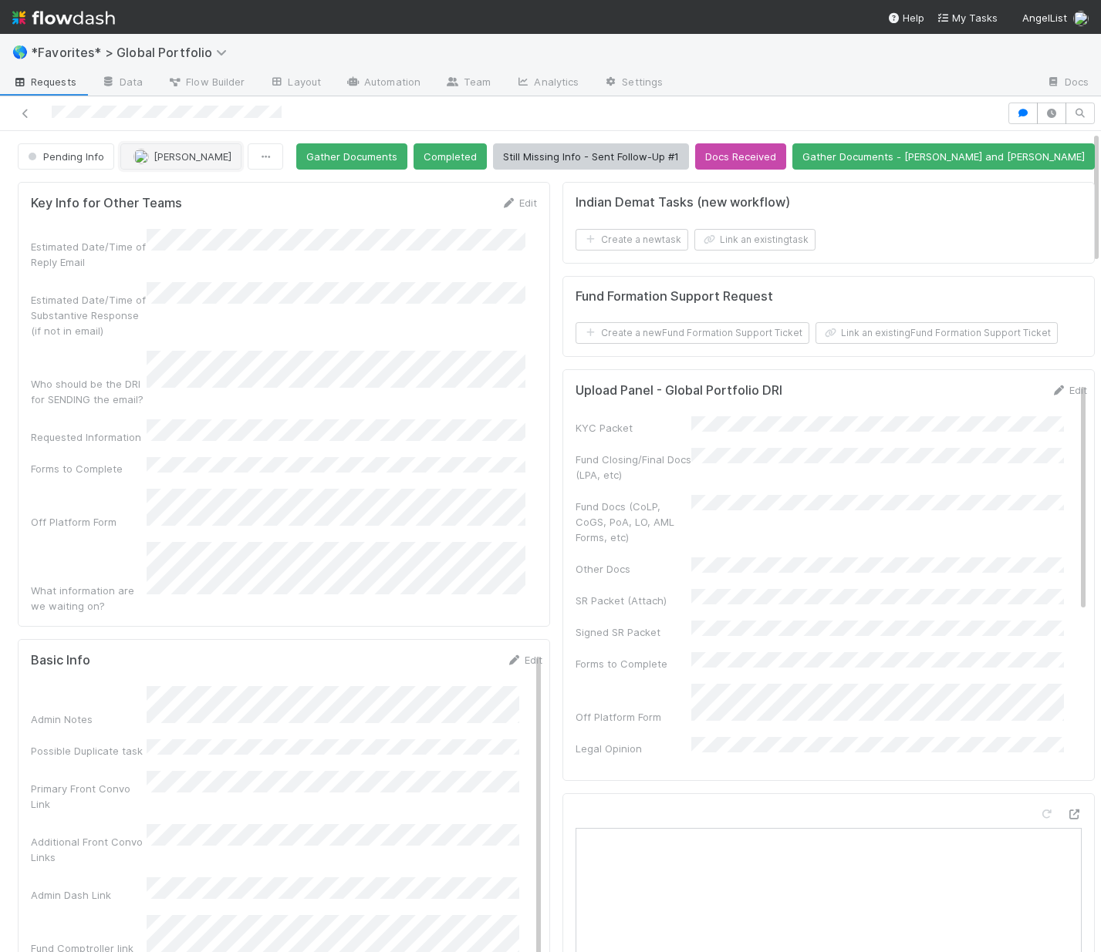
click at [190, 160] on span "[PERSON_NAME]" at bounding box center [192, 156] width 78 height 12
click at [182, 229] on div "[PERSON_NAME]" at bounding box center [221, 223] width 217 height 28
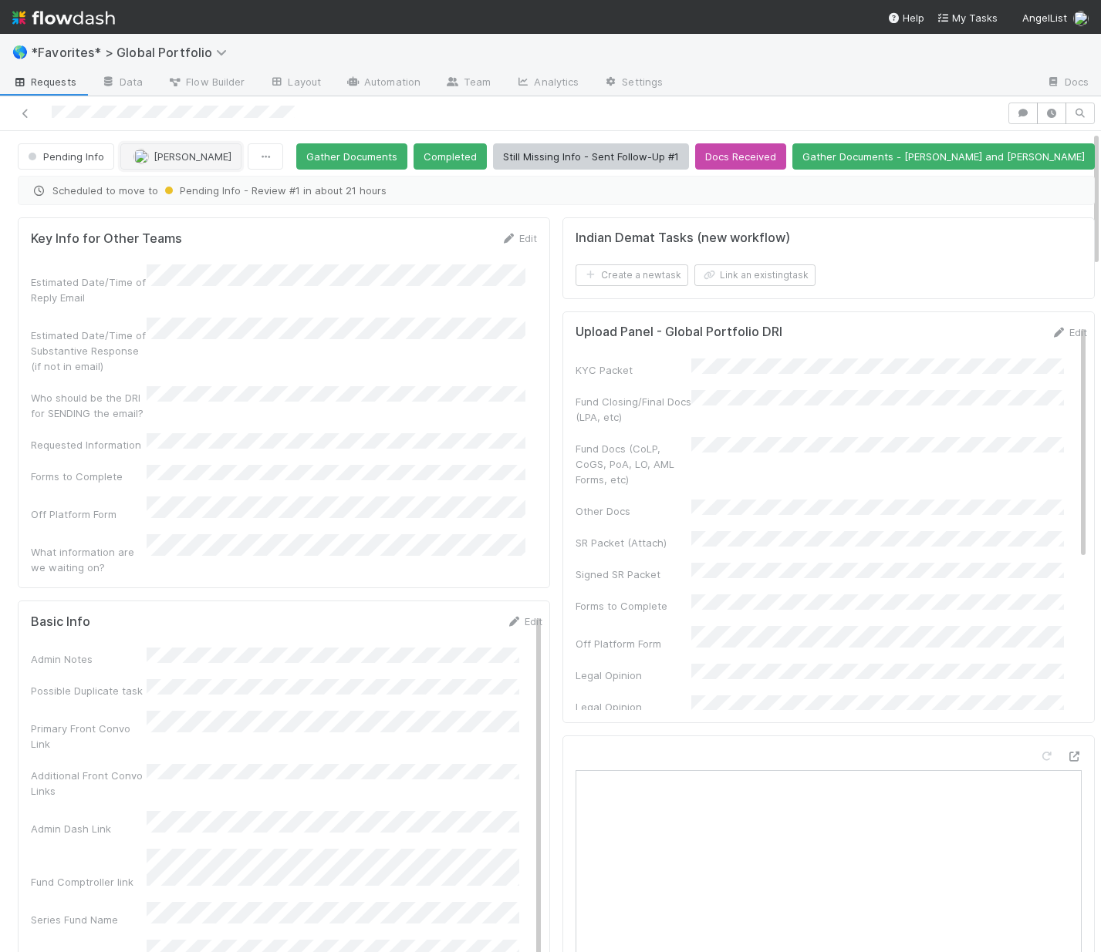
click at [156, 159] on span "[PERSON_NAME]" at bounding box center [192, 156] width 78 height 12
click at [199, 202] on div "[PERSON_NAME]" at bounding box center [221, 195] width 217 height 28
